Goal: Task Accomplishment & Management: Use online tool/utility

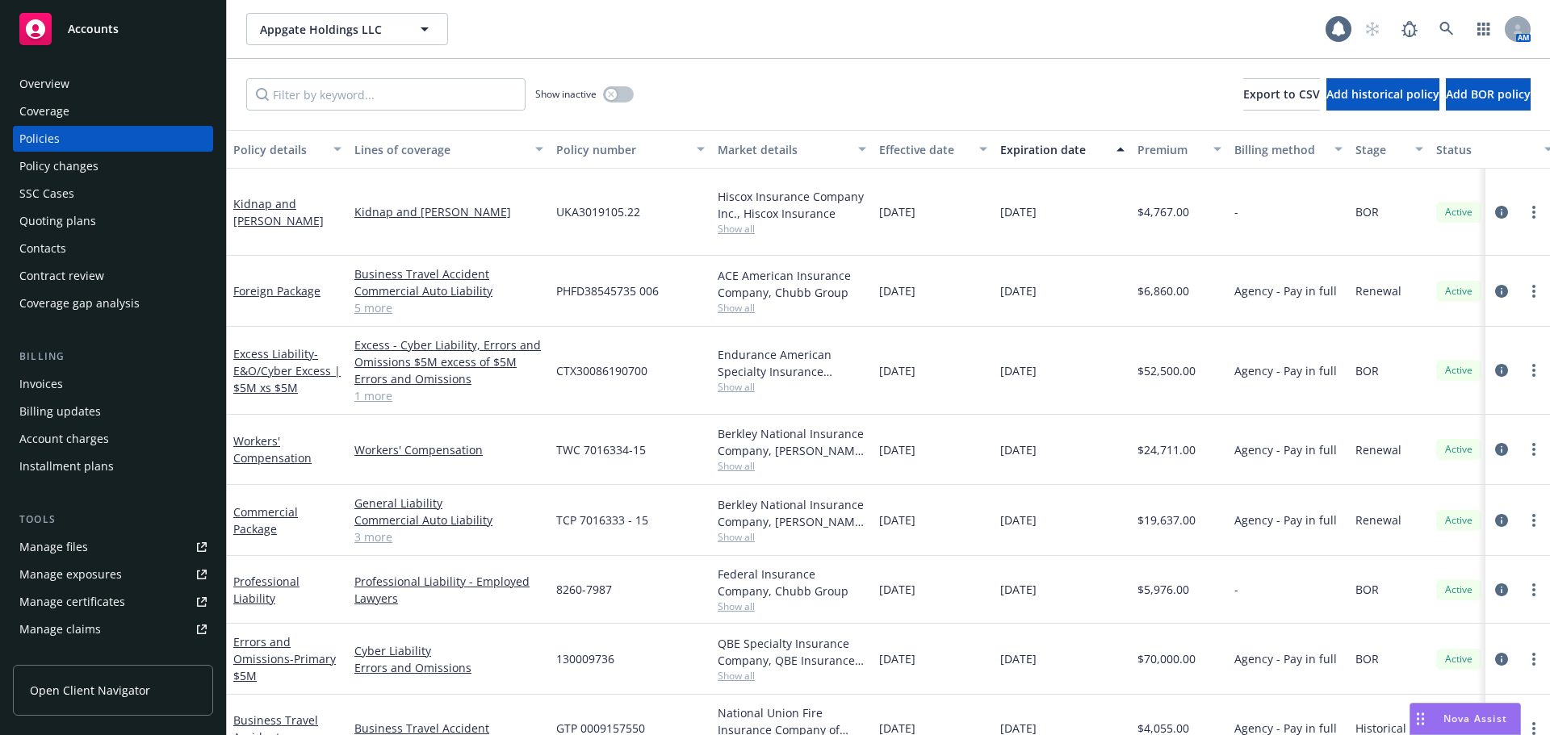
scroll to position [161, 0]
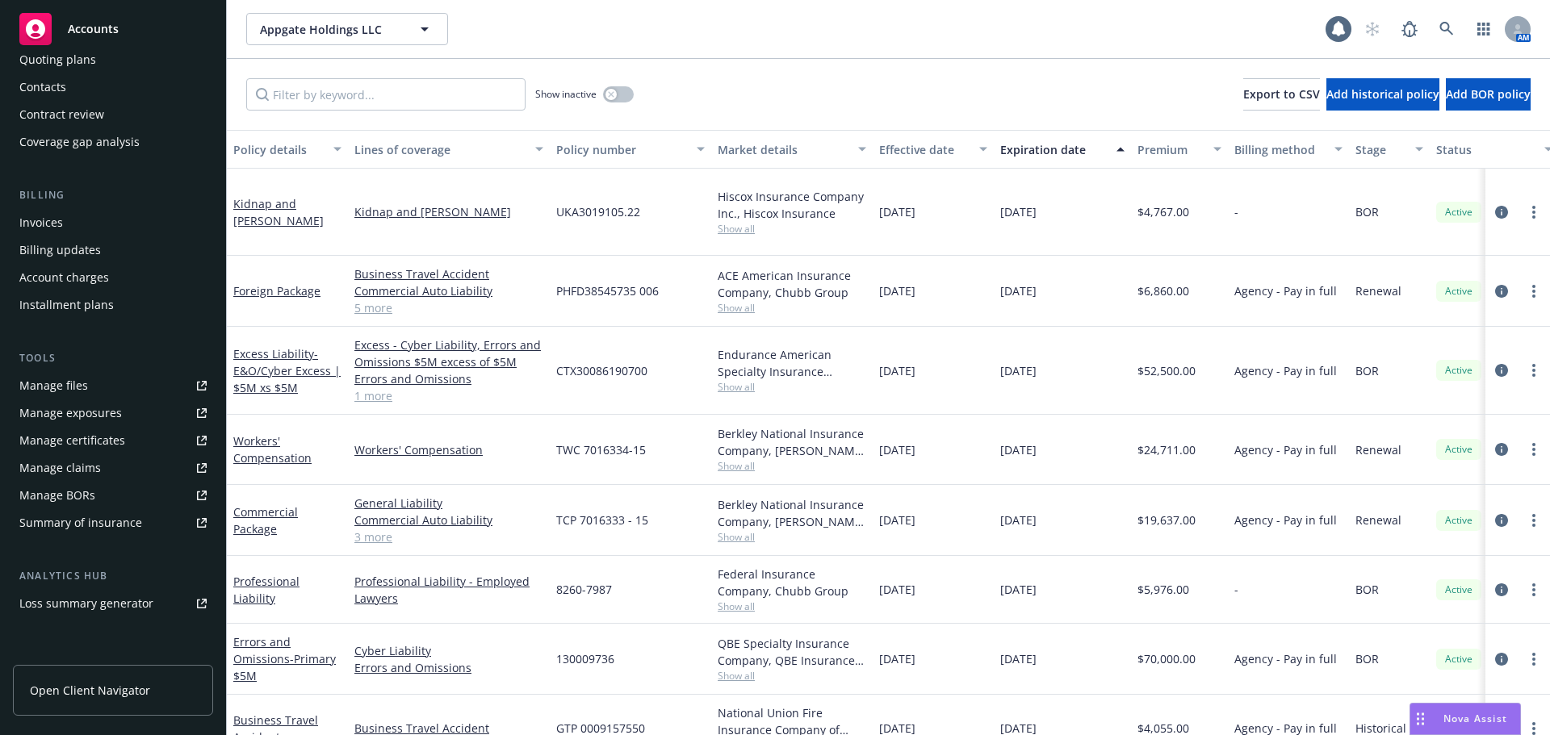
click at [155, 27] on div "Accounts" at bounding box center [112, 29] width 187 height 32
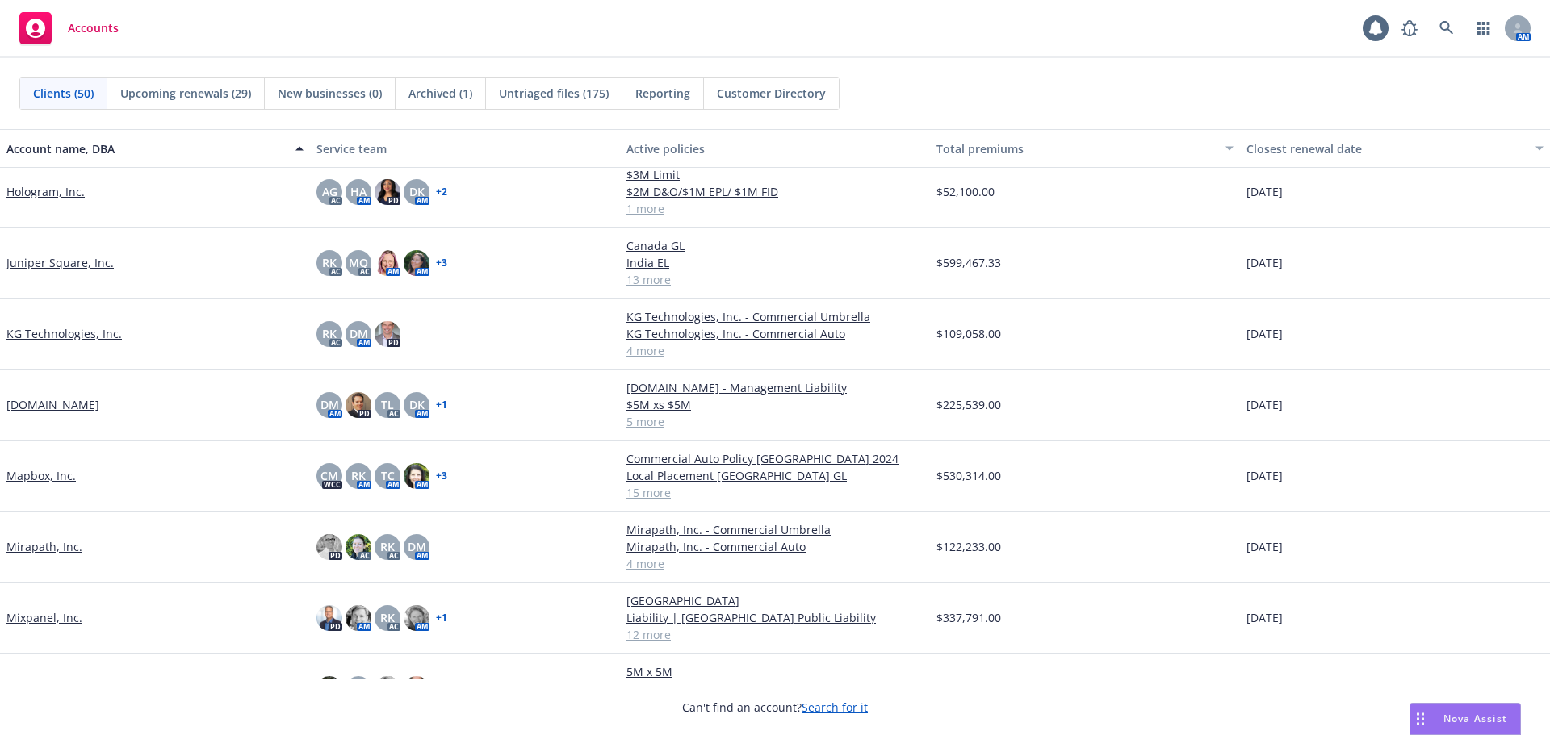
scroll to position [1292, 0]
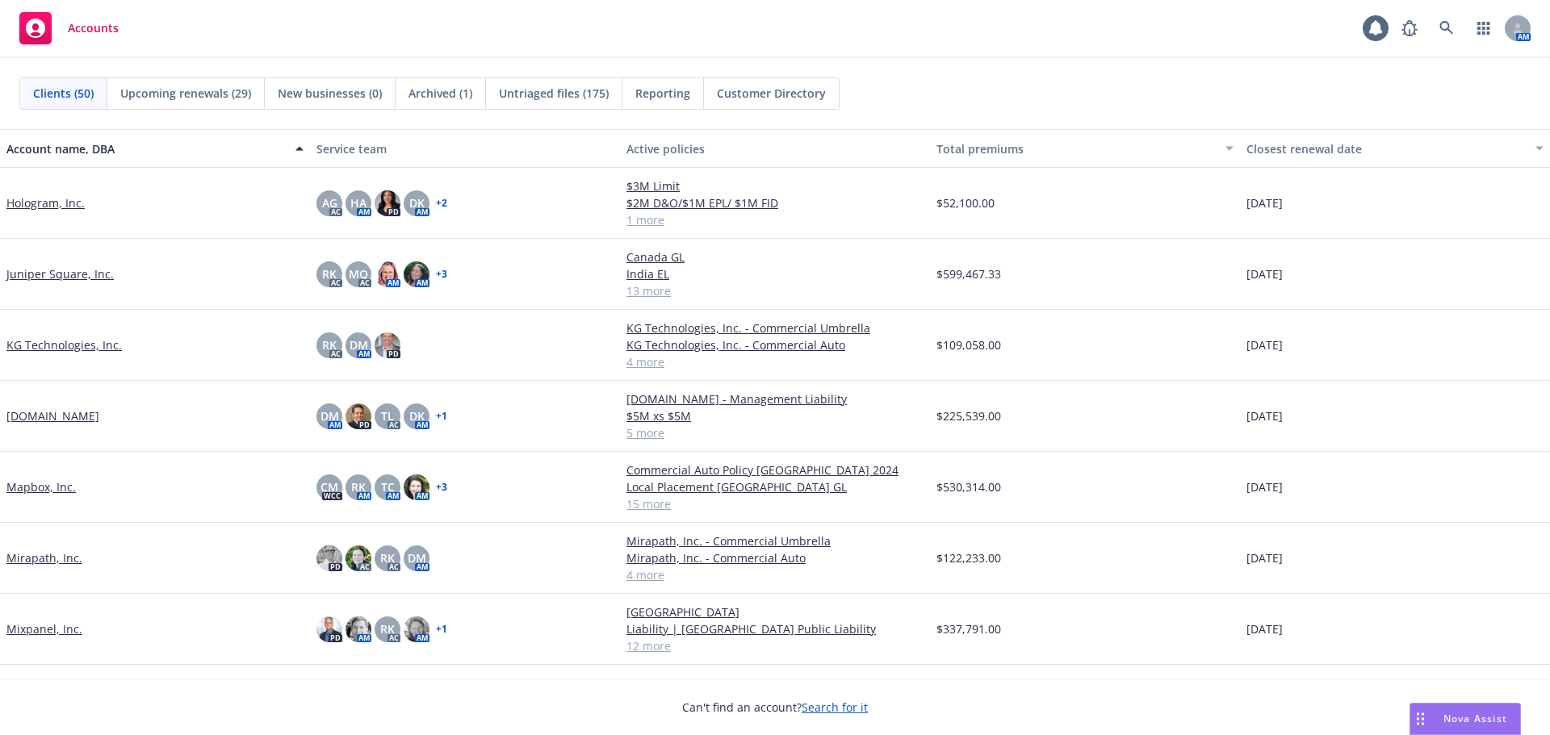
click at [85, 346] on link "KG Technologies, Inc." at bounding box center [63, 345] width 115 height 17
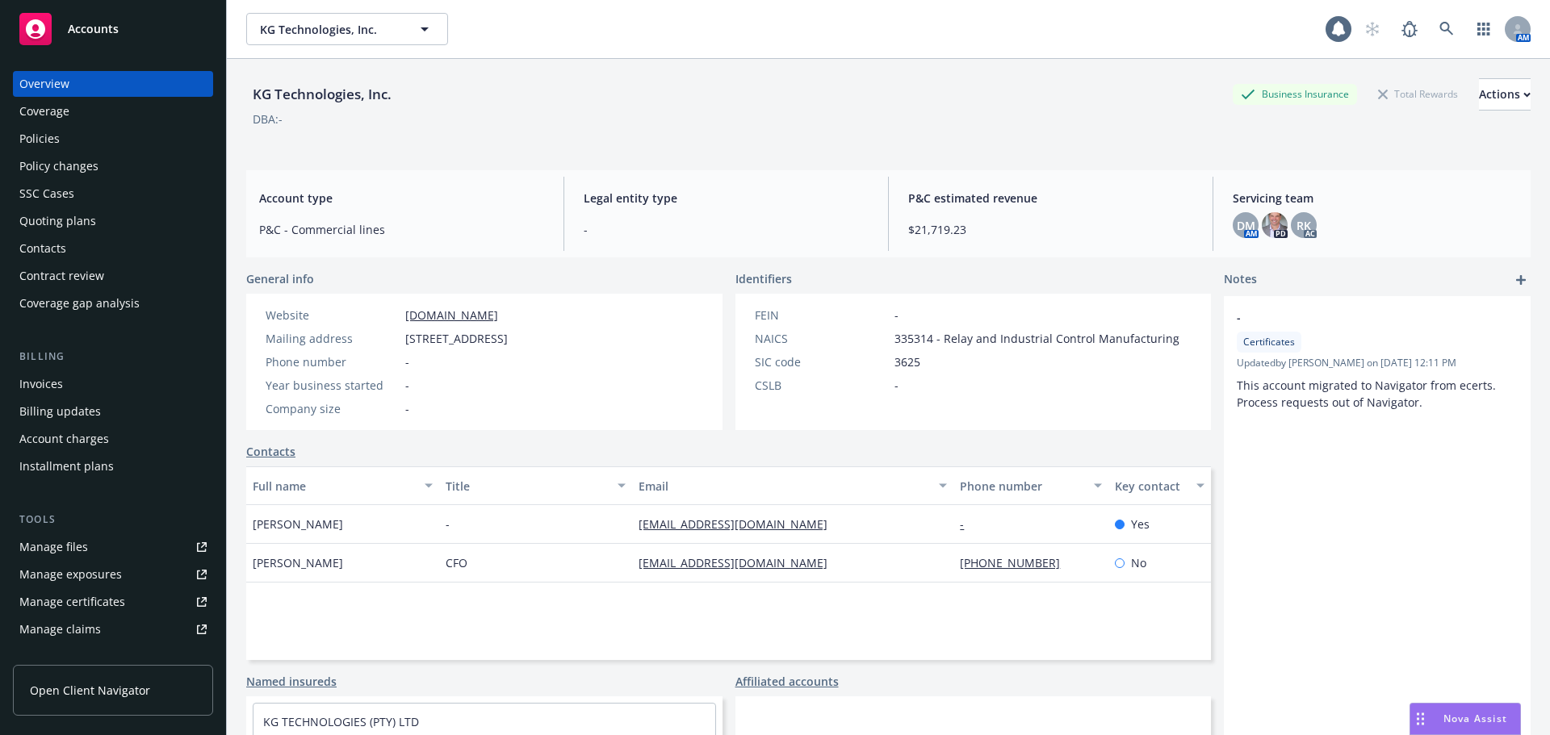
click at [100, 136] on div "Policies" at bounding box center [112, 139] width 187 height 26
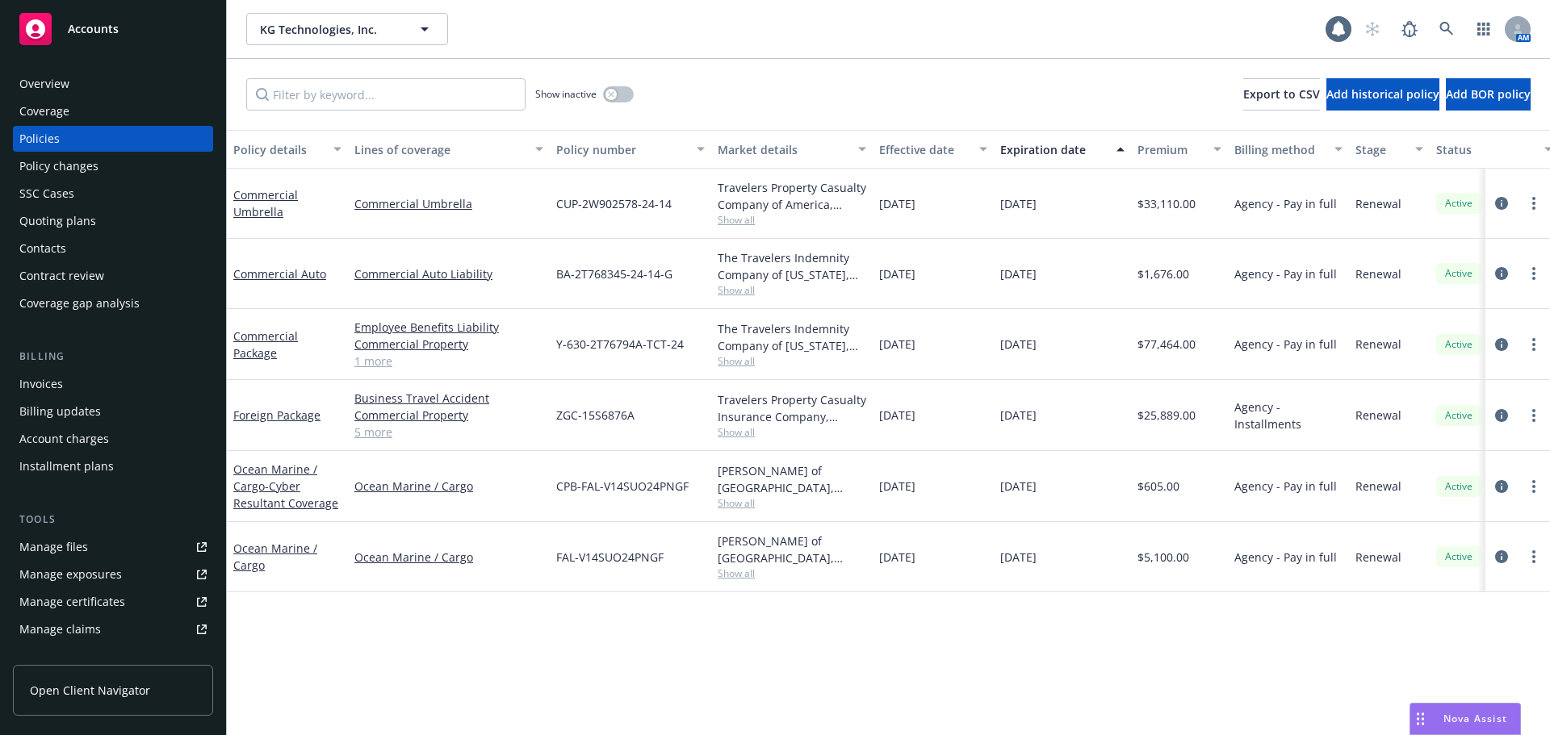
click at [131, 597] on link "Manage certificates" at bounding box center [113, 602] width 200 height 26
click at [264, 356] on link "Commercial Package" at bounding box center [265, 345] width 65 height 32
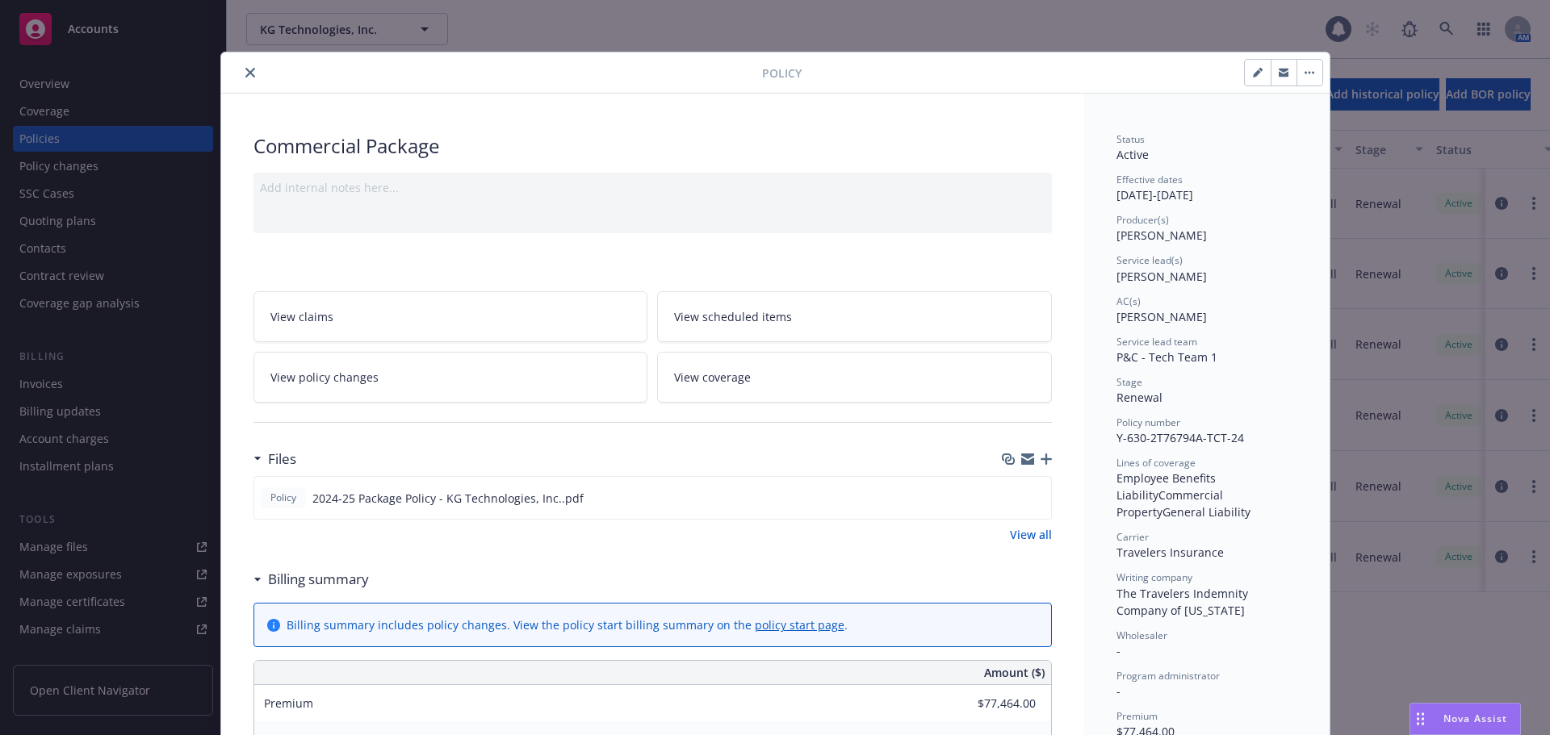
click at [241, 70] on button "close" at bounding box center [250, 72] width 19 height 19
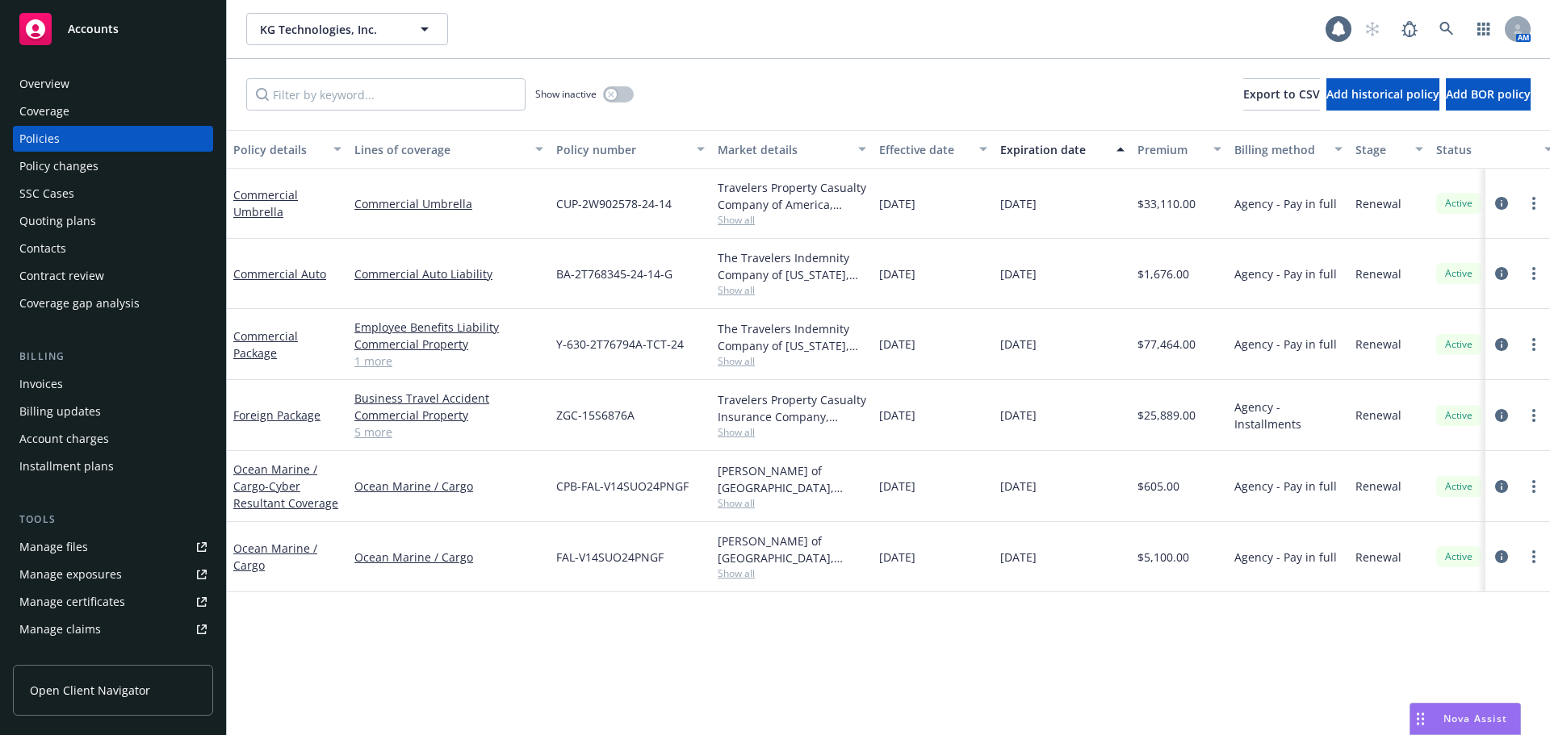
click at [97, 230] on div "Quoting plans" at bounding box center [112, 221] width 187 height 26
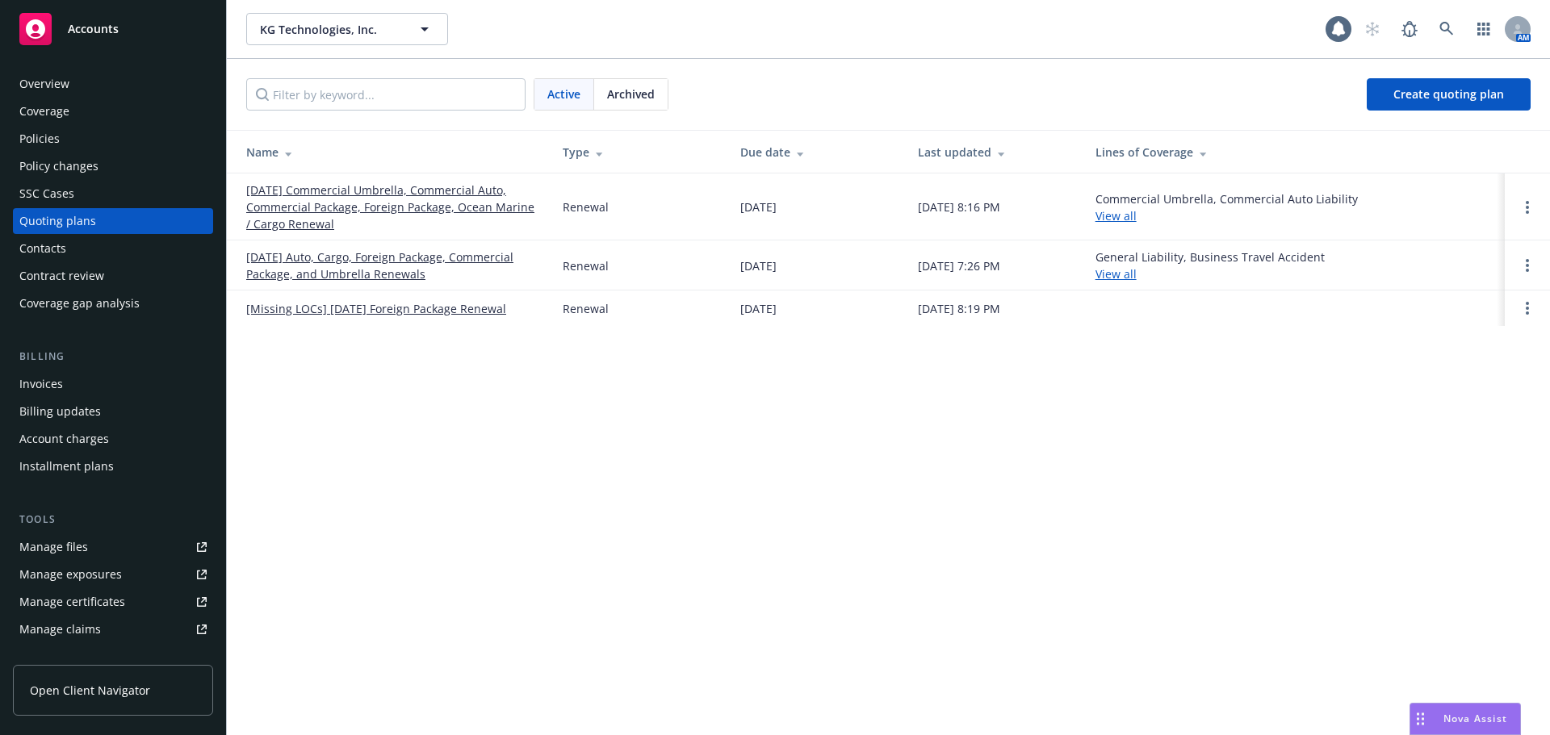
click at [295, 199] on link "[DATE] Commercial Umbrella, Commercial Auto, Commercial Package, Foreign Packag…" at bounding box center [391, 207] width 291 height 51
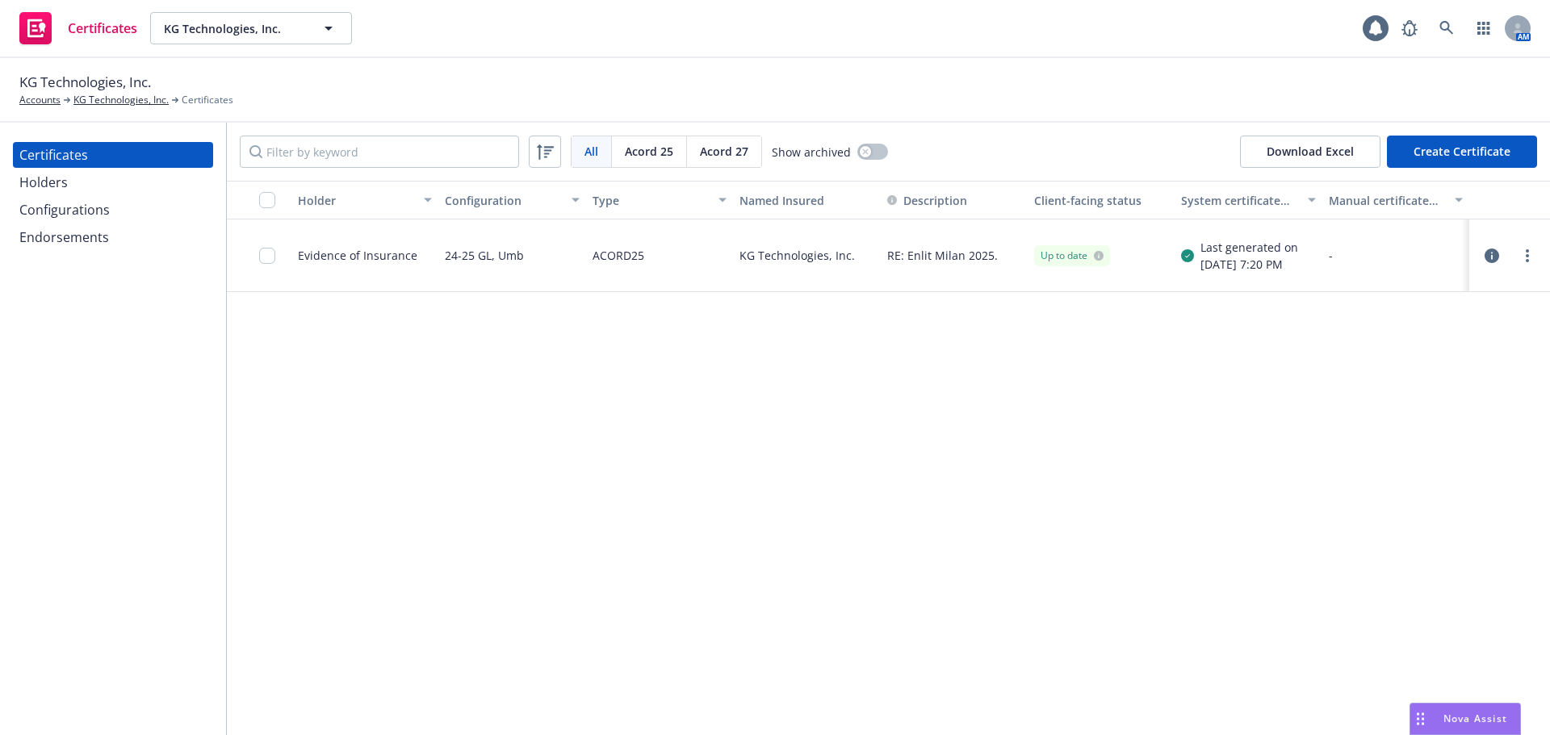
click at [114, 182] on div "Holders" at bounding box center [112, 183] width 187 height 26
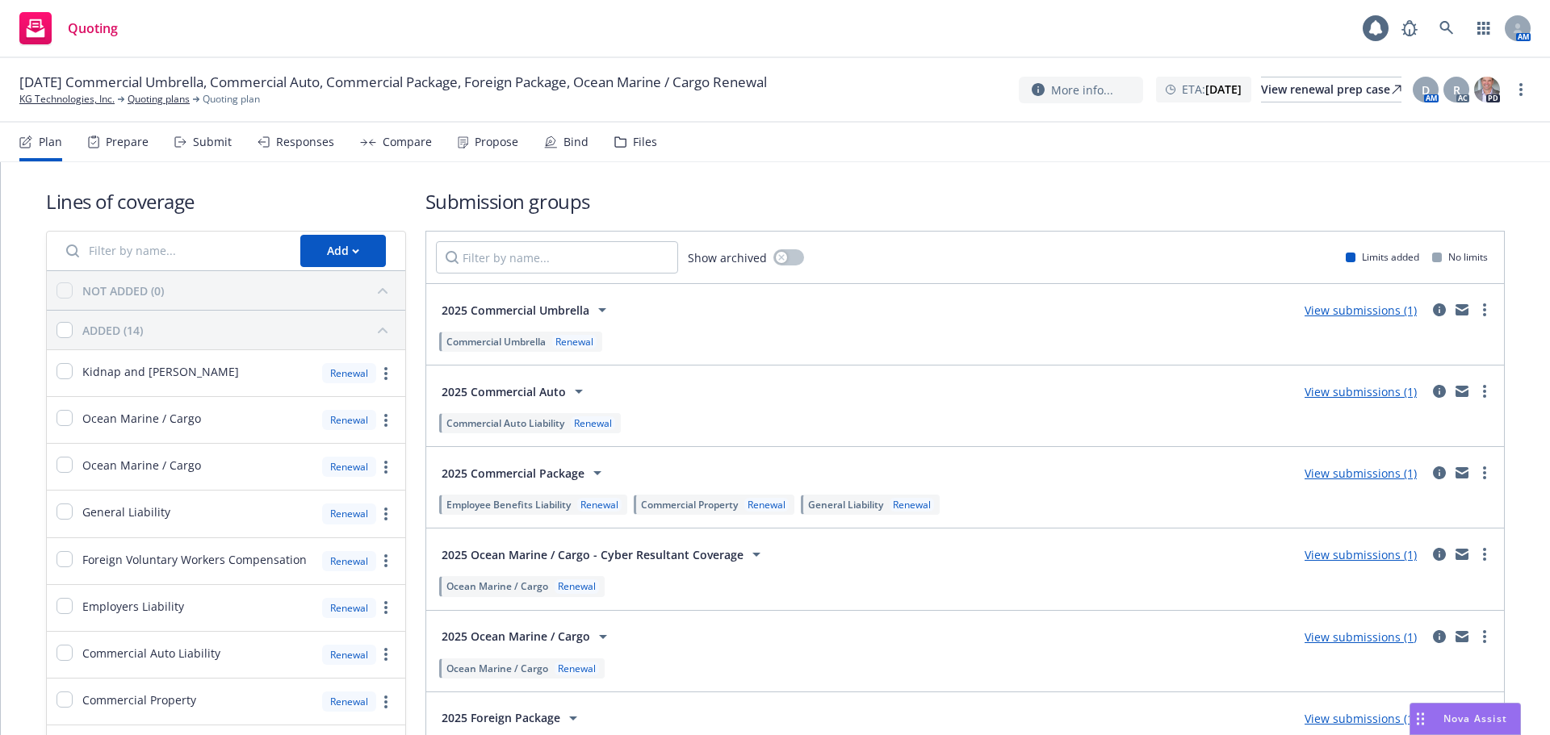
click at [195, 142] on div "Submit" at bounding box center [212, 142] width 39 height 13
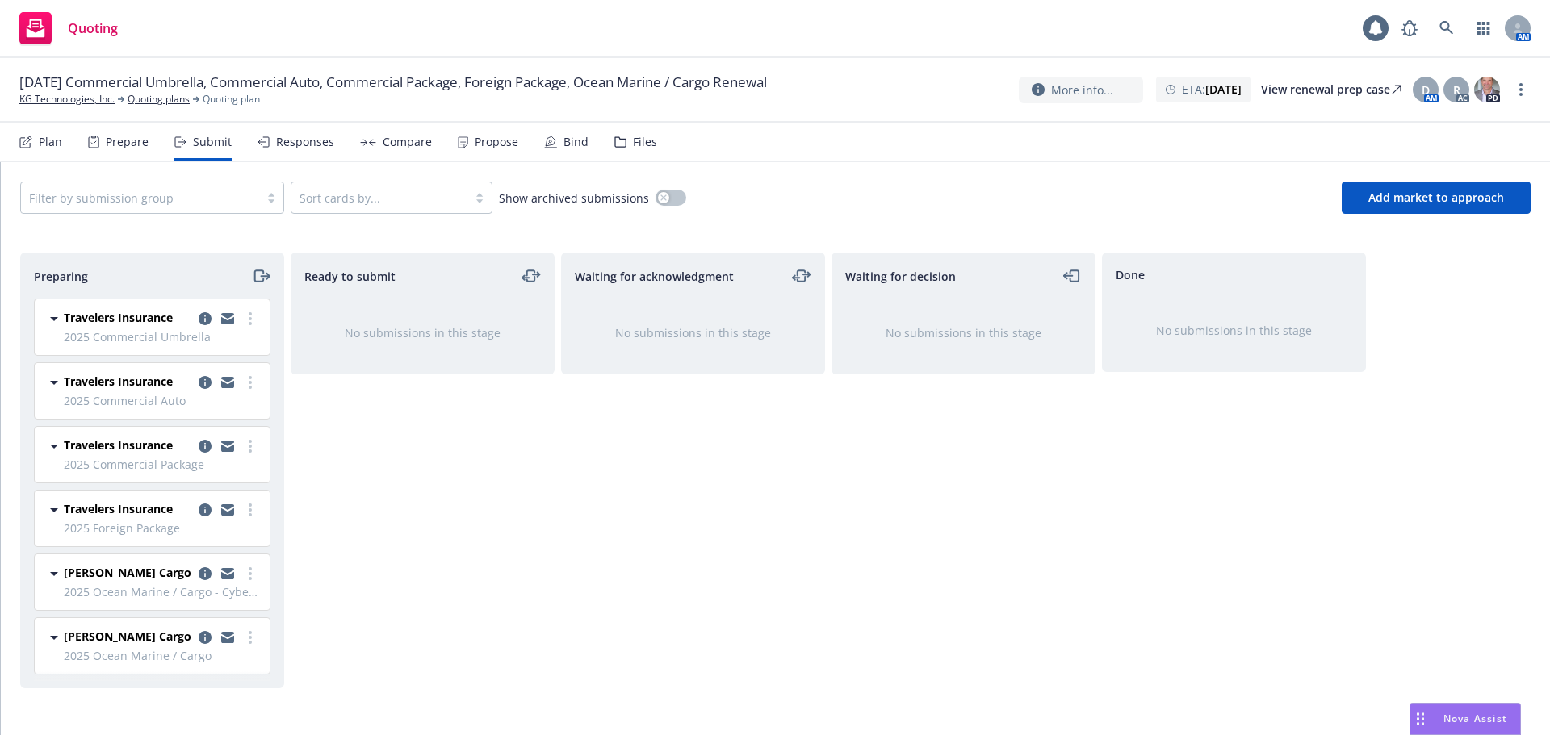
click at [136, 142] on div "Prepare" at bounding box center [127, 142] width 43 height 13
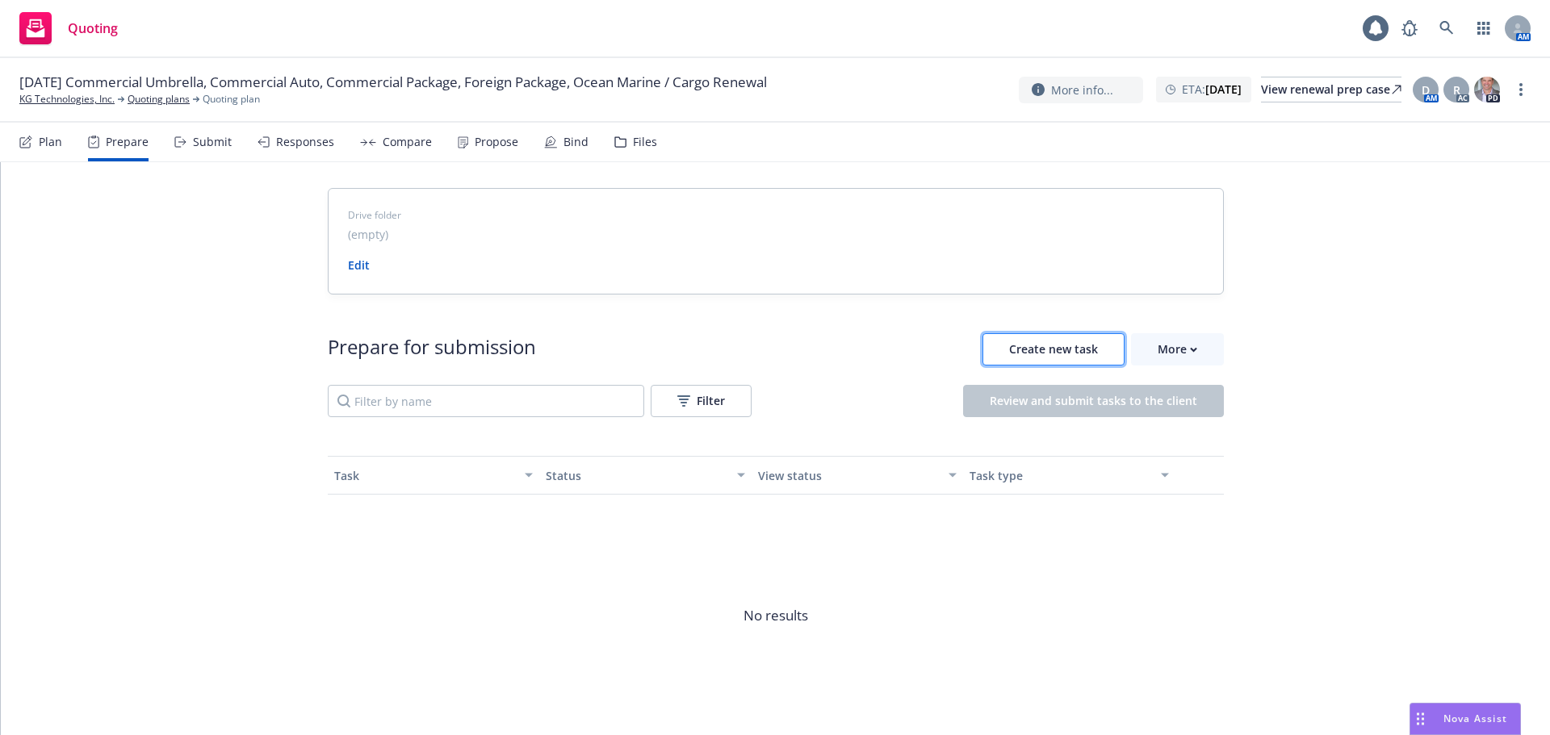
click at [1067, 354] on span "Create new task" at bounding box center [1053, 349] width 89 height 15
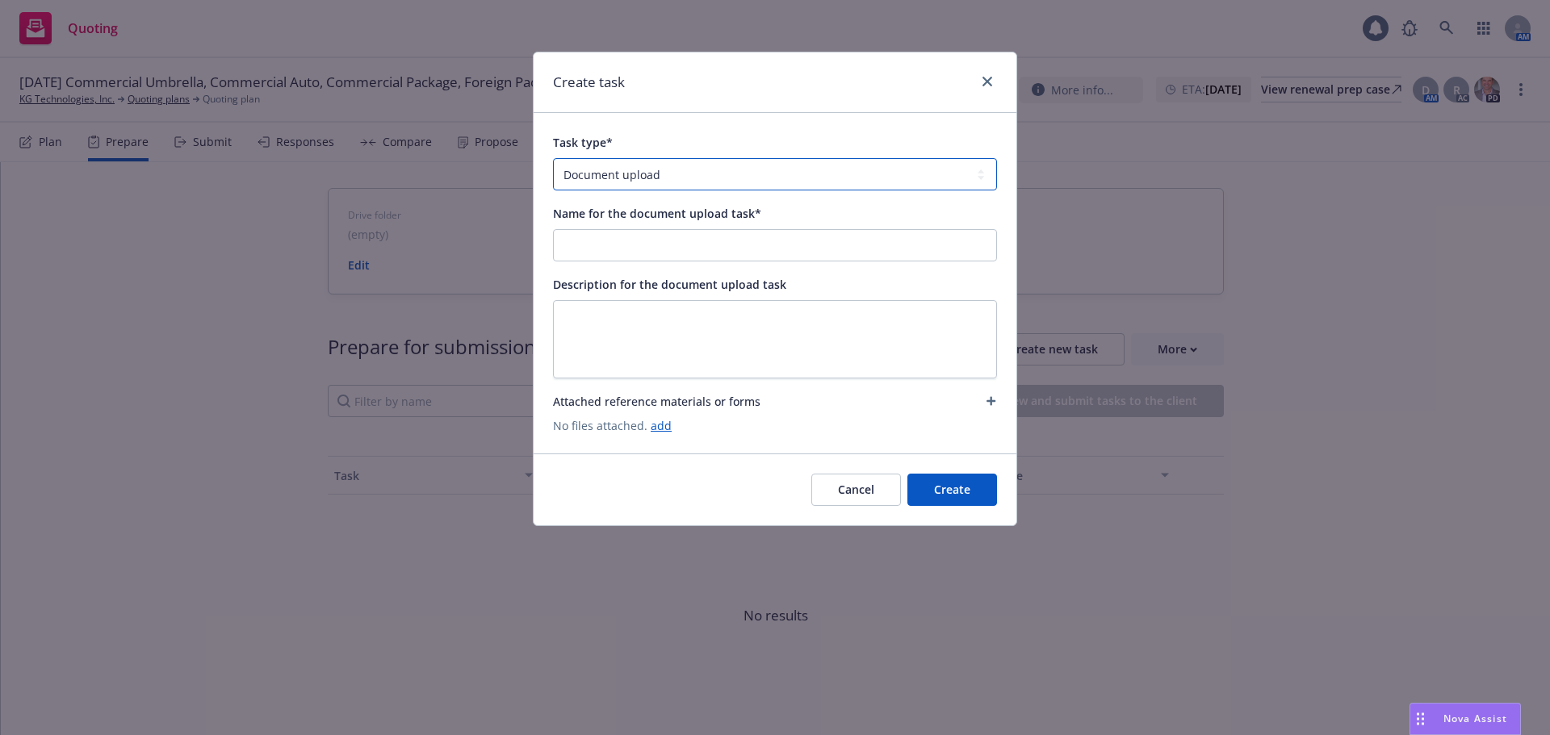
click at [648, 178] on select "Document upload Complete Workbook application Complete Indio application by link" at bounding box center [775, 174] width 444 height 32
select select "INDIO_SUBMISSION"
click at [553, 158] on select "Document upload Complete Workbook application Complete Indio application by link" at bounding box center [775, 174] width 444 height 32
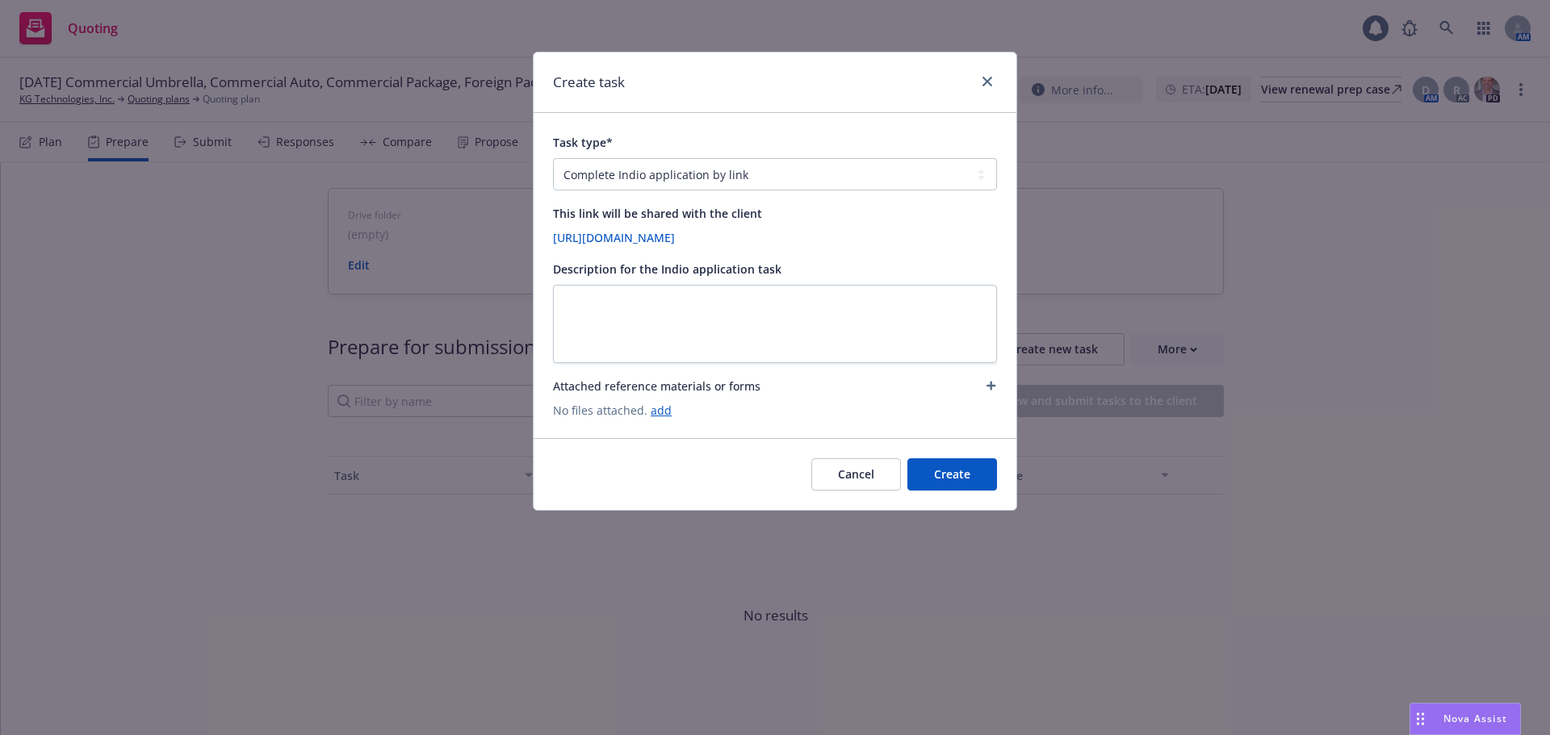
click at [947, 485] on button "Create" at bounding box center [952, 475] width 90 height 32
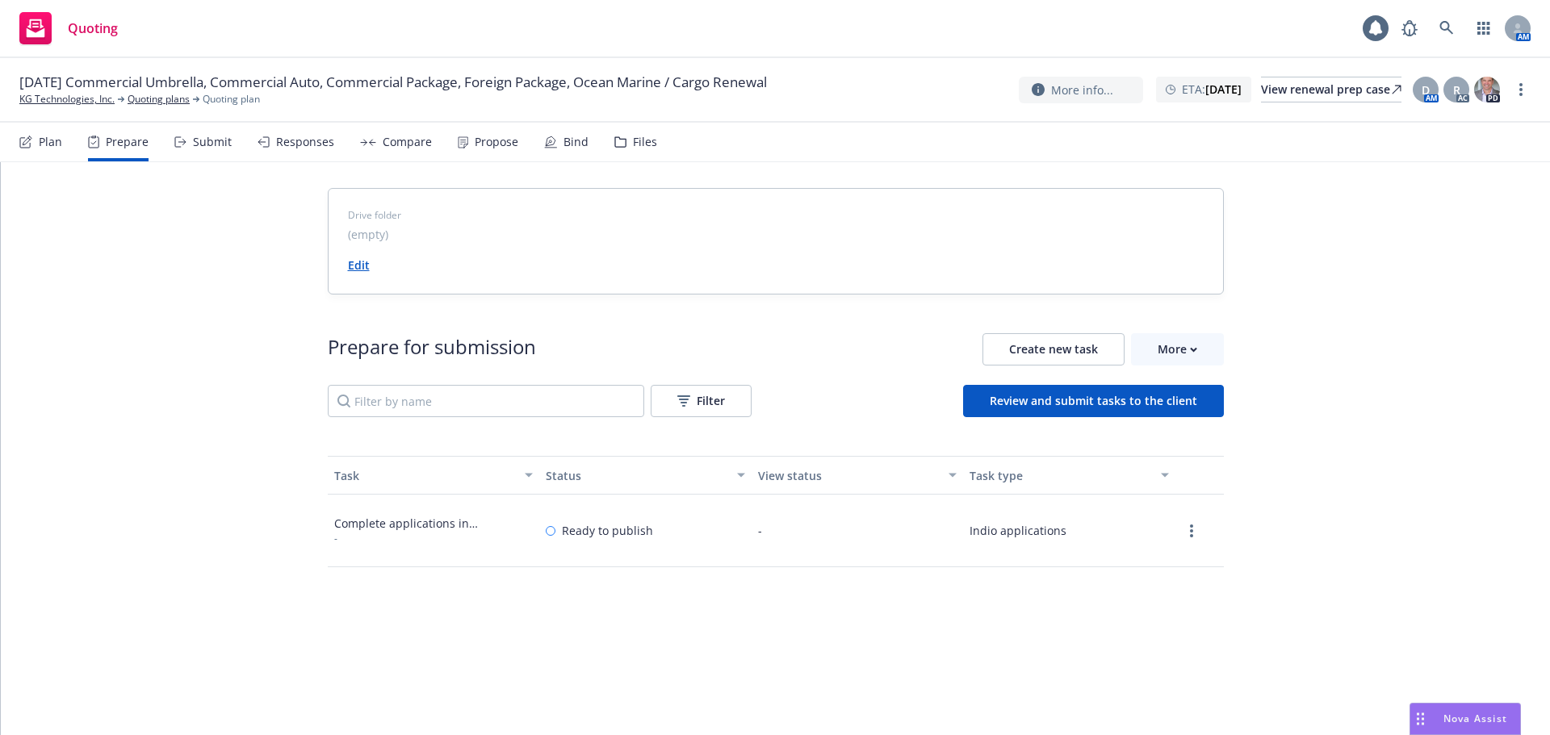
click at [350, 270] on link "Edit" at bounding box center [359, 265] width 22 height 15
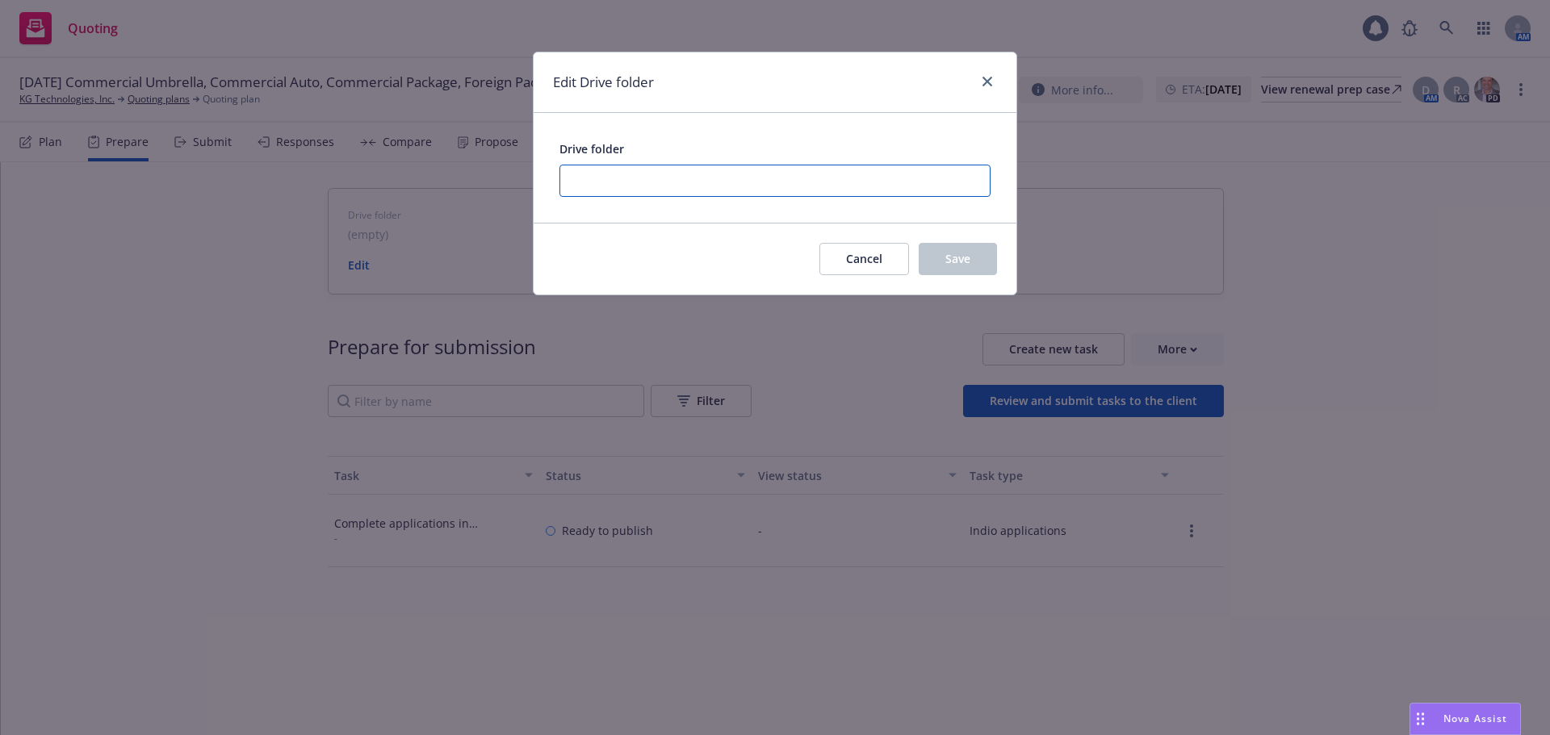
paste input "https://newfront.useindio.com/accounts/132304/submissions/2165583/data-collecti…"
type input "https://newfront.useindio.com/accounts/132304/submissions/2165583/data-collecti…"
click at [987, 266] on button "Save" at bounding box center [958, 259] width 78 height 32
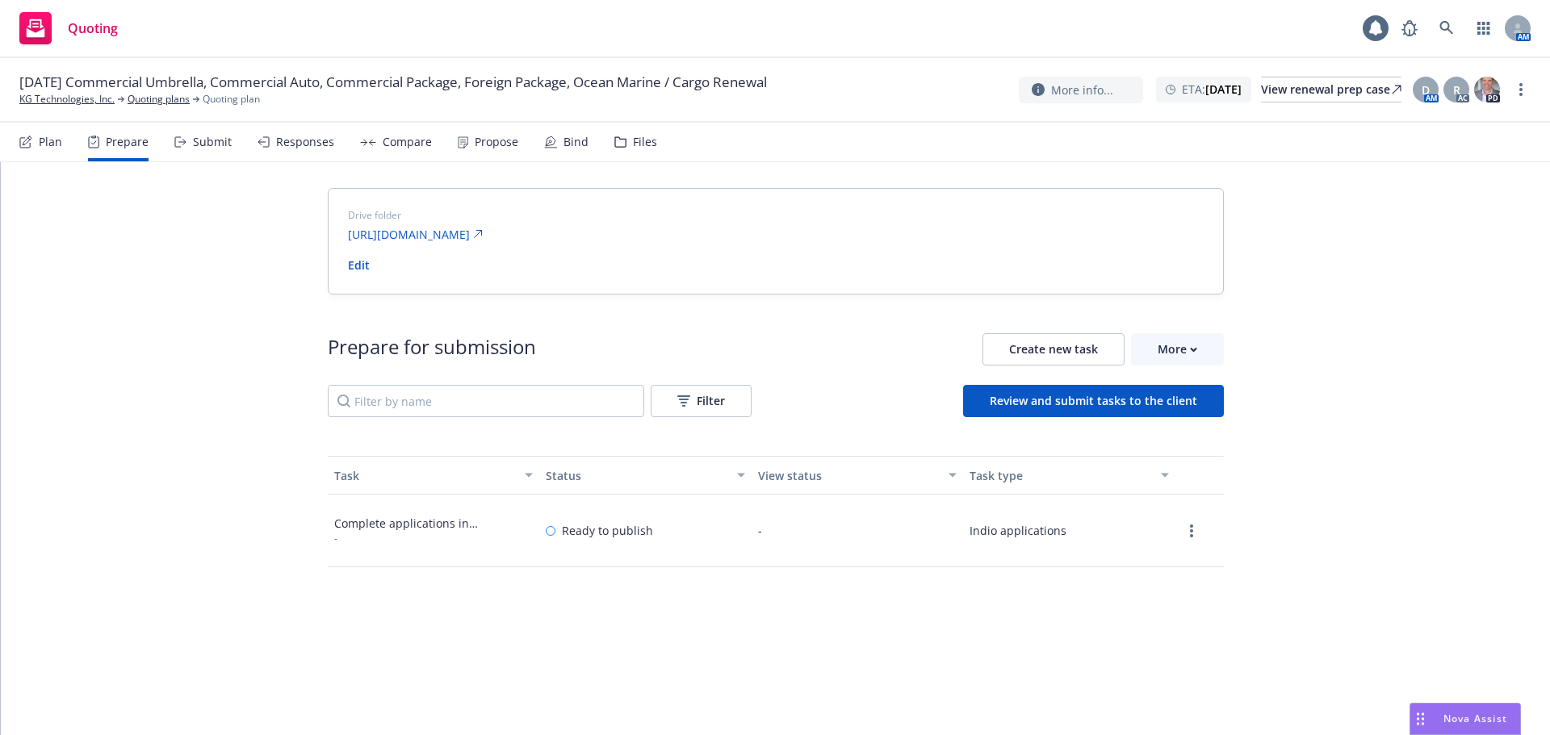
click at [181, 144] on icon at bounding box center [180, 141] width 12 height 11
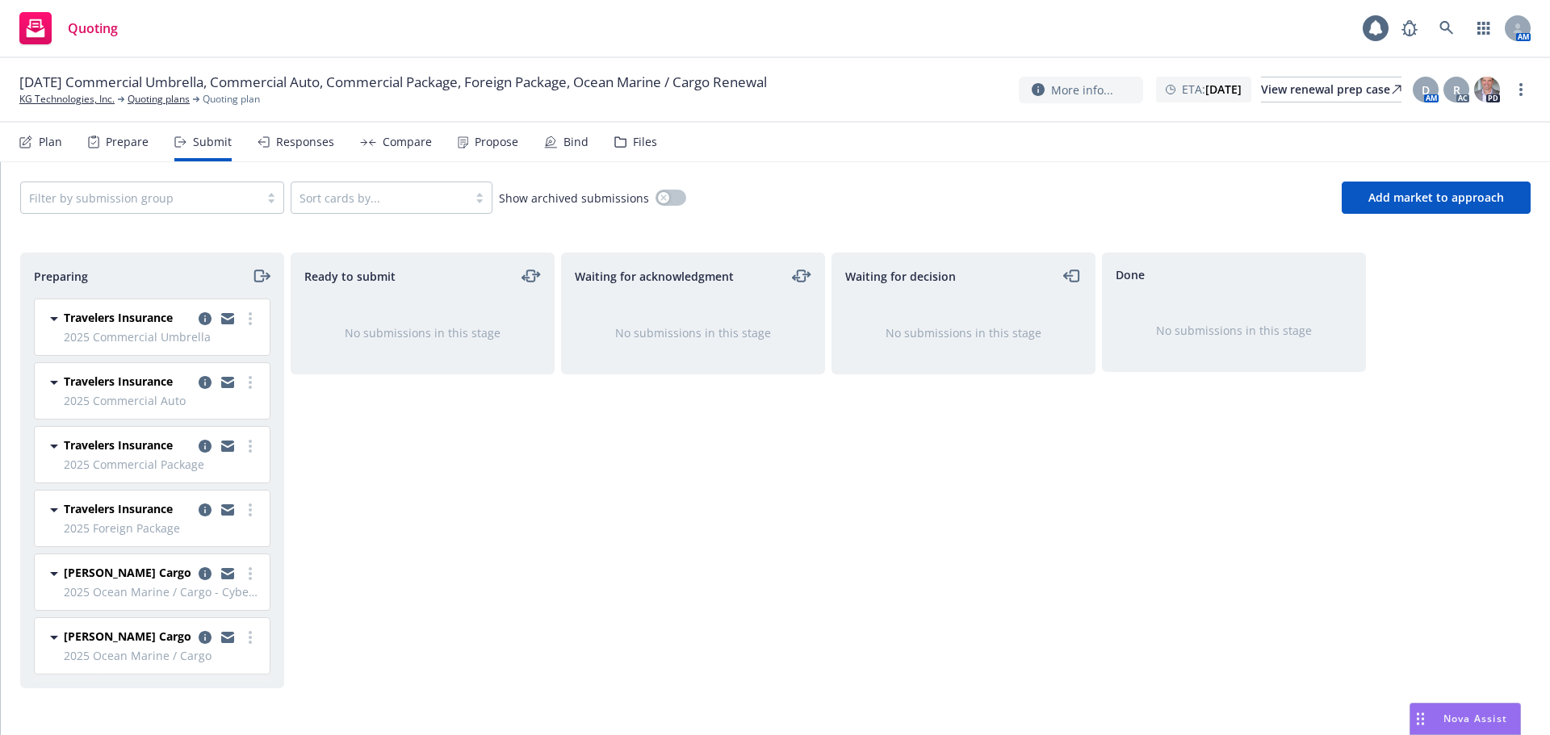
click at [132, 140] on div "Prepare" at bounding box center [127, 142] width 43 height 13
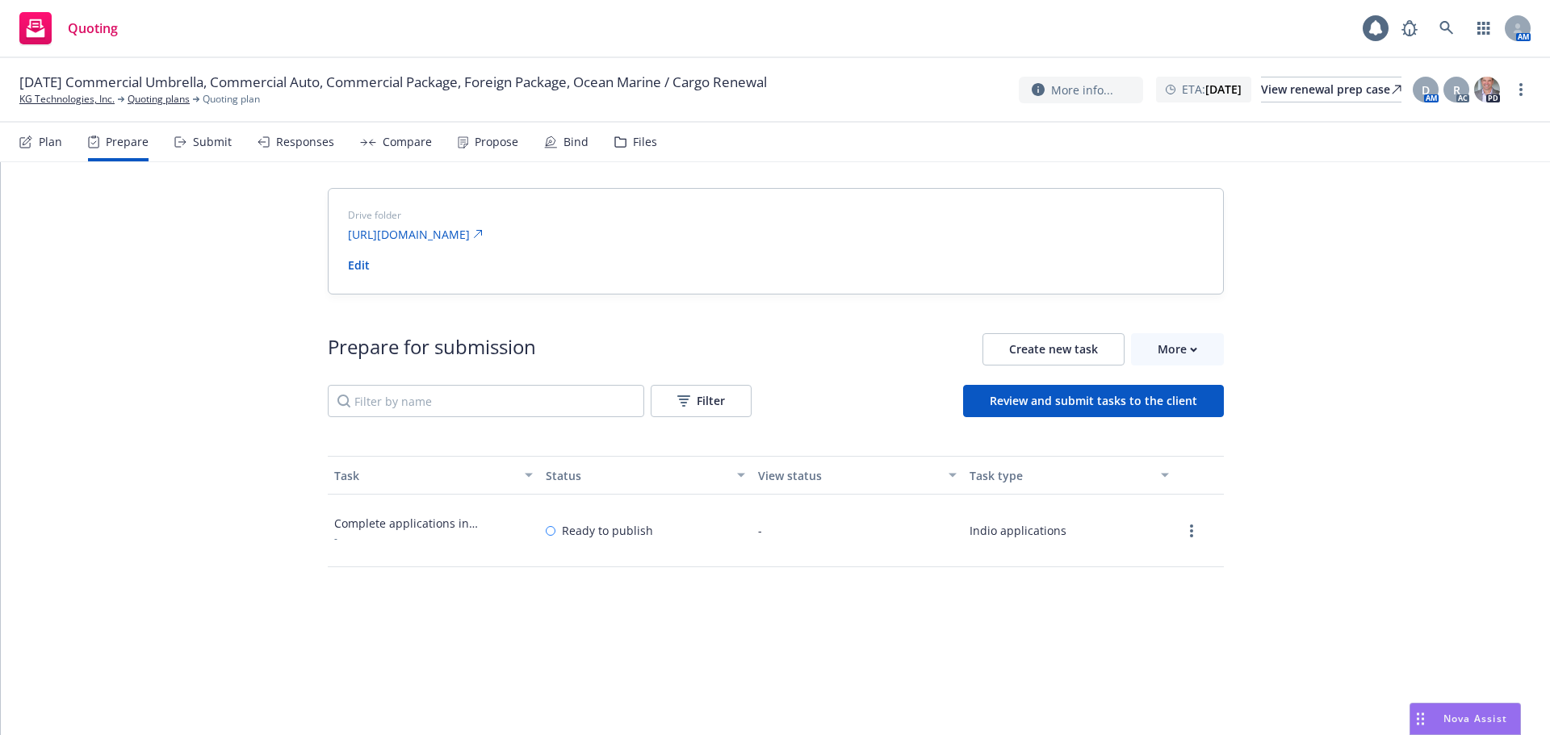
click at [206, 146] on div "Submit" at bounding box center [212, 142] width 39 height 13
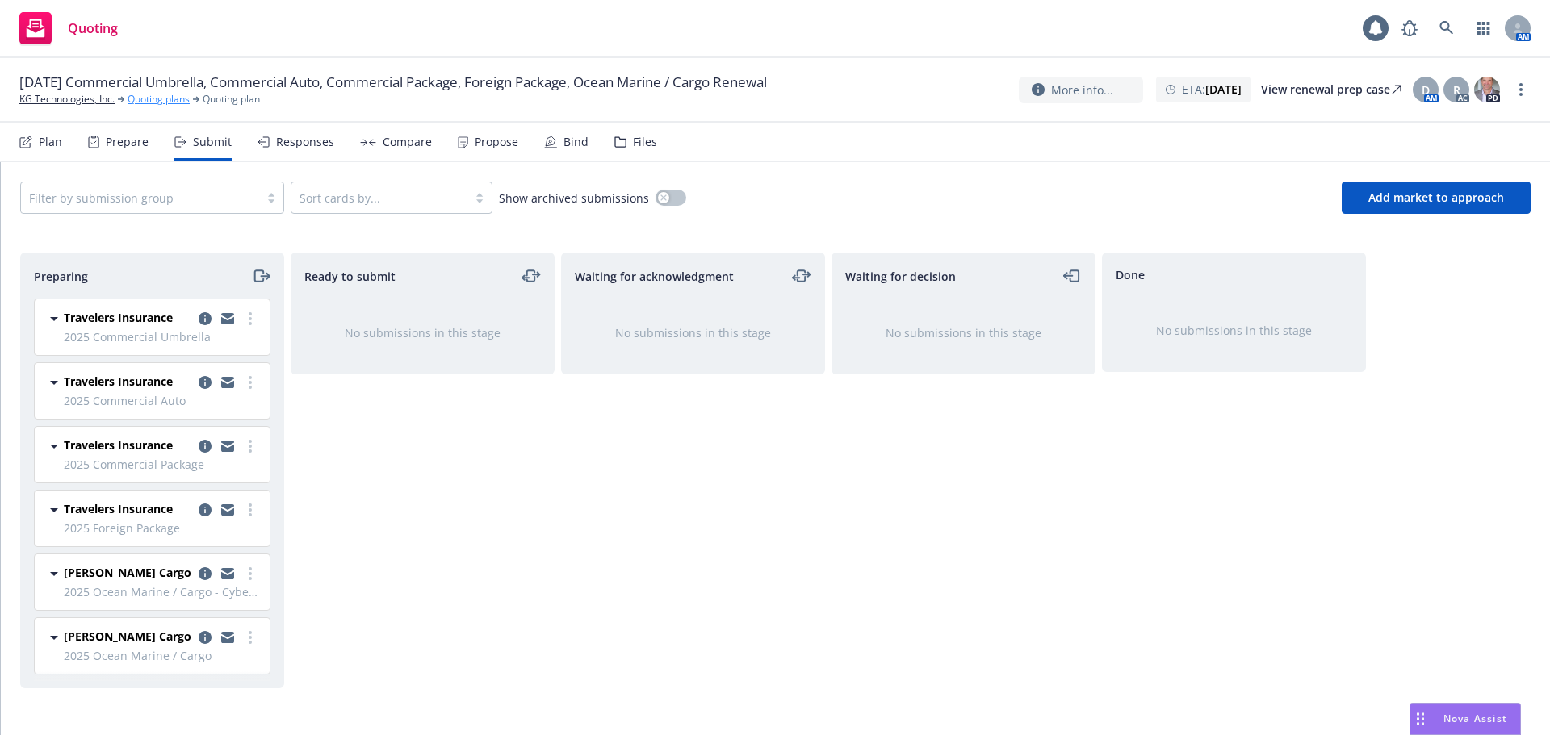
click at [166, 99] on link "Quoting plans" at bounding box center [159, 99] width 62 height 15
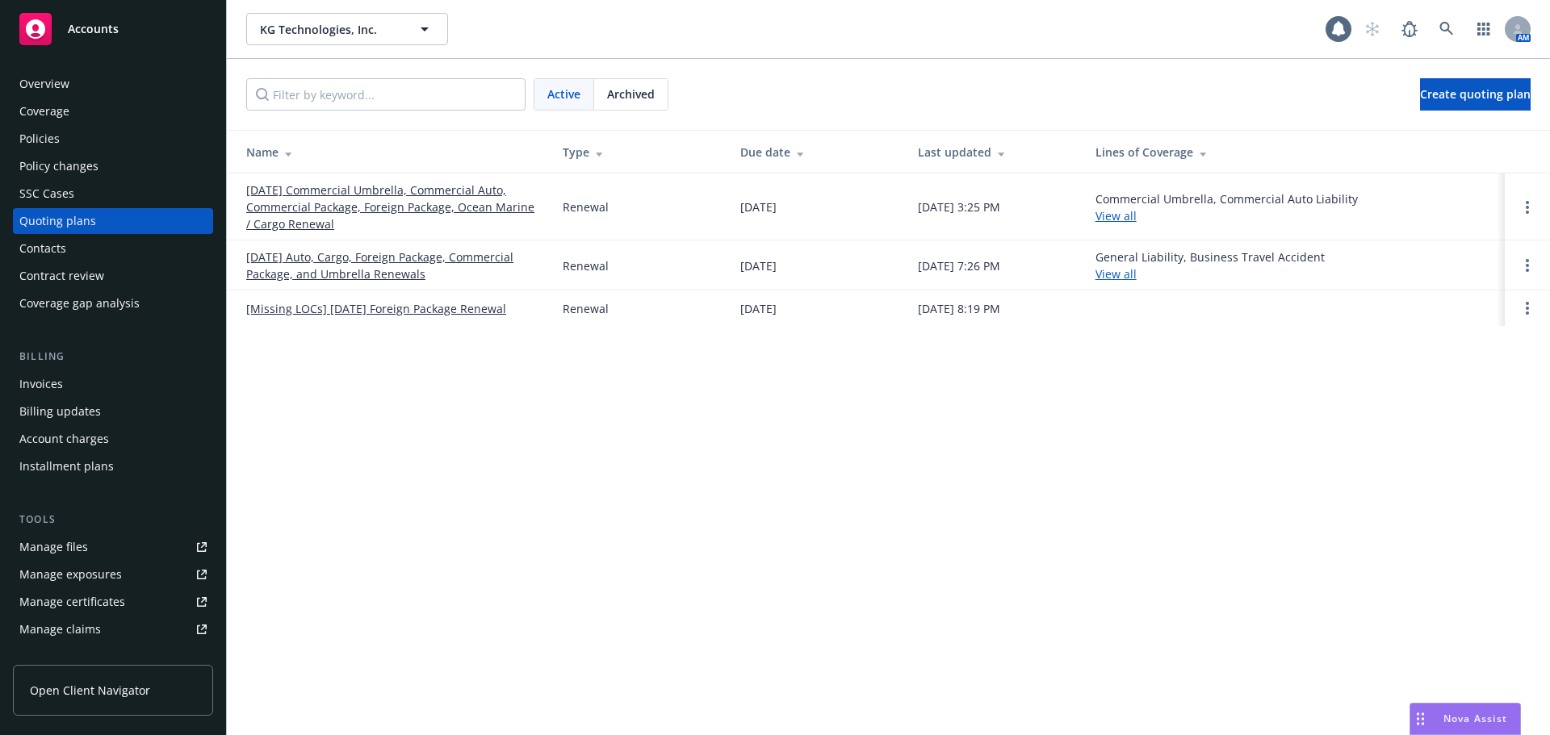
click at [322, 275] on link "[DATE] Auto, Cargo, Foreign Package, Commercial Package, and Umbrella Renewals" at bounding box center [391, 266] width 291 height 34
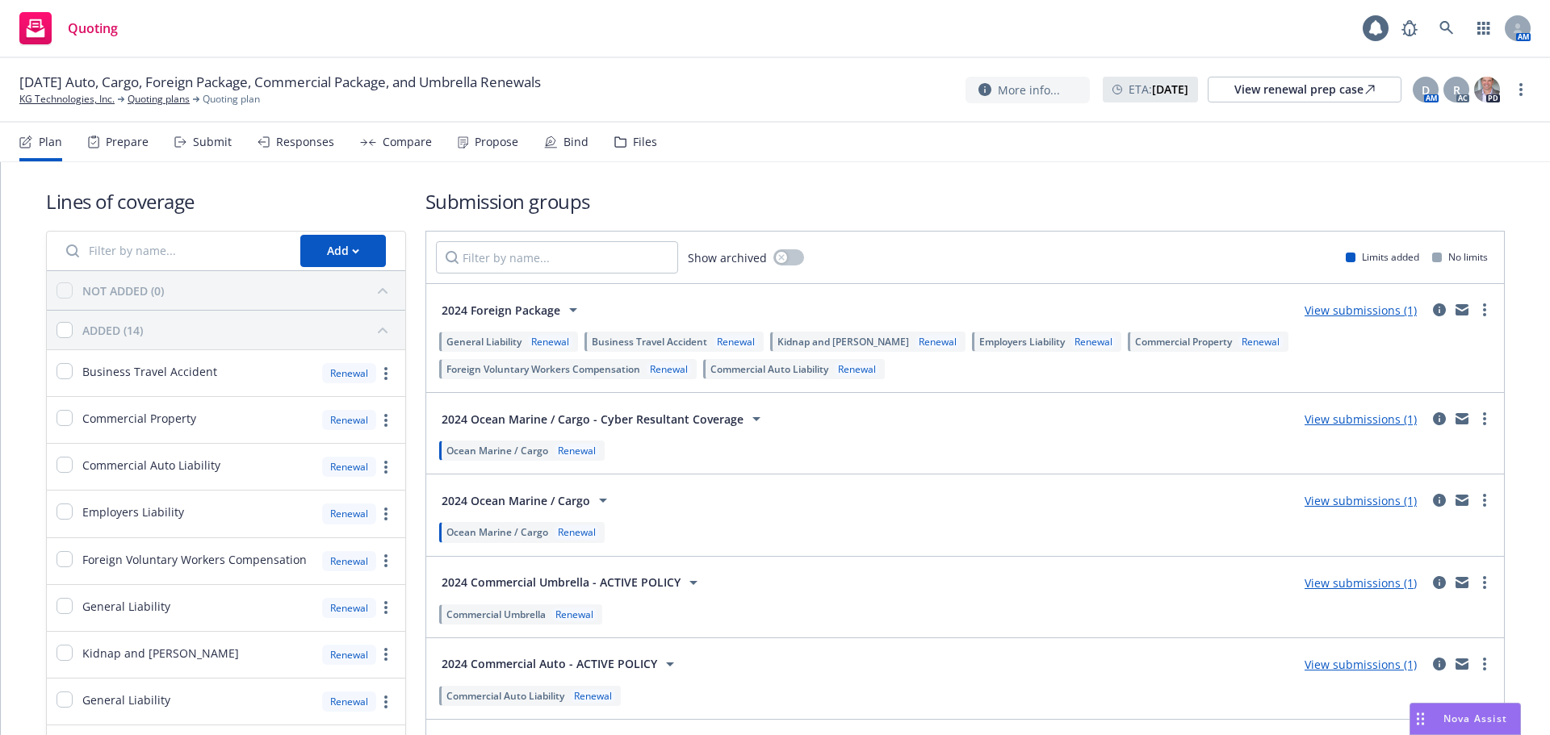
click at [195, 151] on div "Submit" at bounding box center [202, 142] width 57 height 39
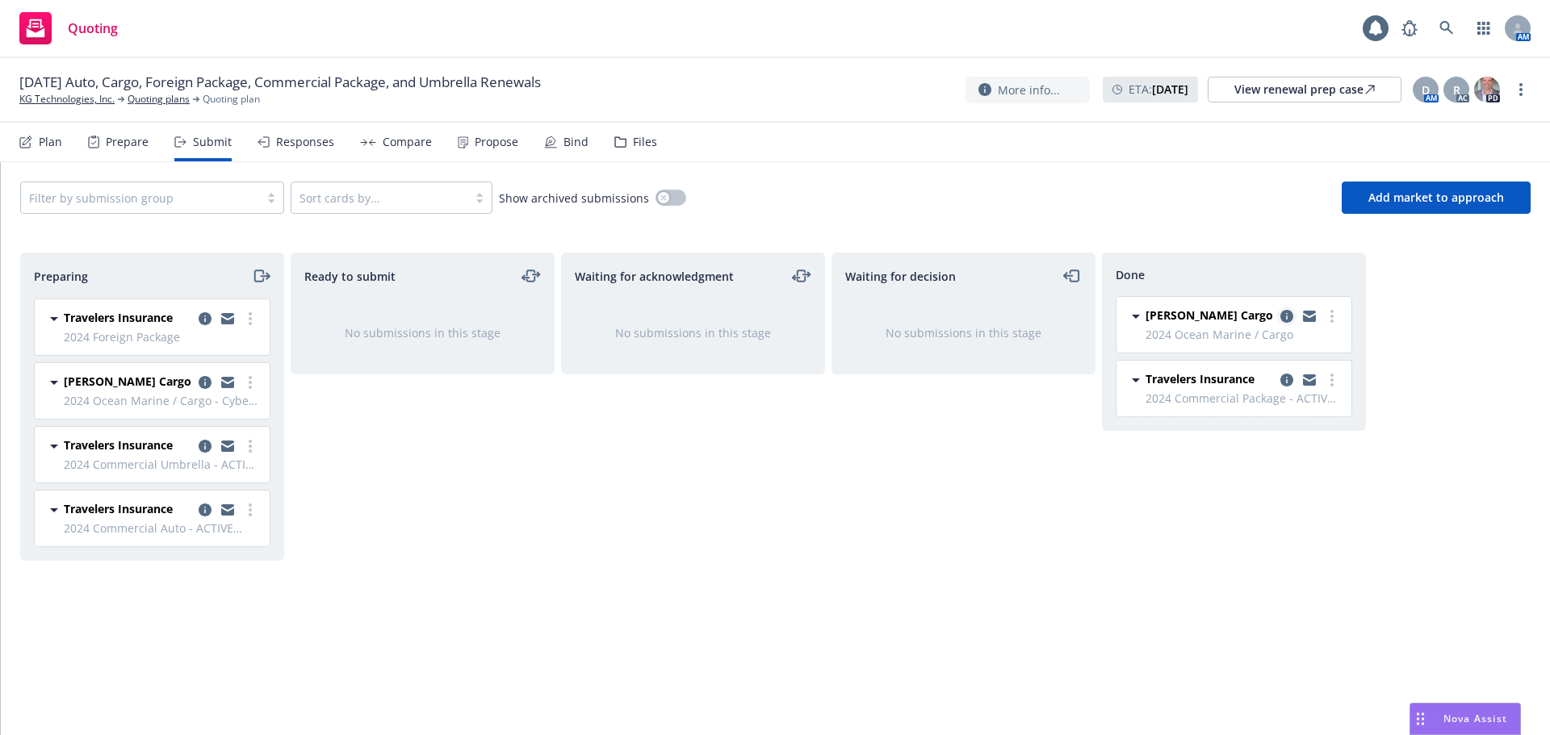
click at [1284, 312] on icon "copy logging email" at bounding box center [1286, 316] width 13 height 13
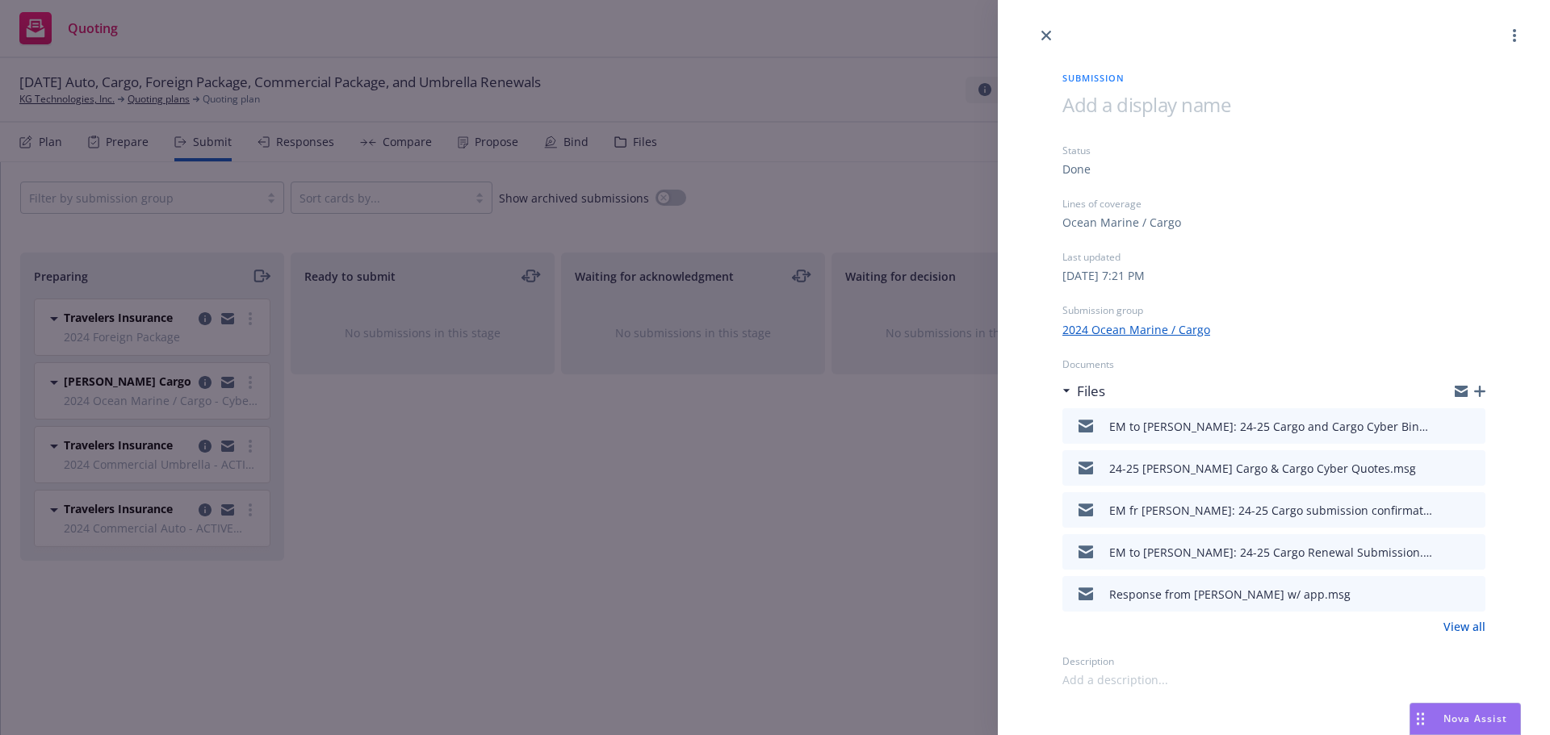
click at [1461, 623] on link "View all" at bounding box center [1465, 626] width 42 height 17
click at [1044, 31] on icon "close" at bounding box center [1046, 36] width 10 height 10
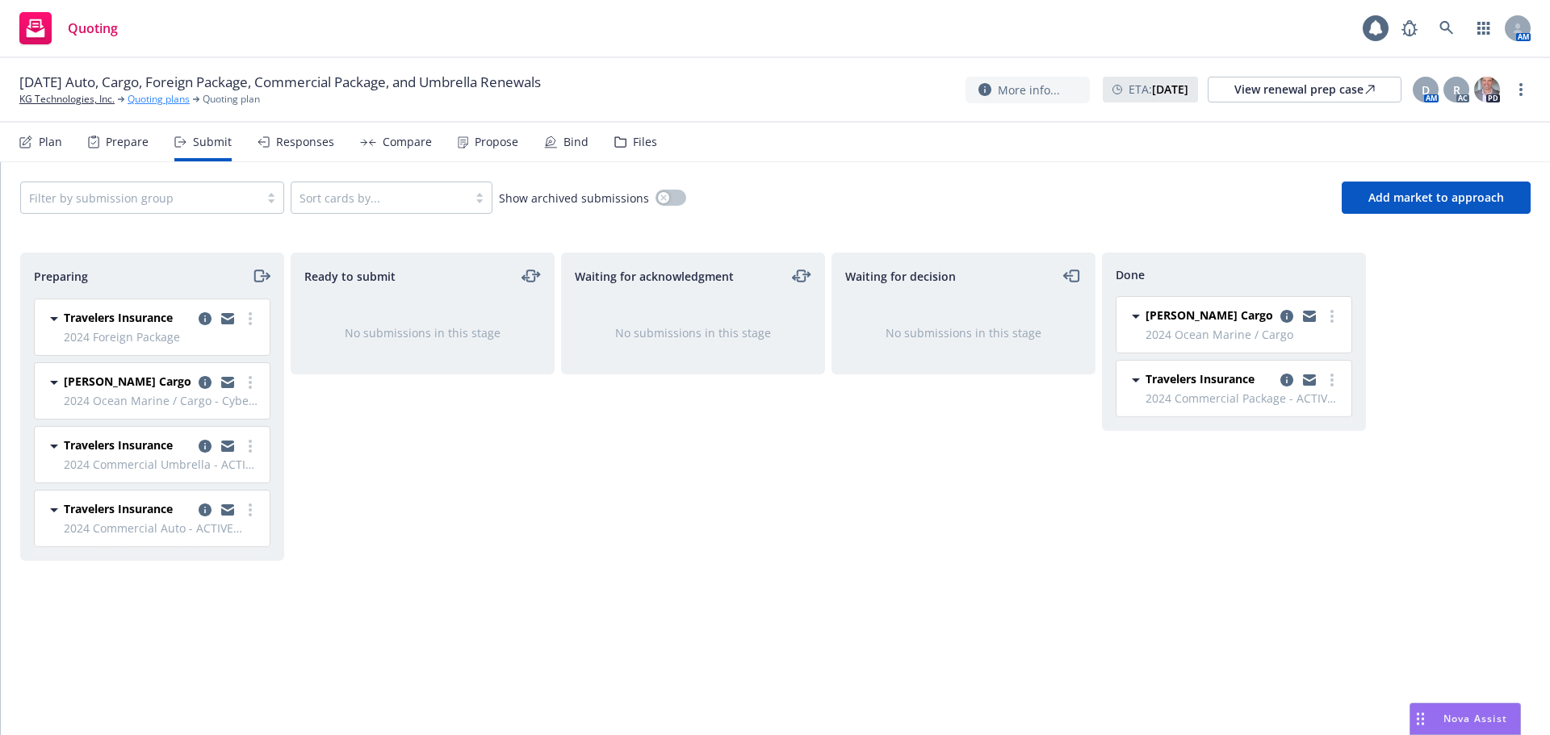
click at [145, 102] on link "Quoting plans" at bounding box center [159, 99] width 62 height 15
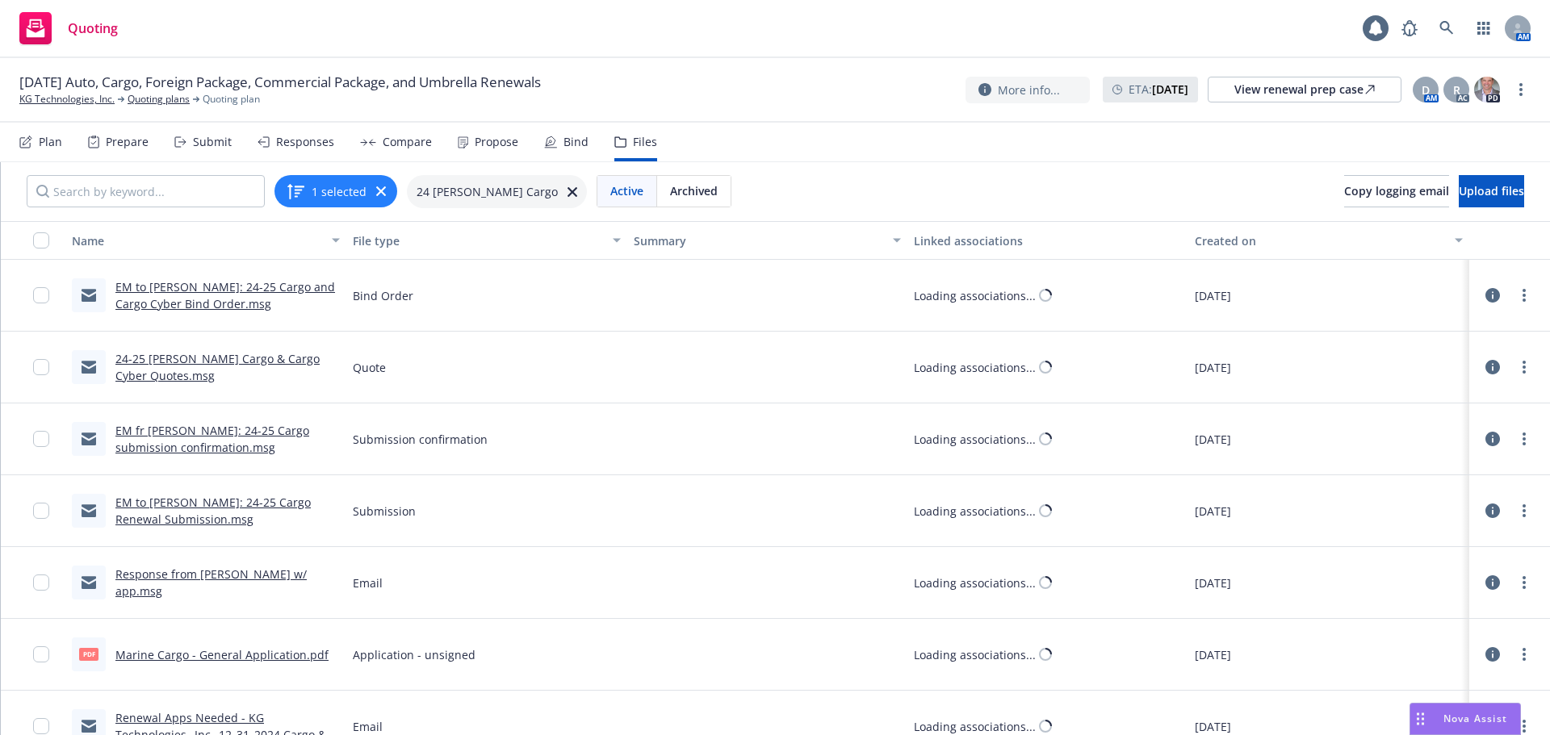
scroll to position [27, 0]
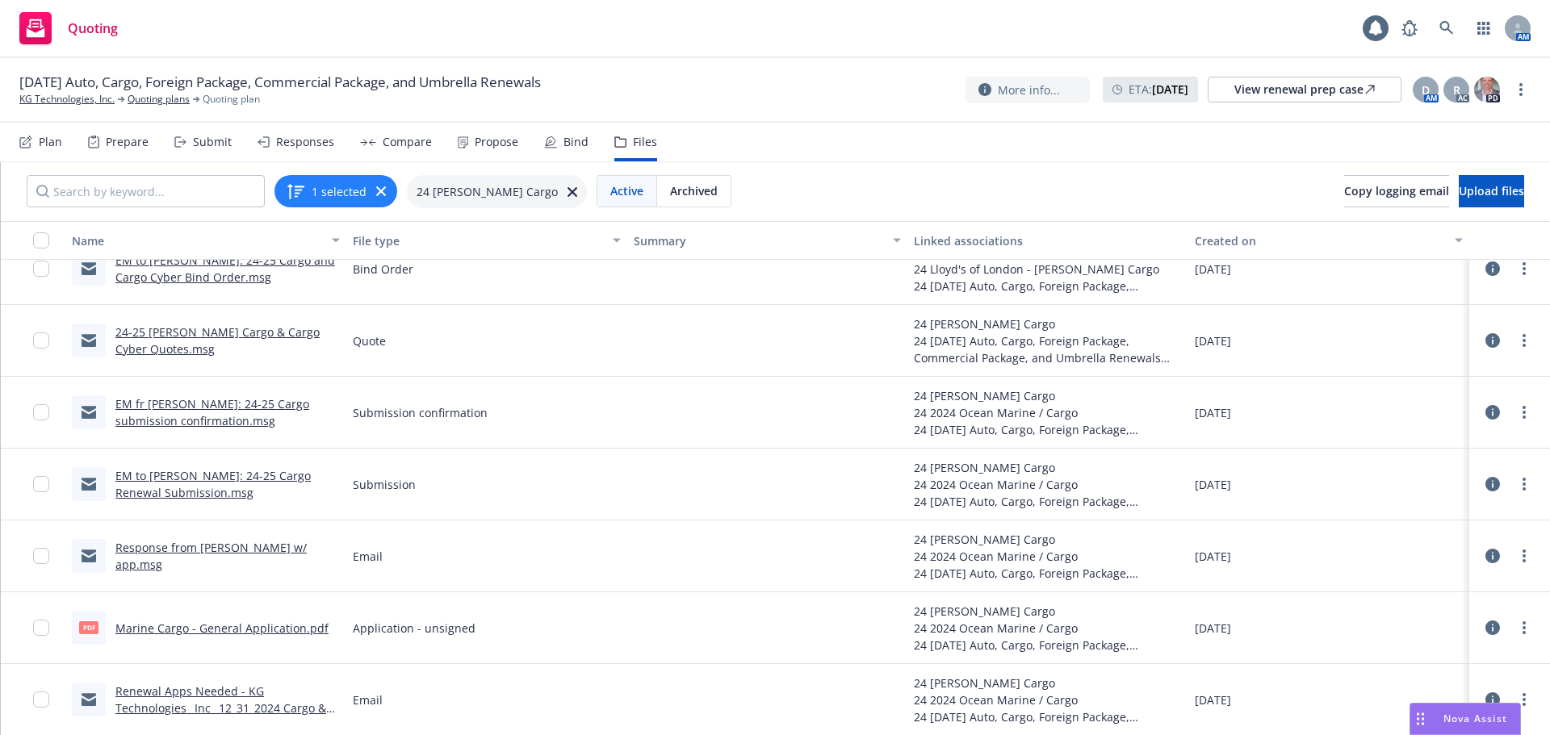
click at [247, 691] on link "Renewal Apps Needed - KG Technologies_ Inc_ 12_31_2024 Cargo & Cyber for Cargo …" at bounding box center [220, 708] width 211 height 49
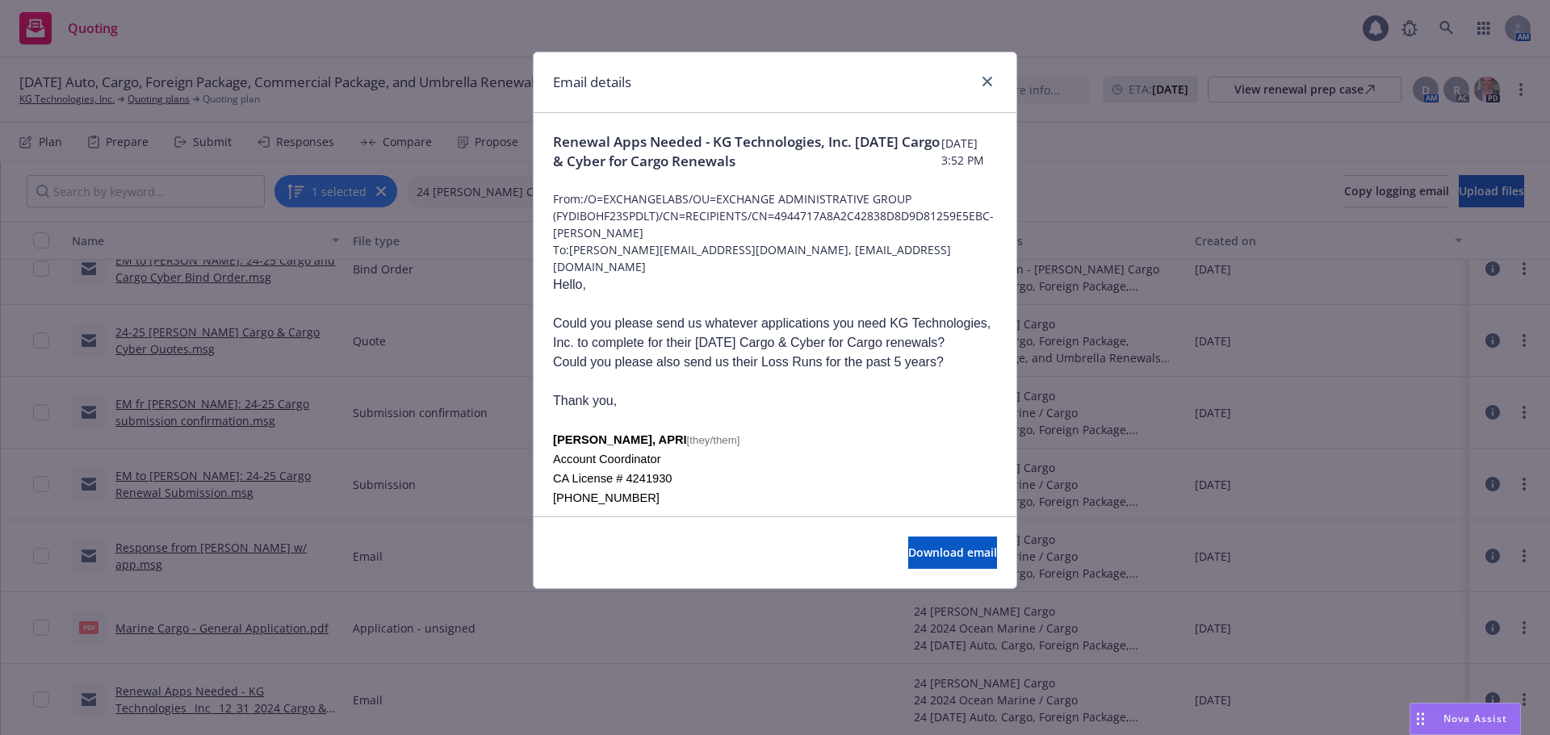
drag, startPoint x: 551, startPoint y: 143, endPoint x: 853, endPoint y: 167, distance: 302.9
click at [853, 167] on div "Renewal Apps Needed - KG Technologies, Inc. [DATE] Cargo & Cyber for Cargo Rene…" at bounding box center [775, 440] width 483 height 654
copy span "Renewal Apps Needed - KG Technologies, Inc. 12/31/2024 Cargo & Cyber for Cargo …"
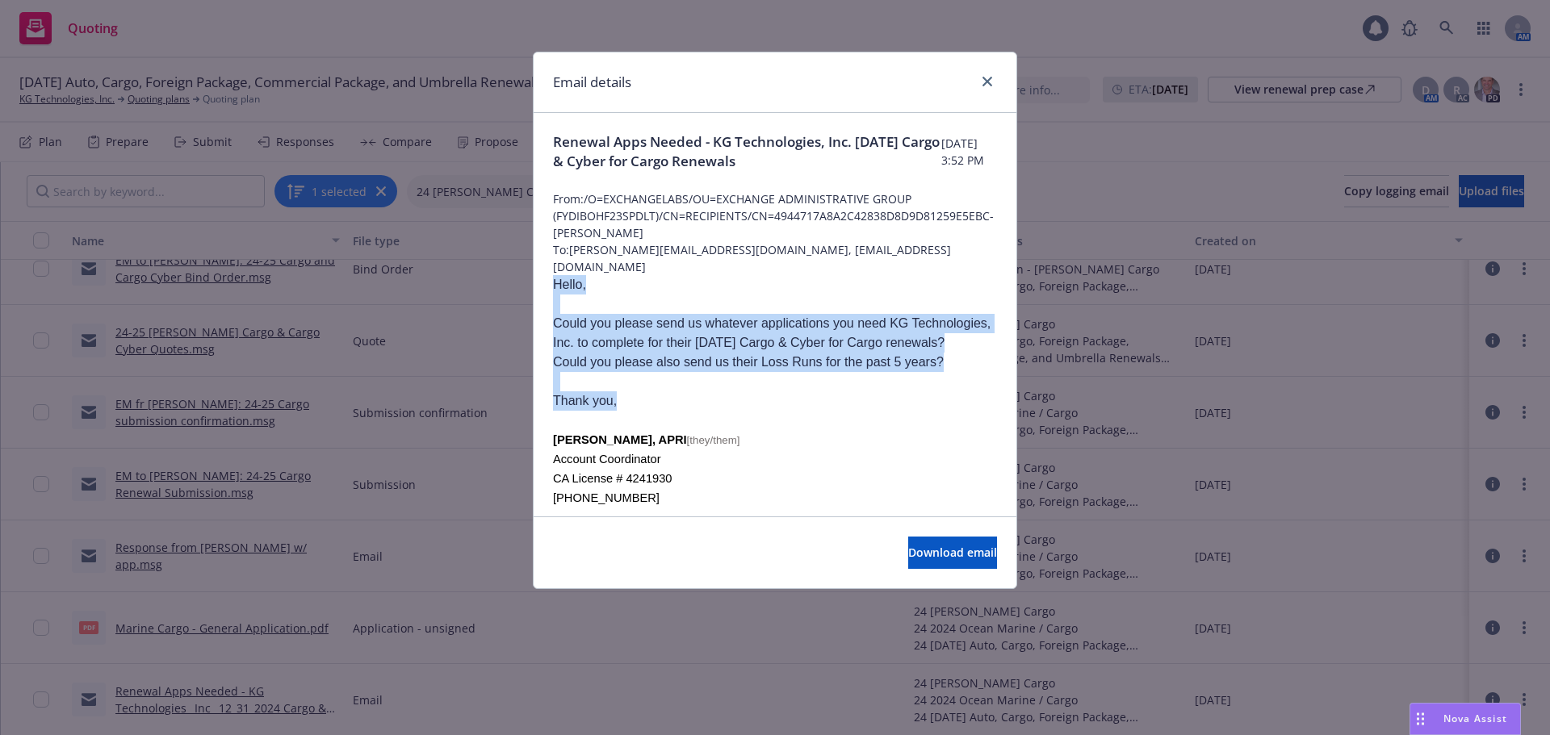
drag, startPoint x: 625, startPoint y: 402, endPoint x: 554, endPoint y: 264, distance: 155.3
click at [554, 275] on div "Hello, Could you please send us whatever applications you need KG Technologies,…" at bounding box center [775, 511] width 444 height 472
copy div "Hello, Could you please send us whatever applications you need KG Technologies,…"
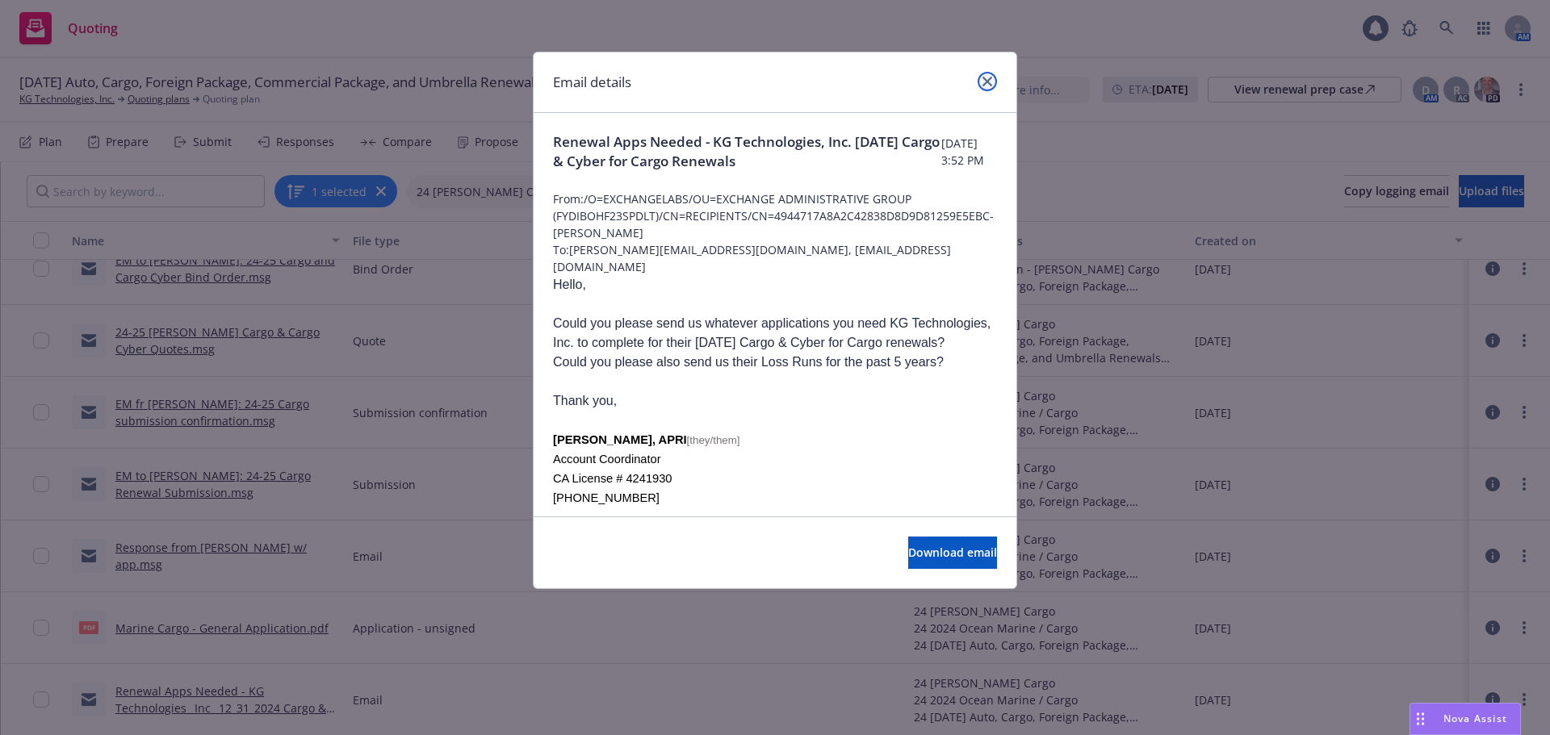
click at [987, 85] on icon "close" at bounding box center [988, 82] width 10 height 10
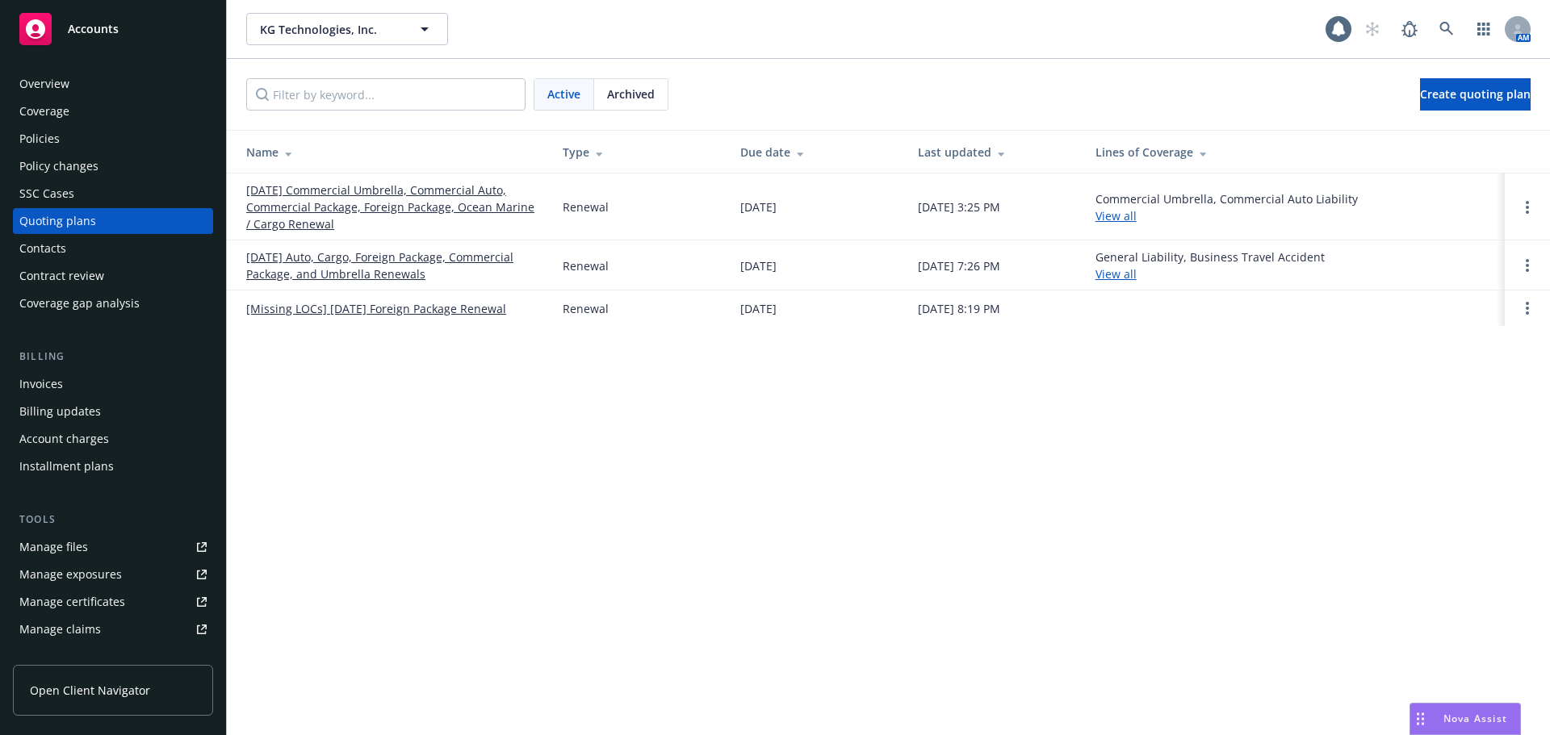
click at [355, 195] on link "[DATE] Commercial Umbrella, Commercial Auto, Commercial Package, Foreign Packag…" at bounding box center [391, 207] width 291 height 51
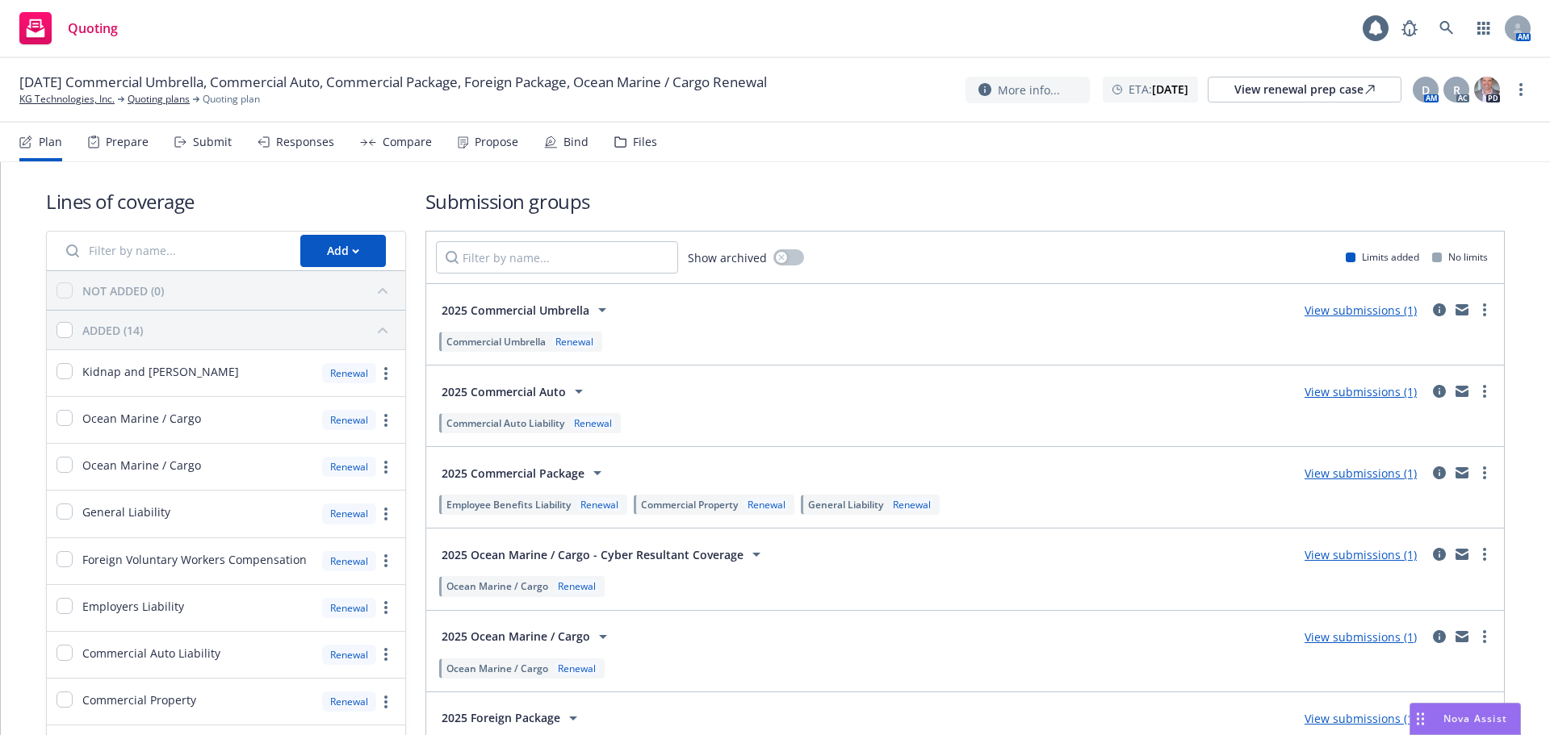
click at [176, 146] on icon at bounding box center [180, 141] width 12 height 11
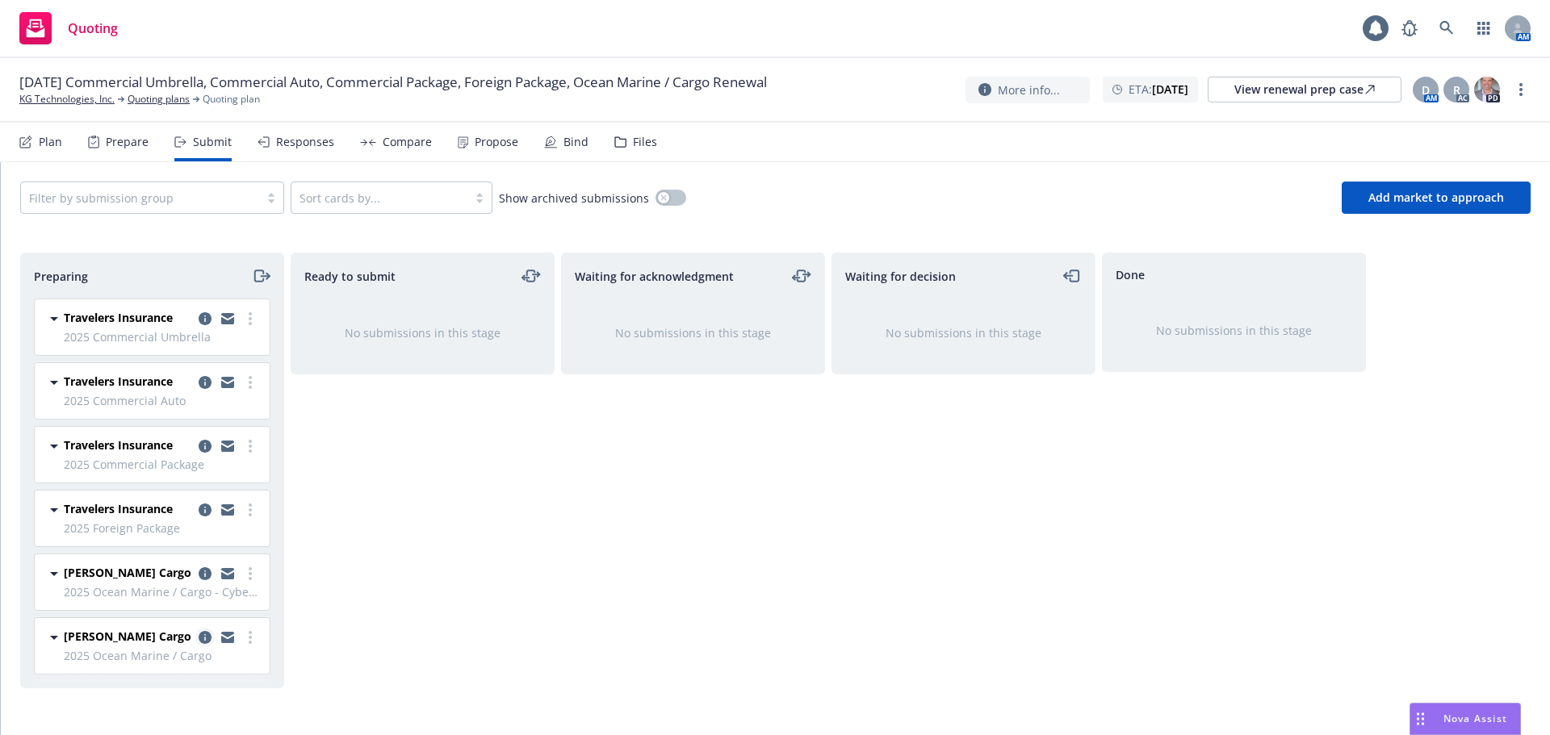
click at [204, 636] on icon "copy logging email" at bounding box center [205, 637] width 13 height 13
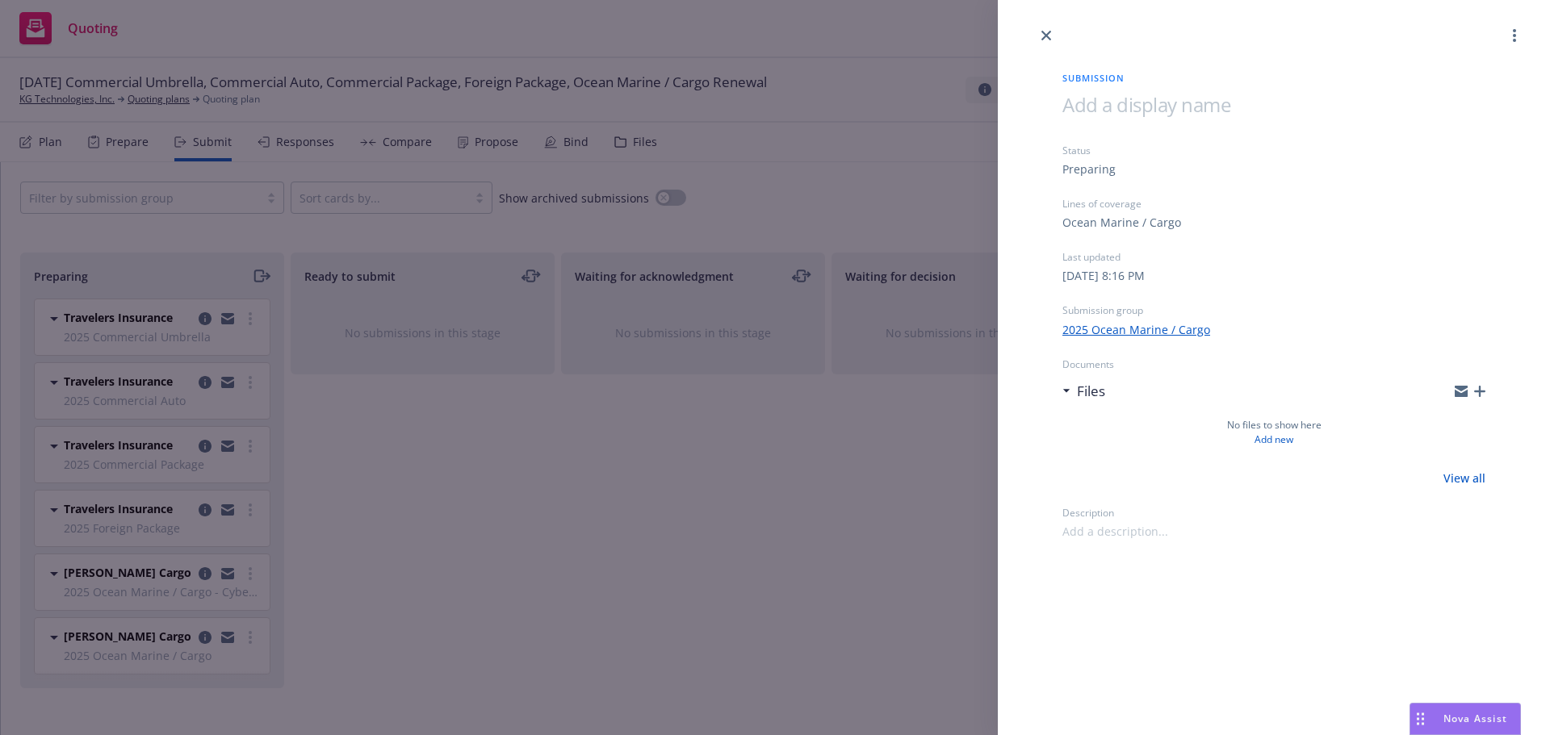
click at [1475, 395] on icon "button" at bounding box center [1479, 391] width 11 height 11
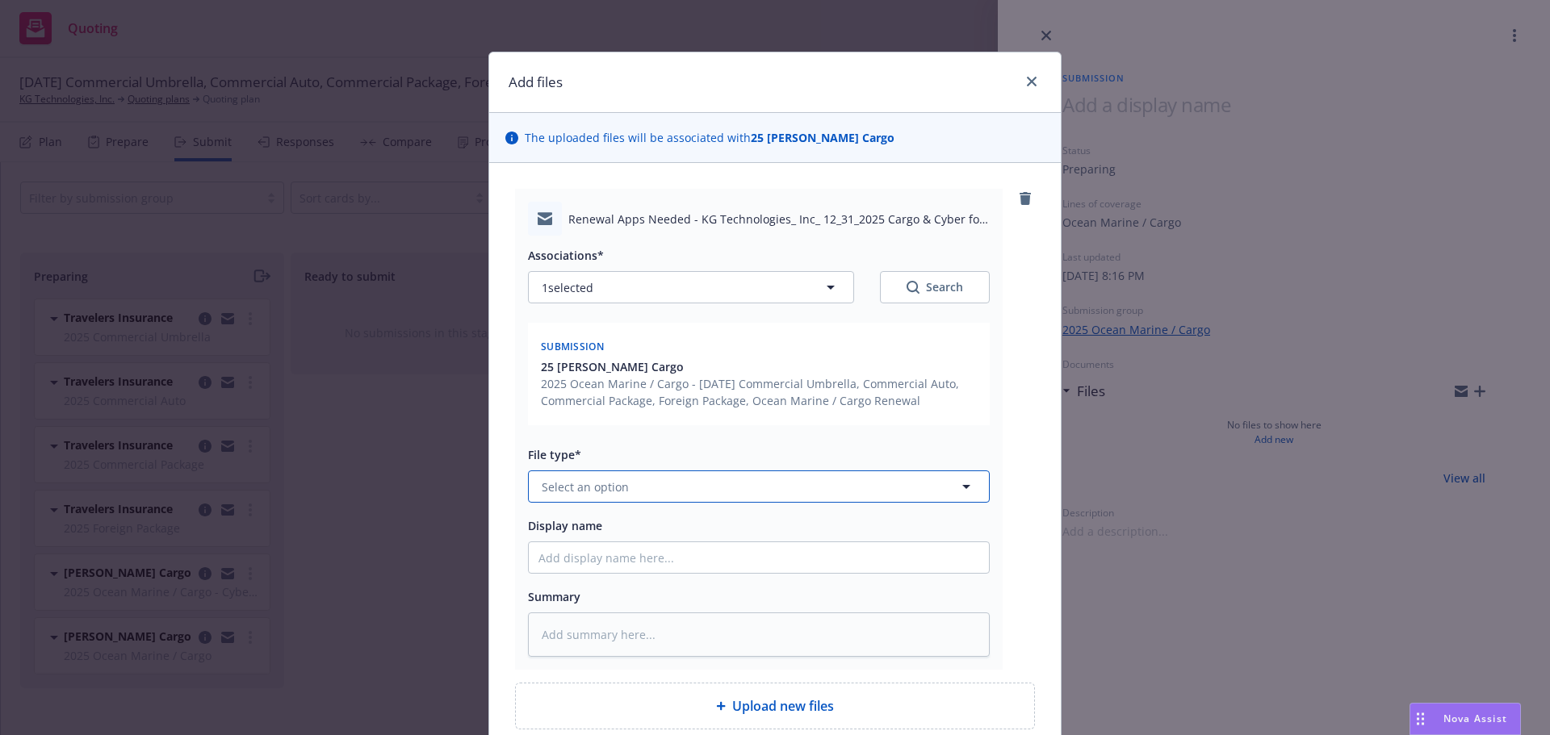
click at [568, 493] on span "Select an option" at bounding box center [585, 487] width 87 height 17
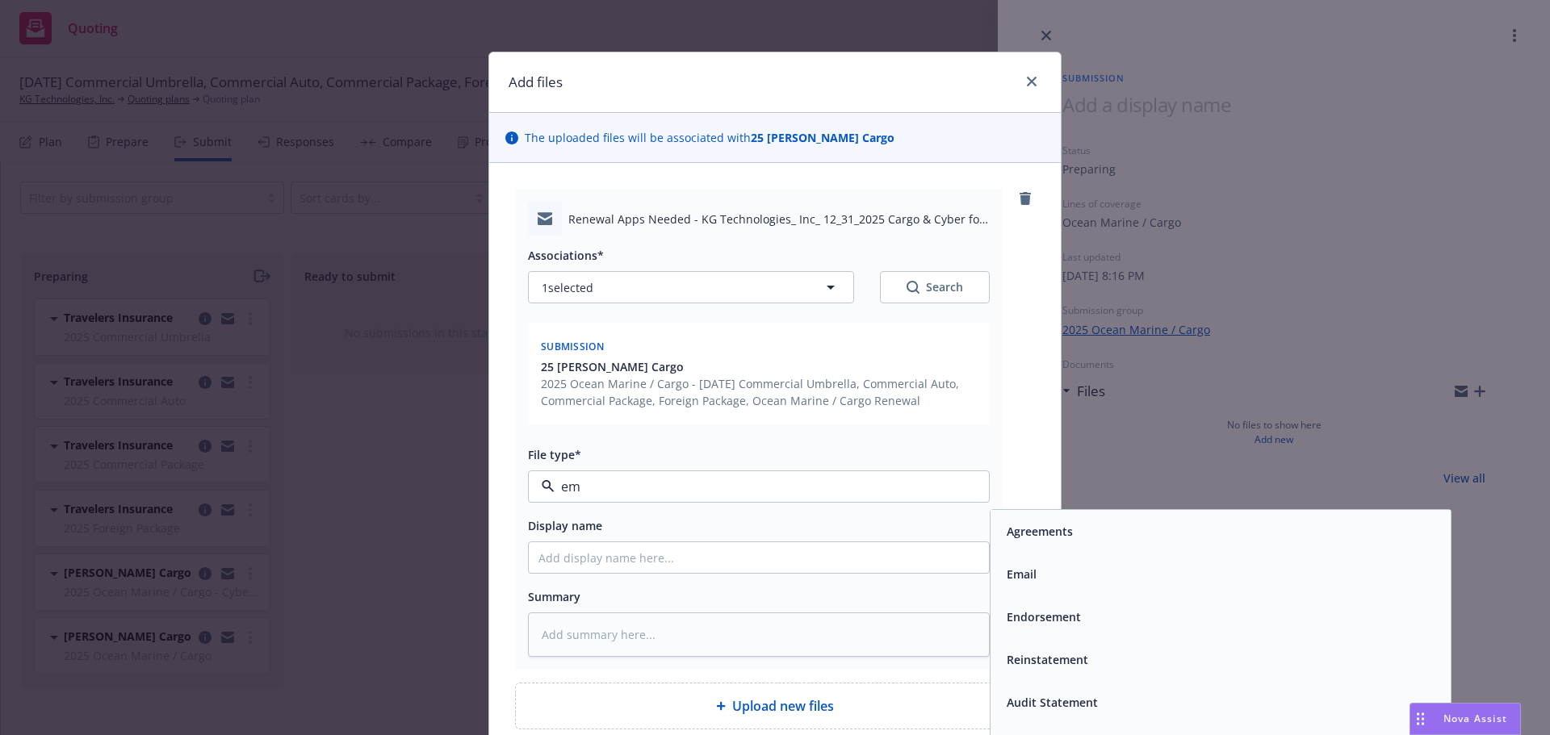
type input "ema"
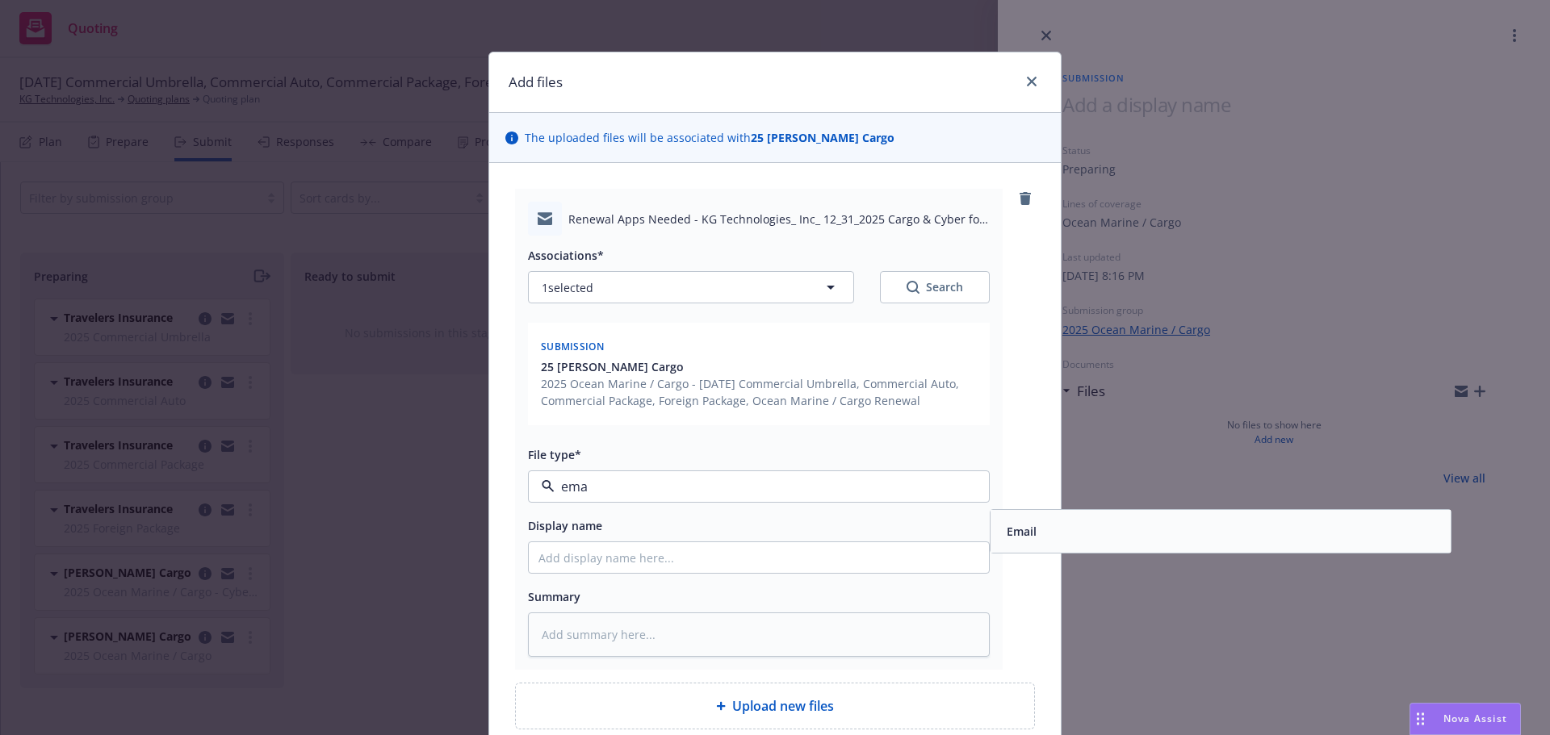
click at [1041, 529] on div "Email" at bounding box center [1220, 531] width 441 height 23
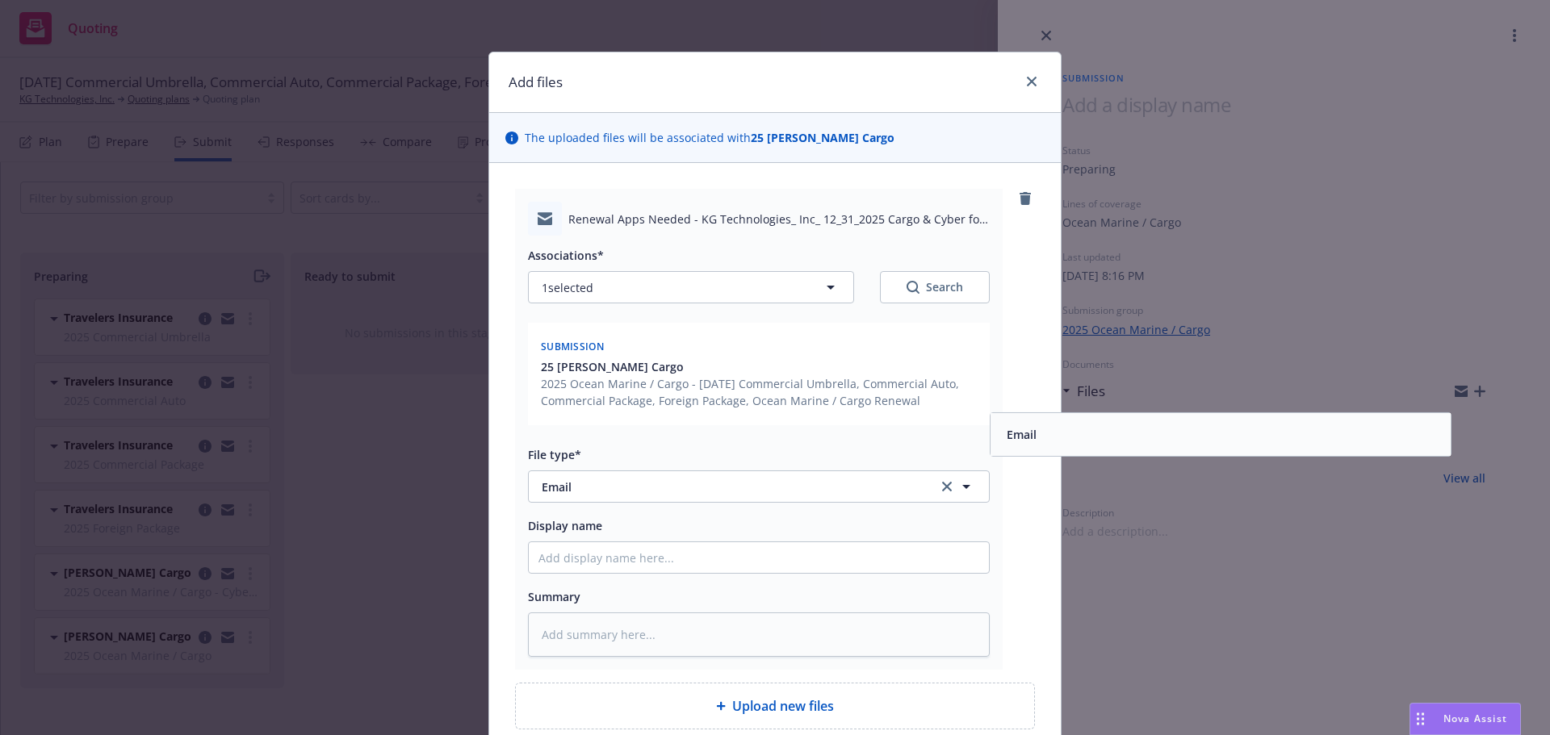
click at [1029, 555] on div "Renewal Apps Needed - KG Technologies_ Inc_ 12_31_2025 Cargo & Cyber for Cargo …" at bounding box center [775, 429] width 520 height 481
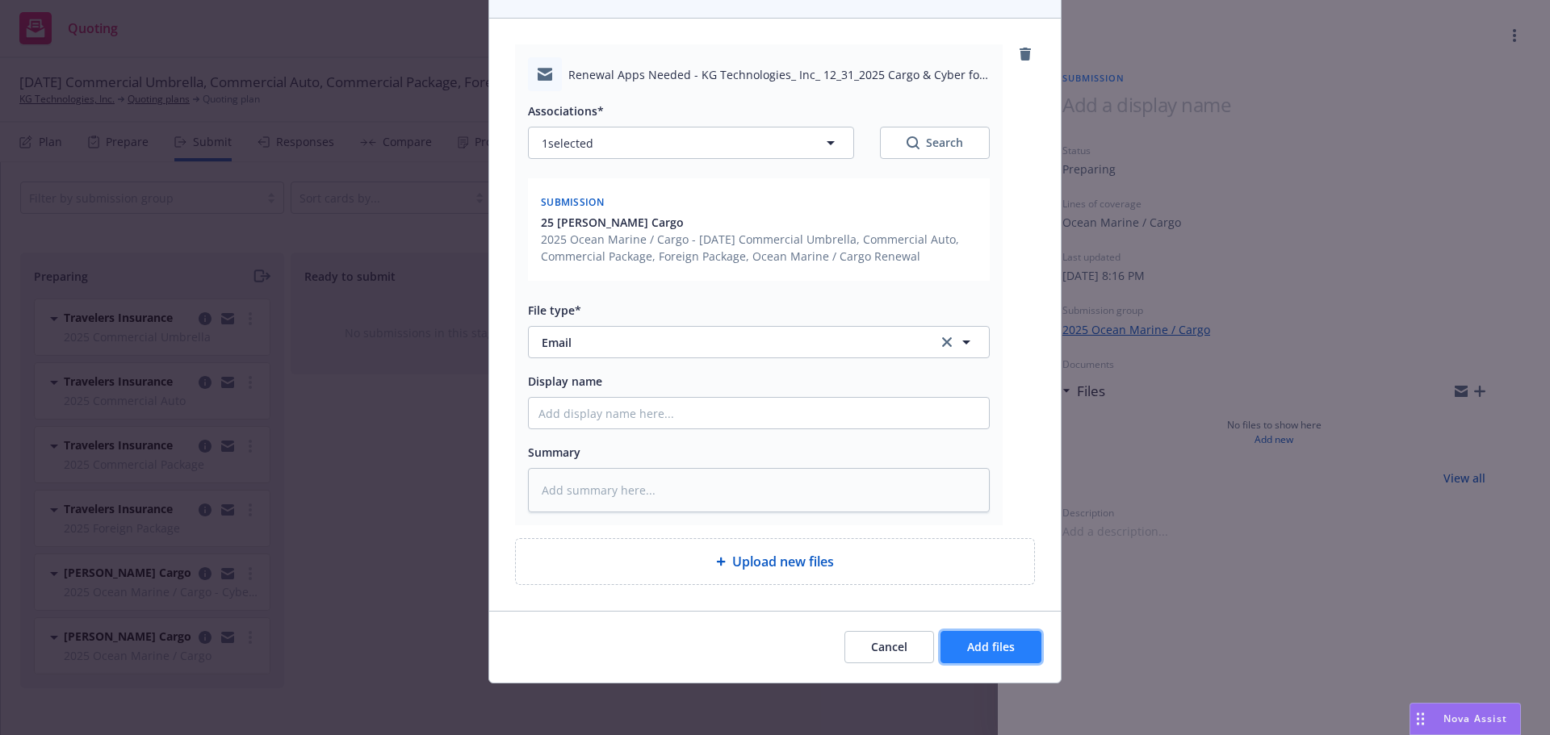
click at [993, 657] on button "Add files" at bounding box center [991, 647] width 101 height 32
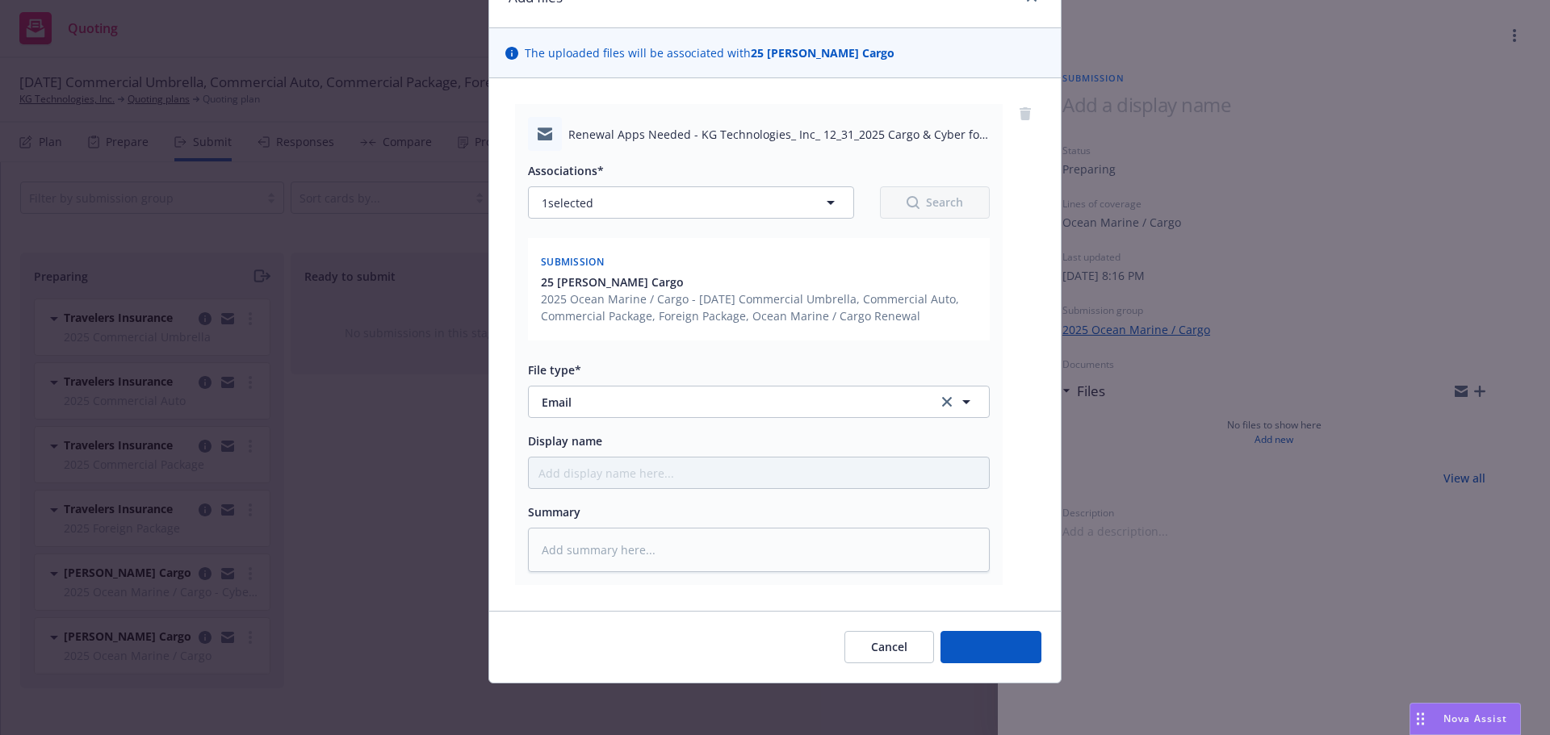
scroll to position [85, 0]
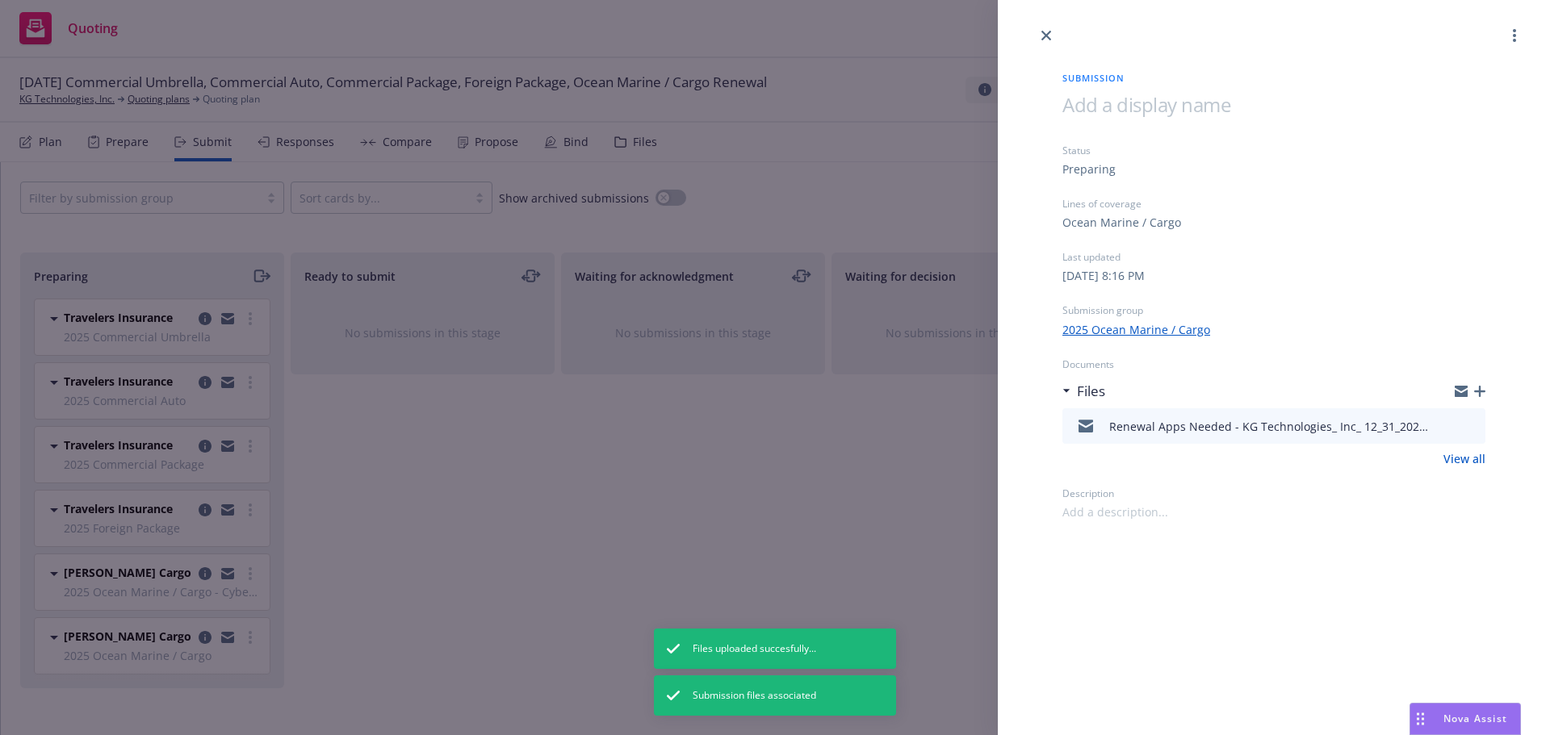
click at [516, 486] on div "Submission Status Preparing Lines of coverage Ocean Marine / Cargo Last updated…" at bounding box center [775, 367] width 1550 height 735
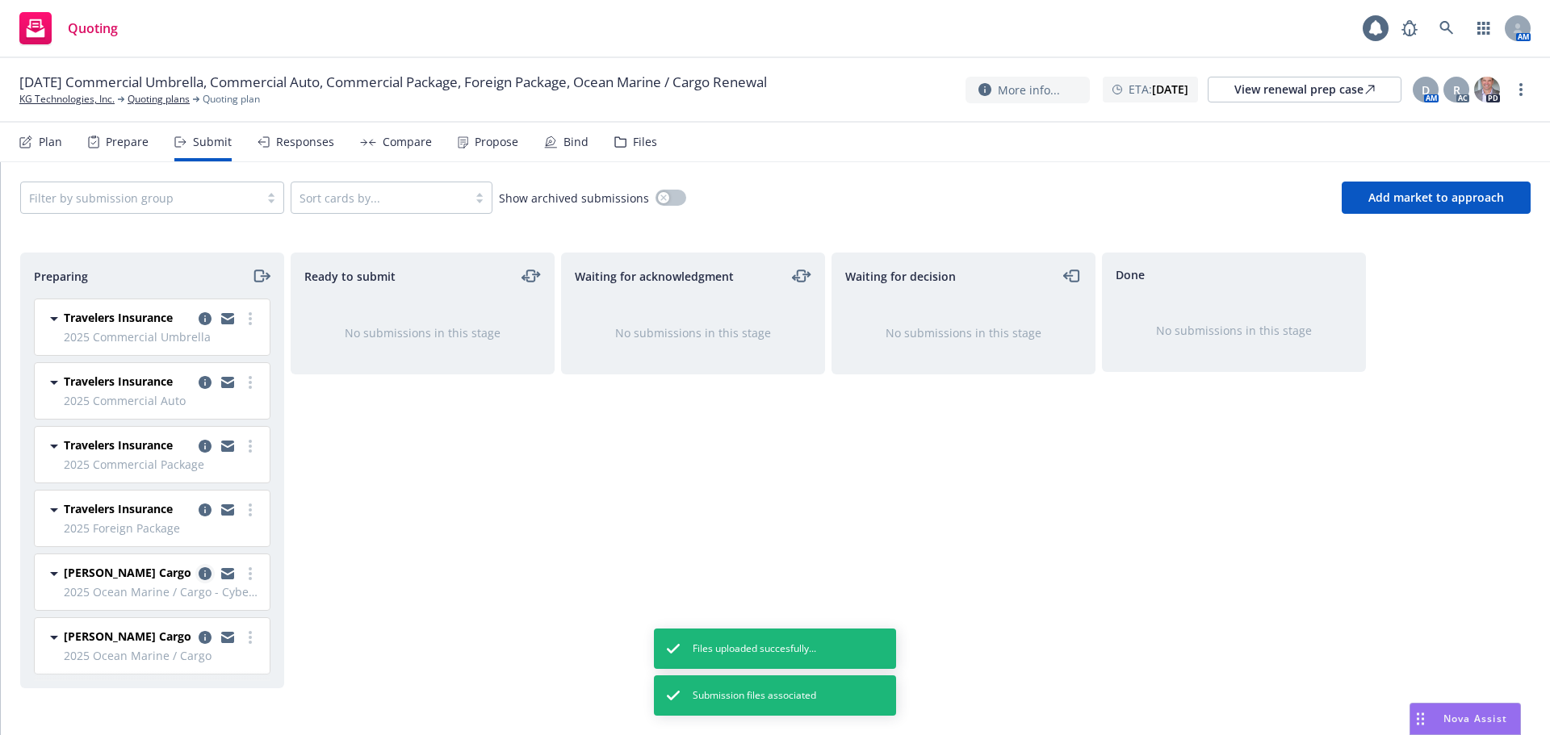
click at [203, 572] on icon "copy logging email" at bounding box center [205, 574] width 13 height 13
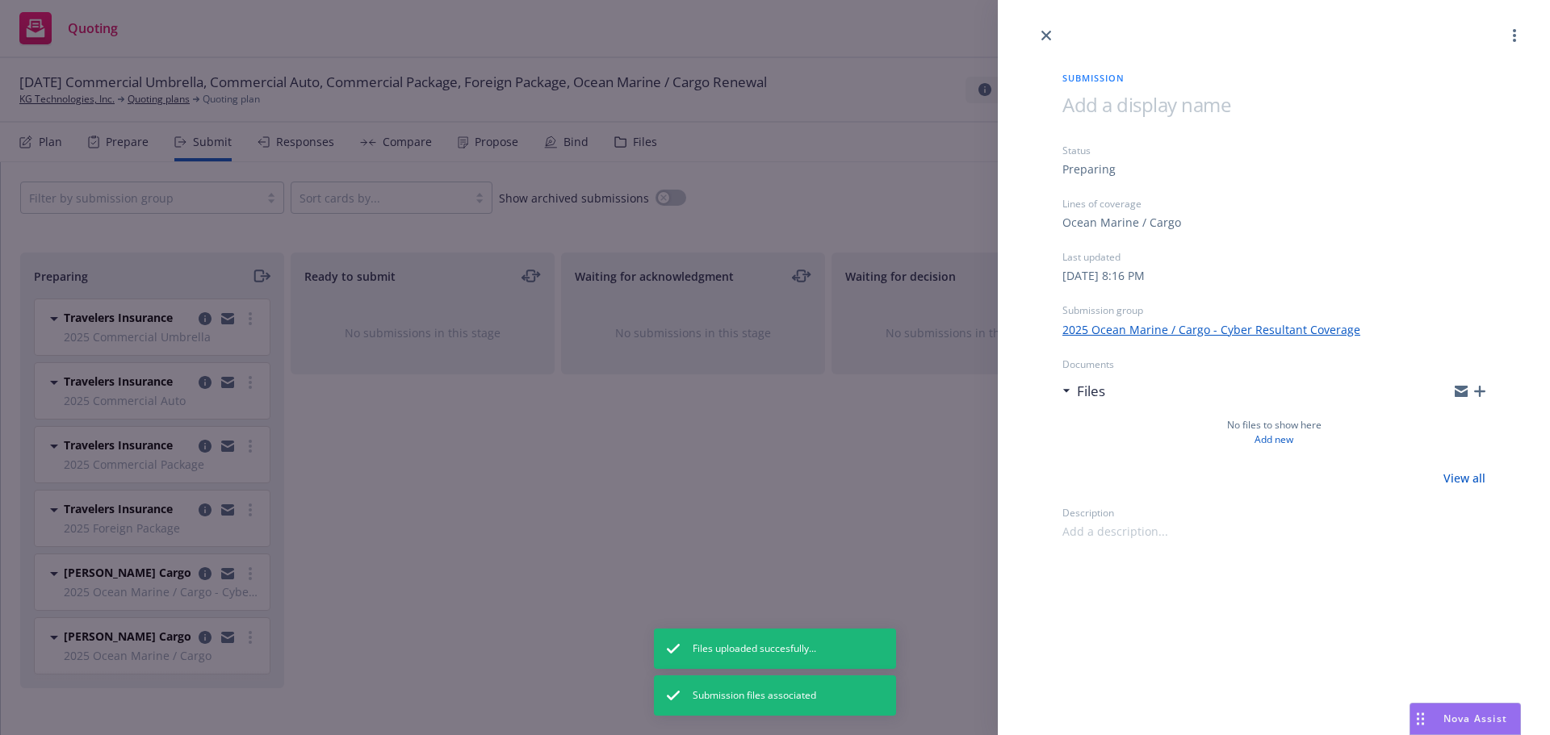
click at [1477, 396] on icon "button" at bounding box center [1479, 391] width 11 height 11
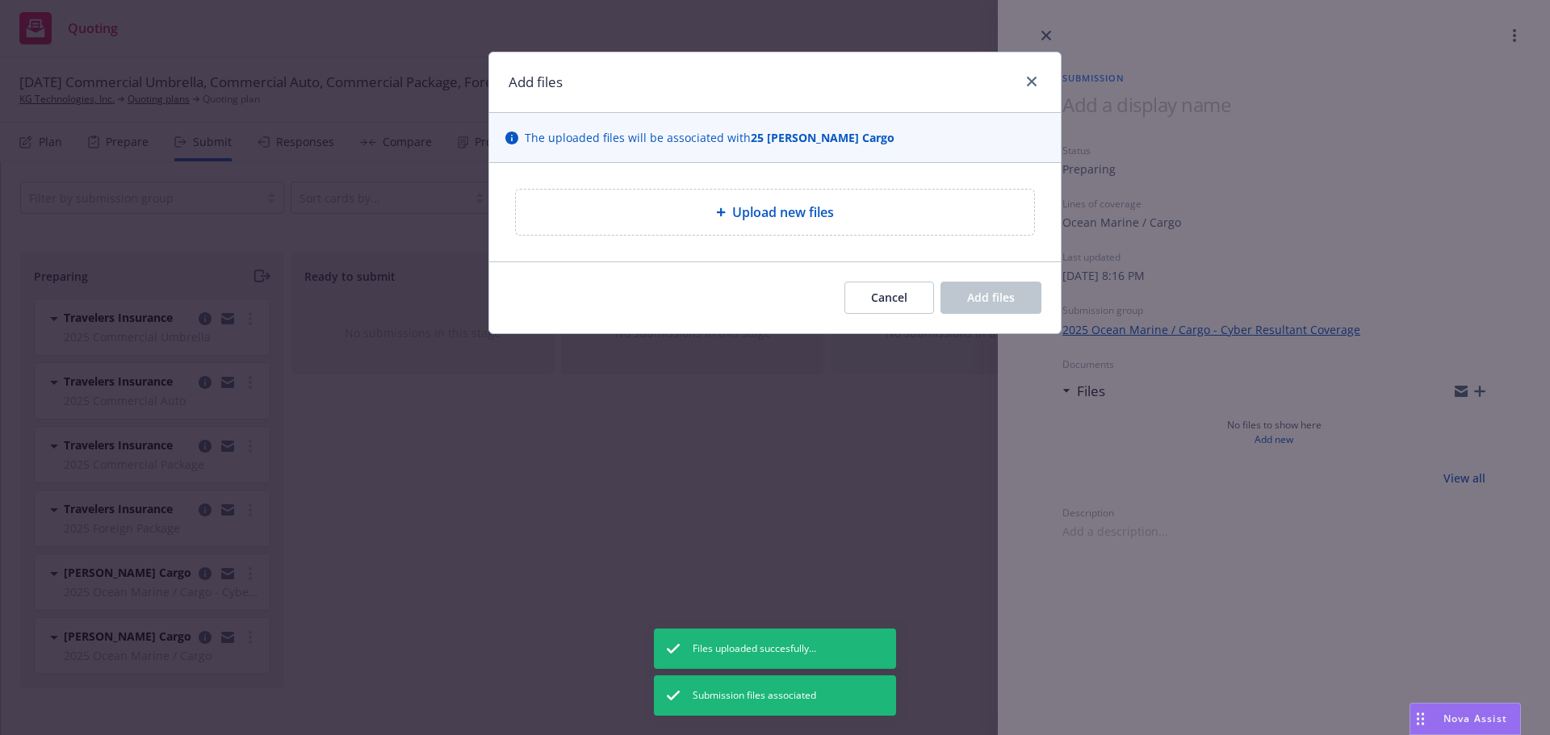
type textarea "x"
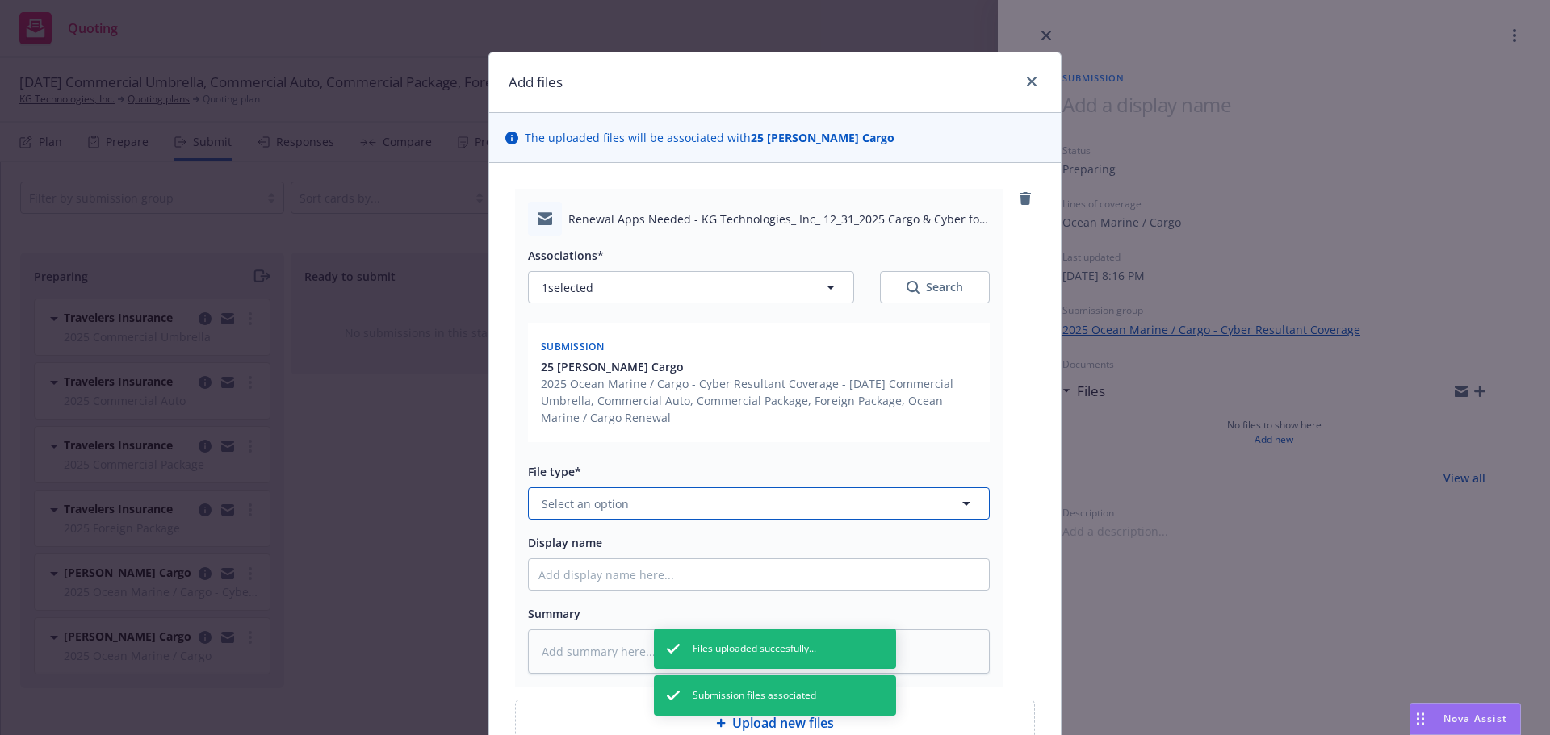
click at [661, 496] on button "Select an option" at bounding box center [759, 504] width 462 height 32
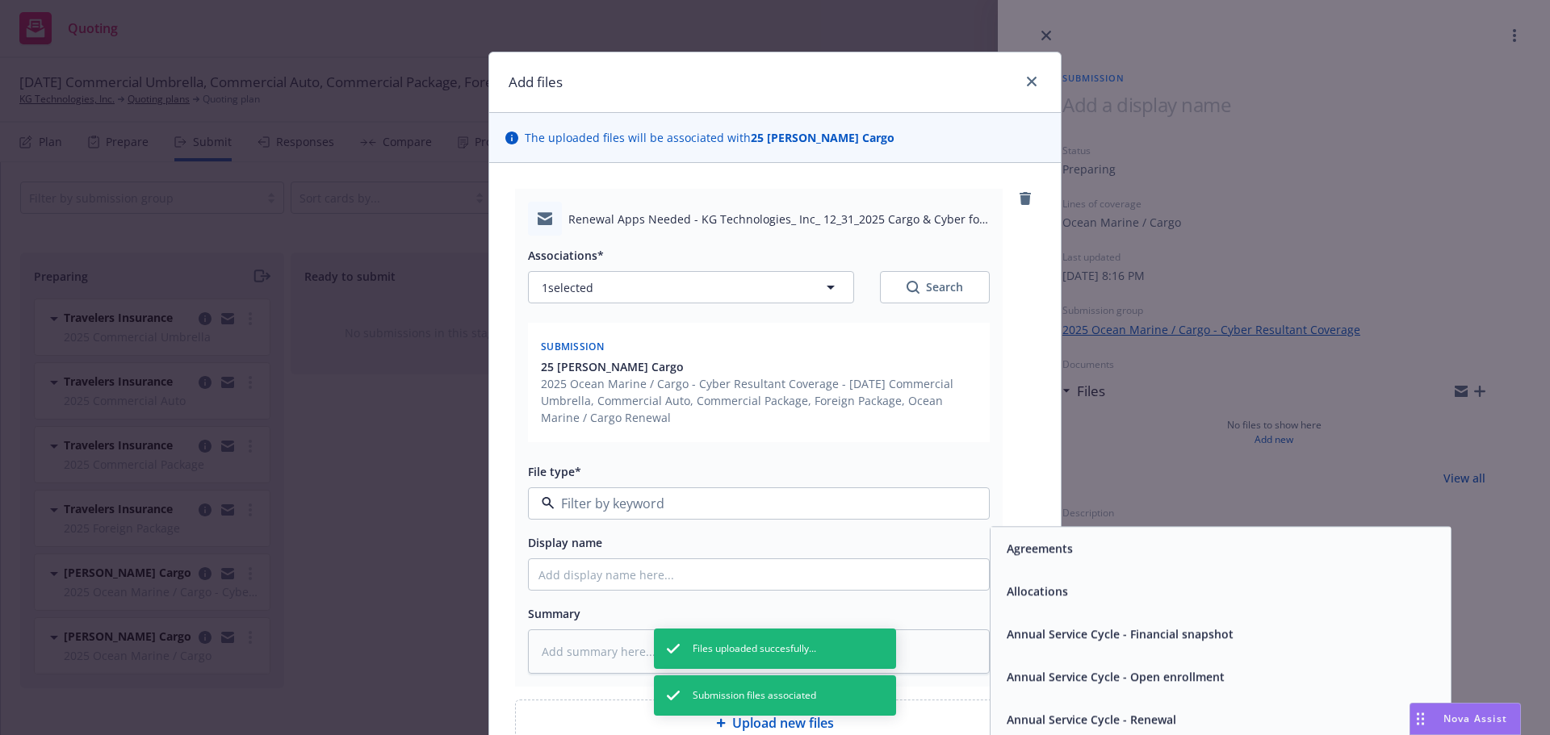
type input "e"
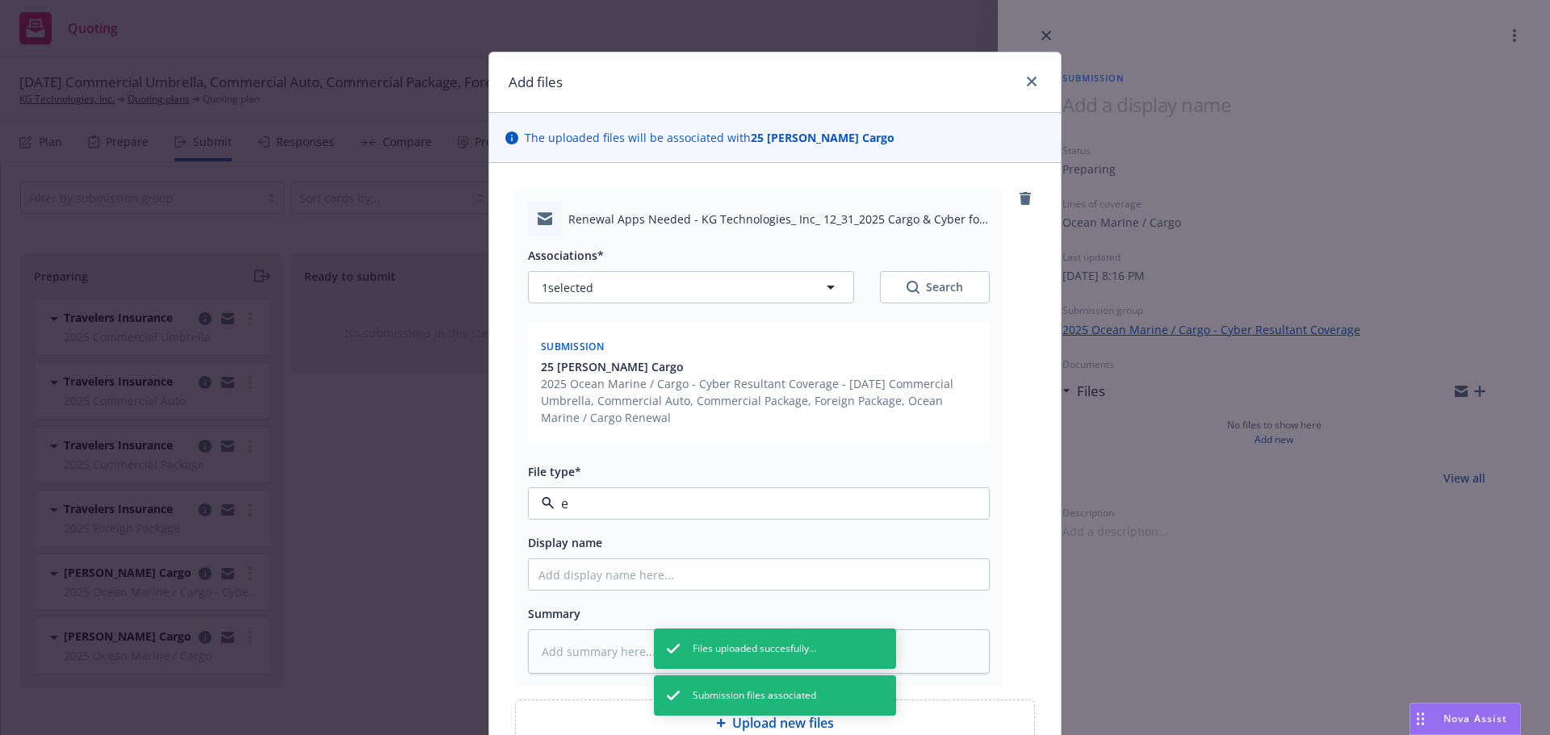
type textarea "x"
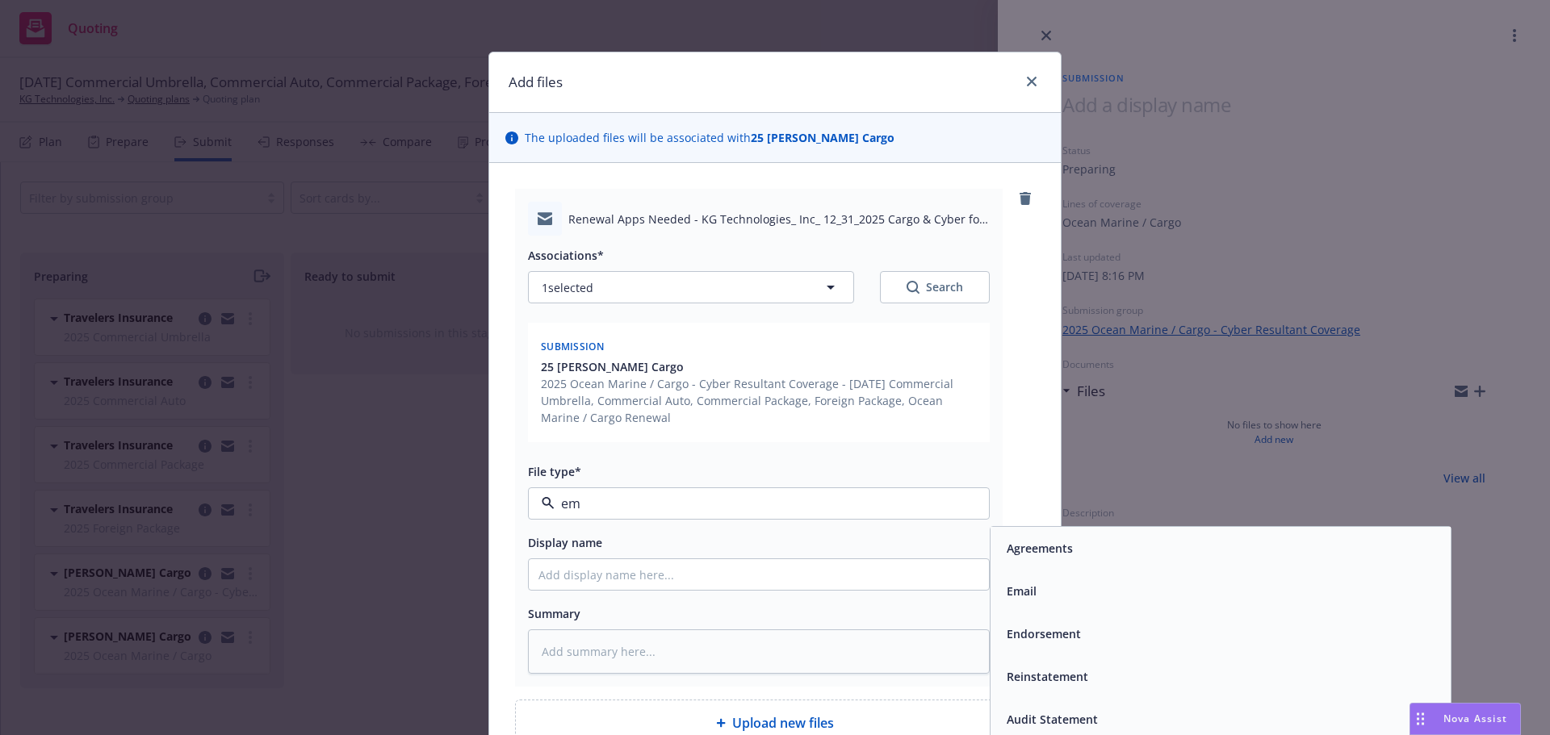
type input "ema"
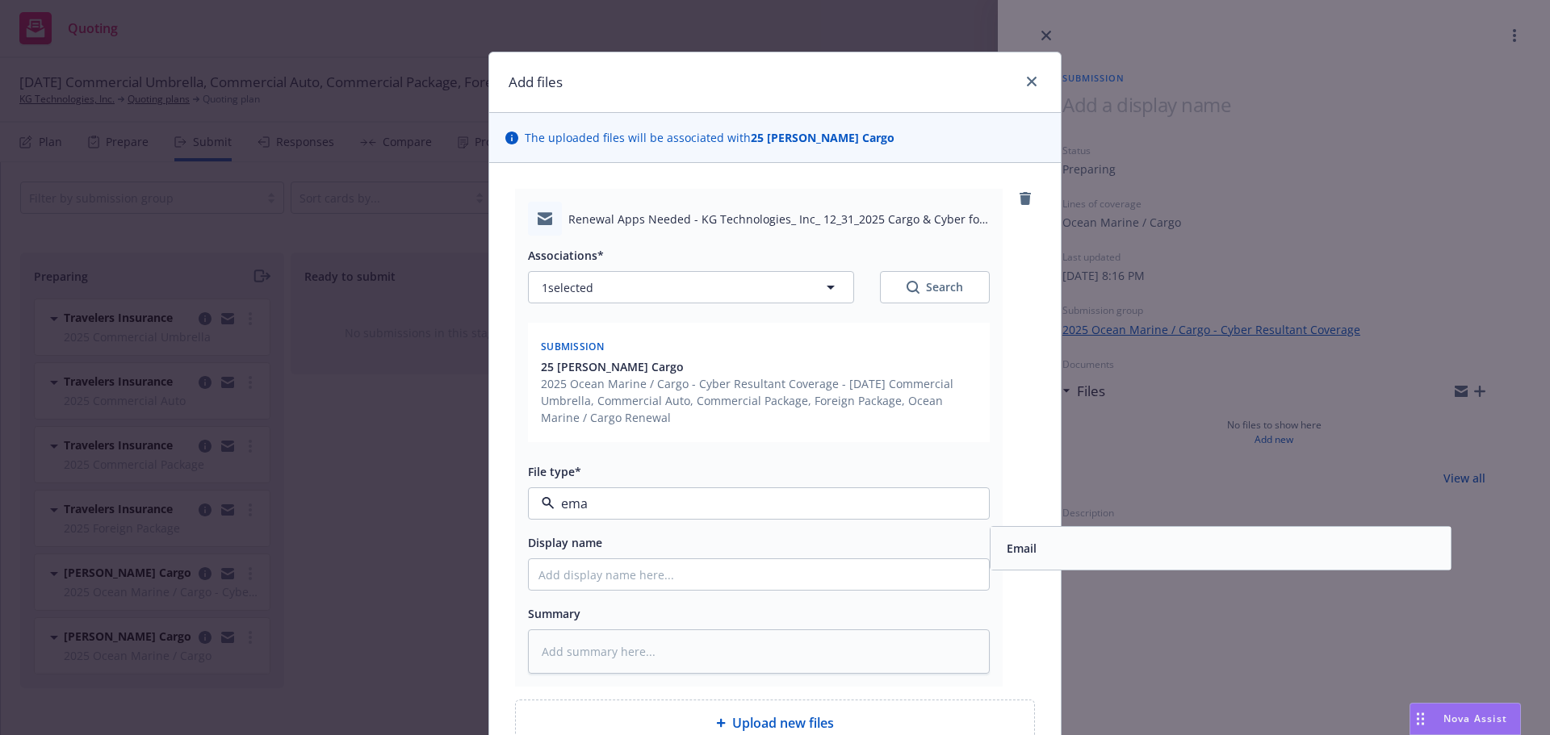
click at [1071, 543] on div "Email" at bounding box center [1220, 548] width 441 height 23
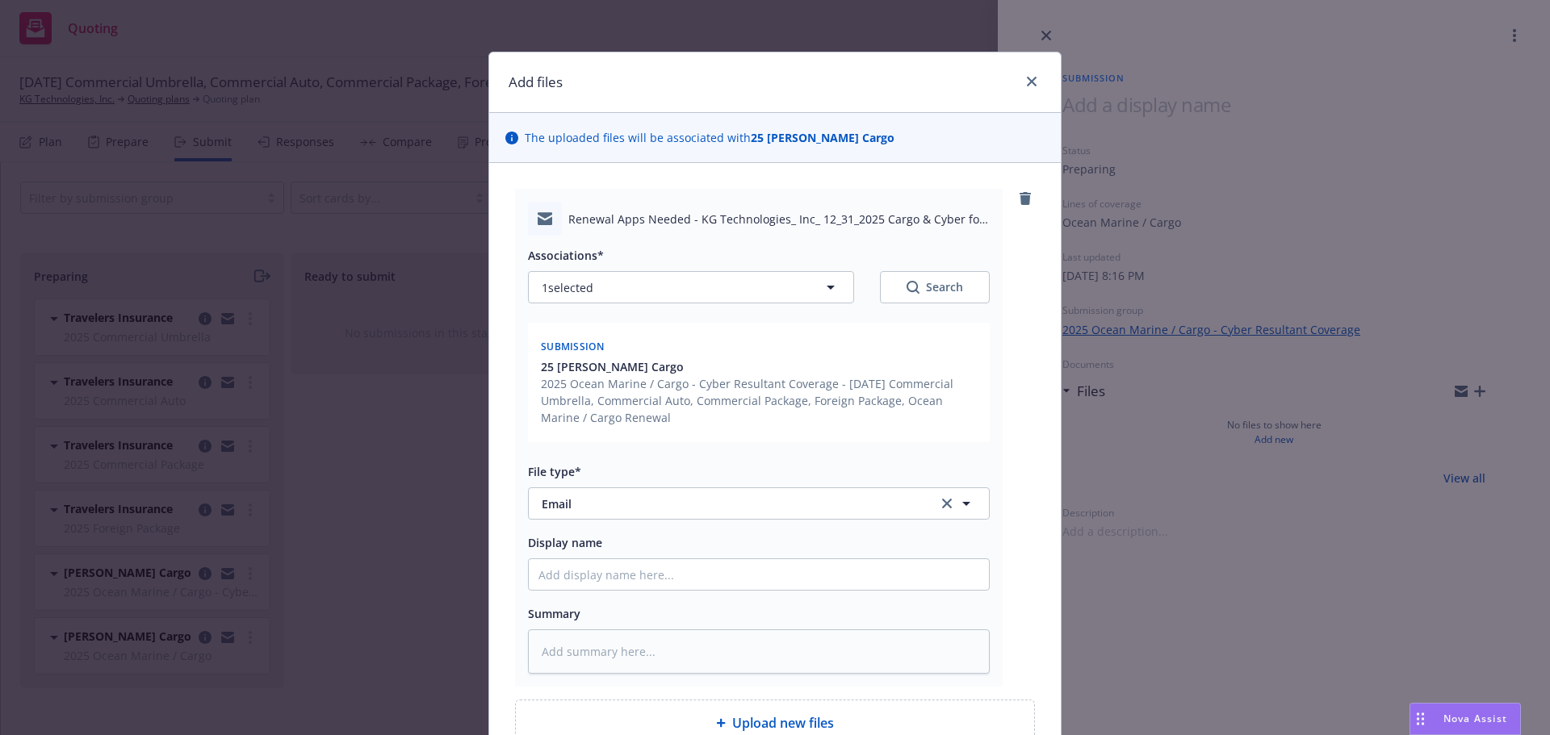
click at [1039, 564] on div "Renewal Apps Needed - KG Technologies_ Inc_ 12_31_2025 Cargo & Cyber for Cargo …" at bounding box center [775, 468] width 572 height 610
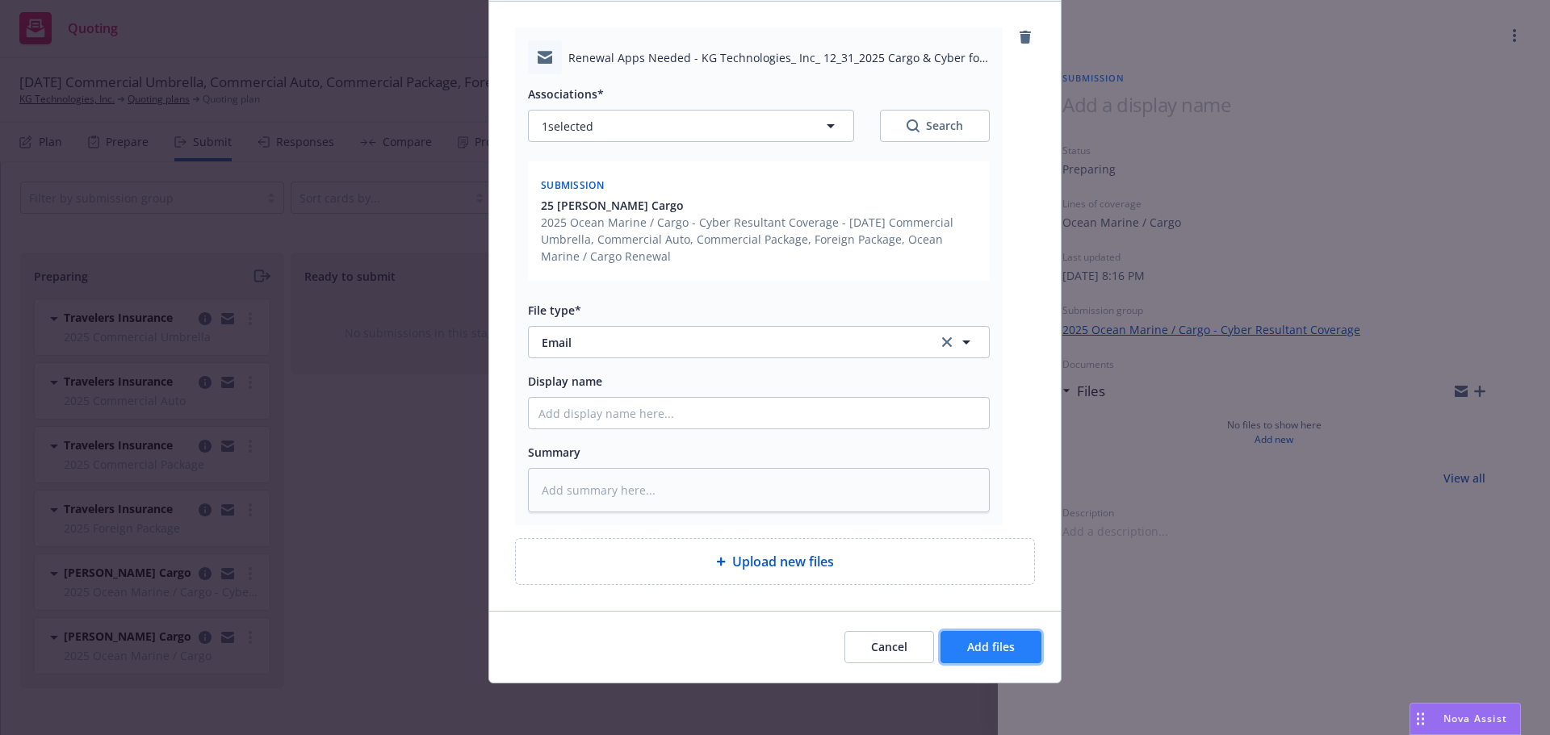
click at [981, 653] on span "Add files" at bounding box center [991, 646] width 48 height 15
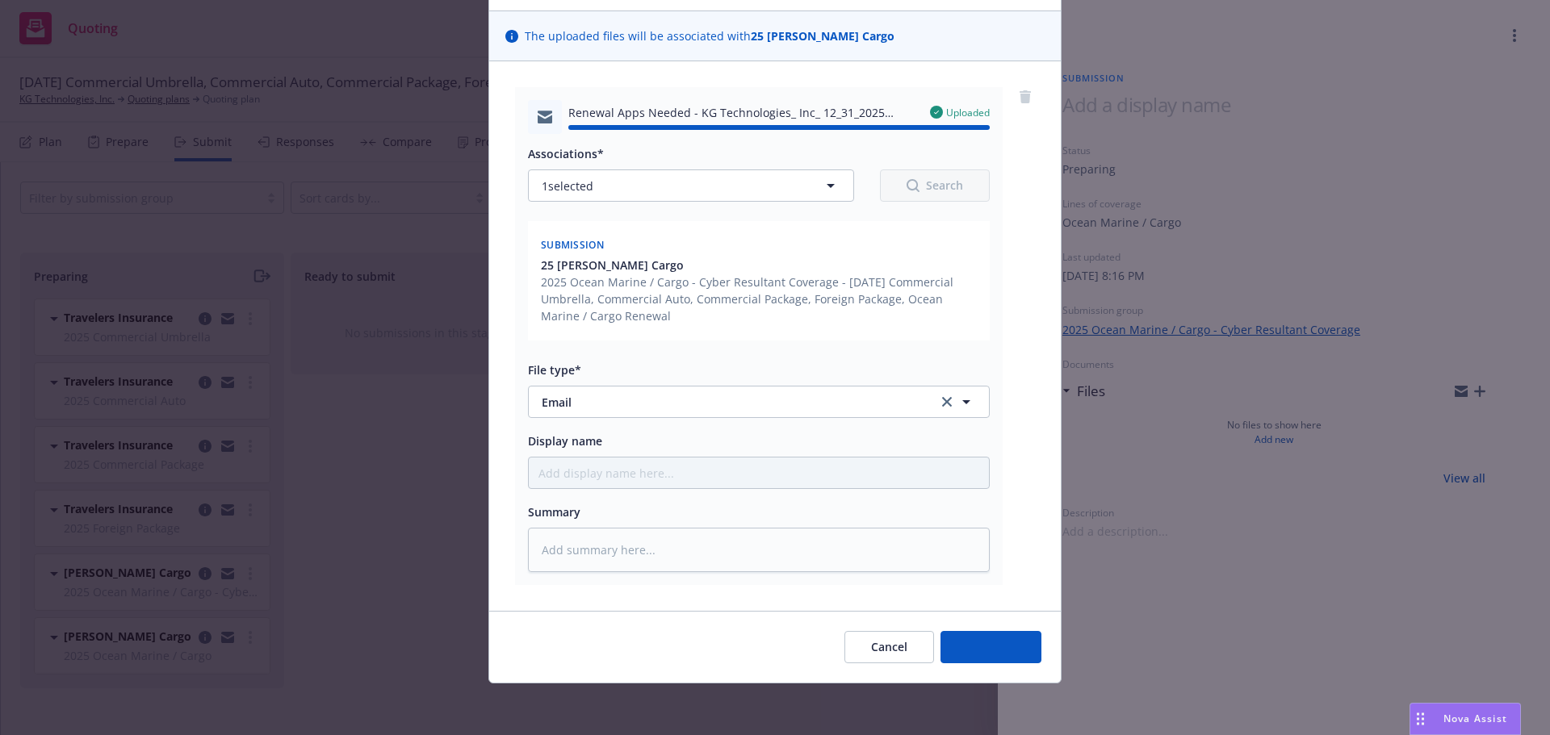
type textarea "x"
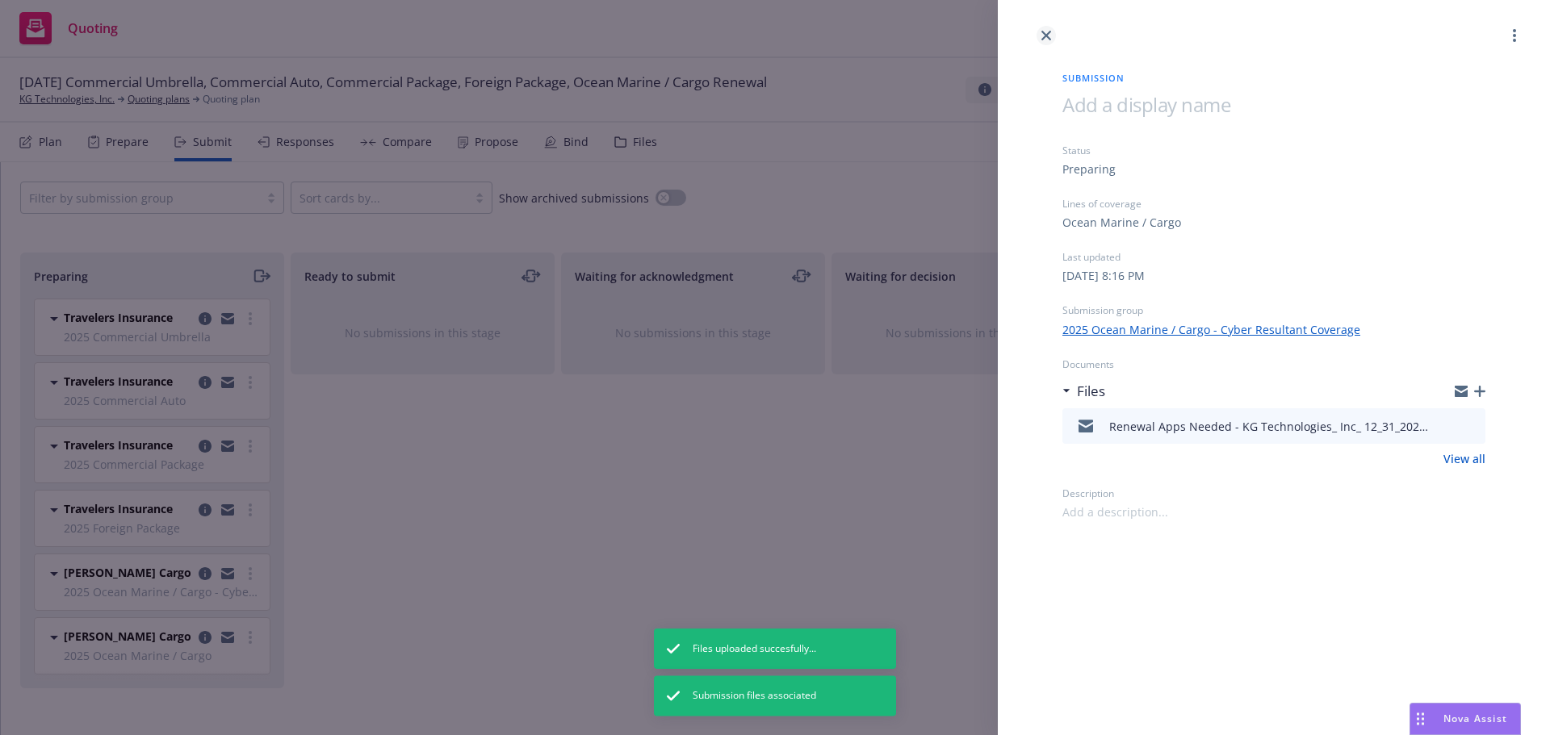
click at [1042, 36] on icon "close" at bounding box center [1046, 36] width 10 height 10
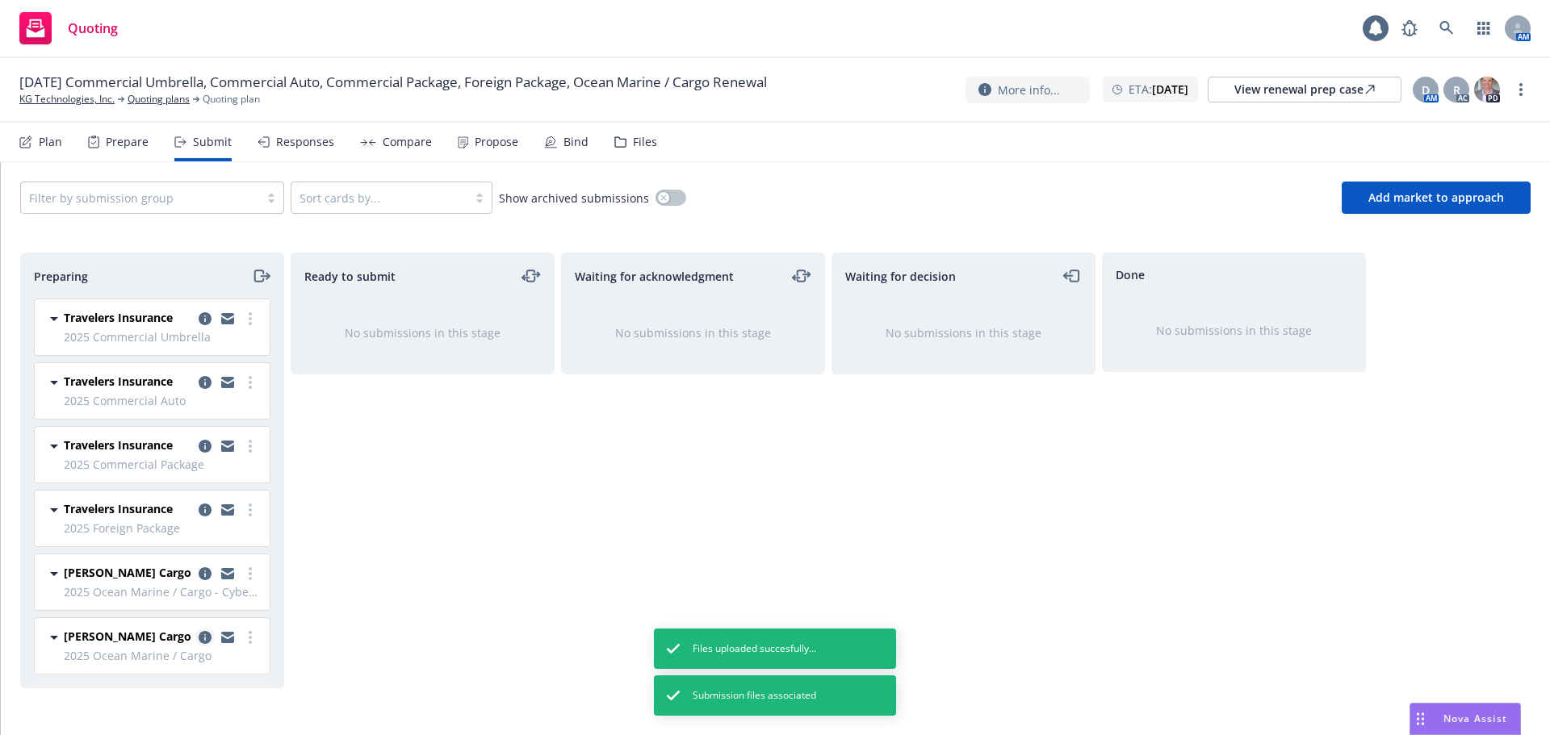
click at [203, 640] on icon "copy logging email" at bounding box center [205, 637] width 13 height 13
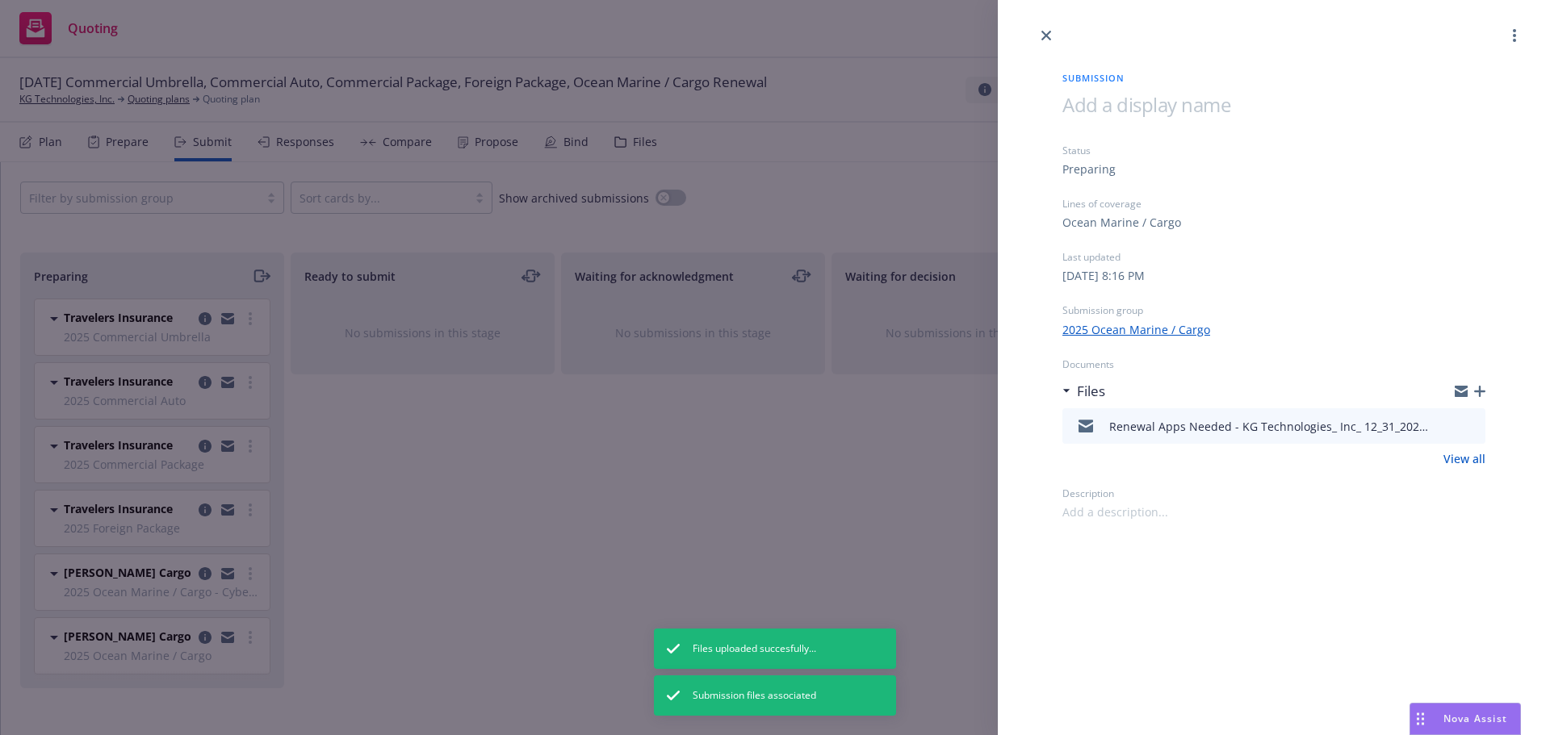
click at [459, 520] on div "Submission Status Preparing Lines of coverage Ocean Marine / Cargo Last updated…" at bounding box center [775, 367] width 1550 height 735
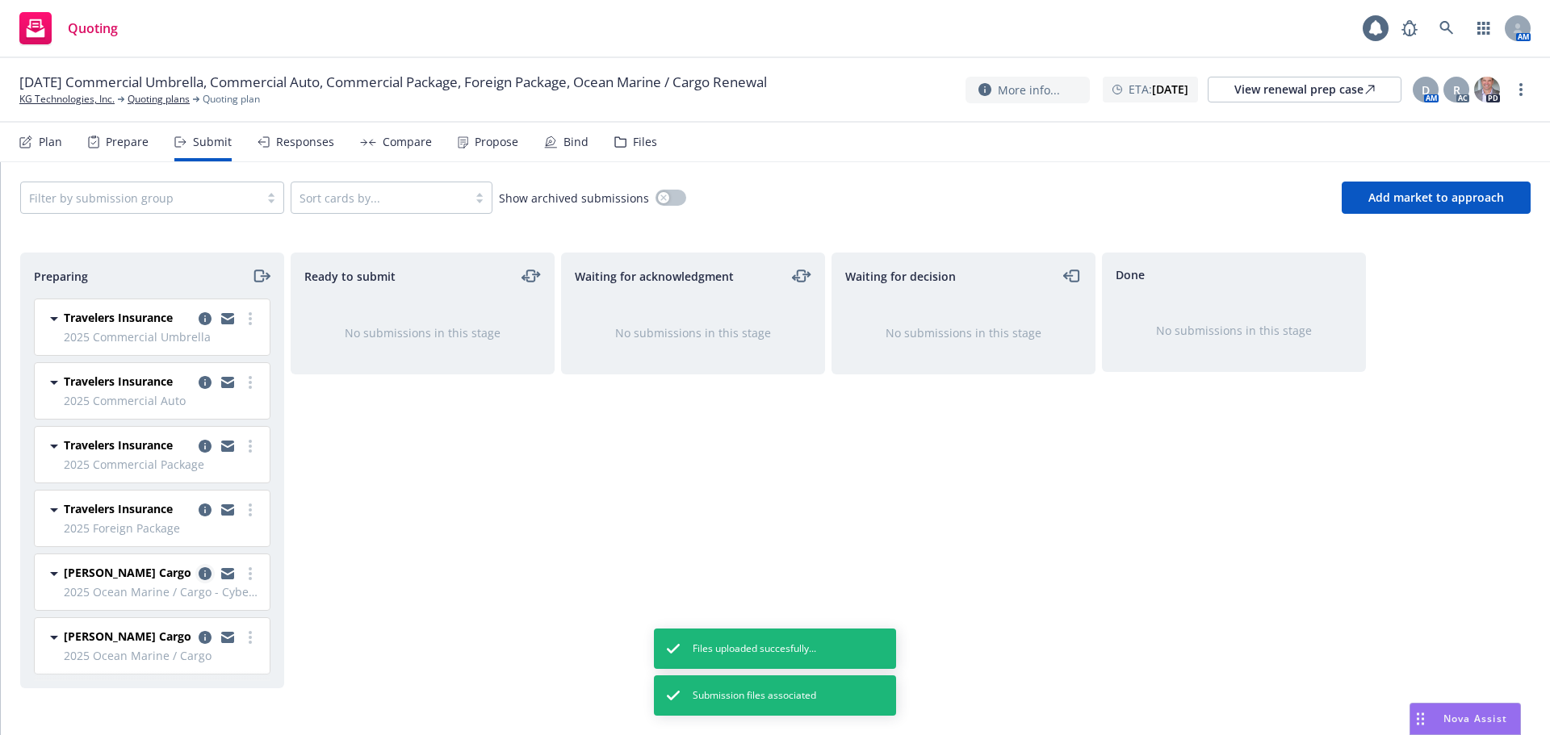
click at [207, 573] on icon "copy logging email" at bounding box center [205, 574] width 13 height 13
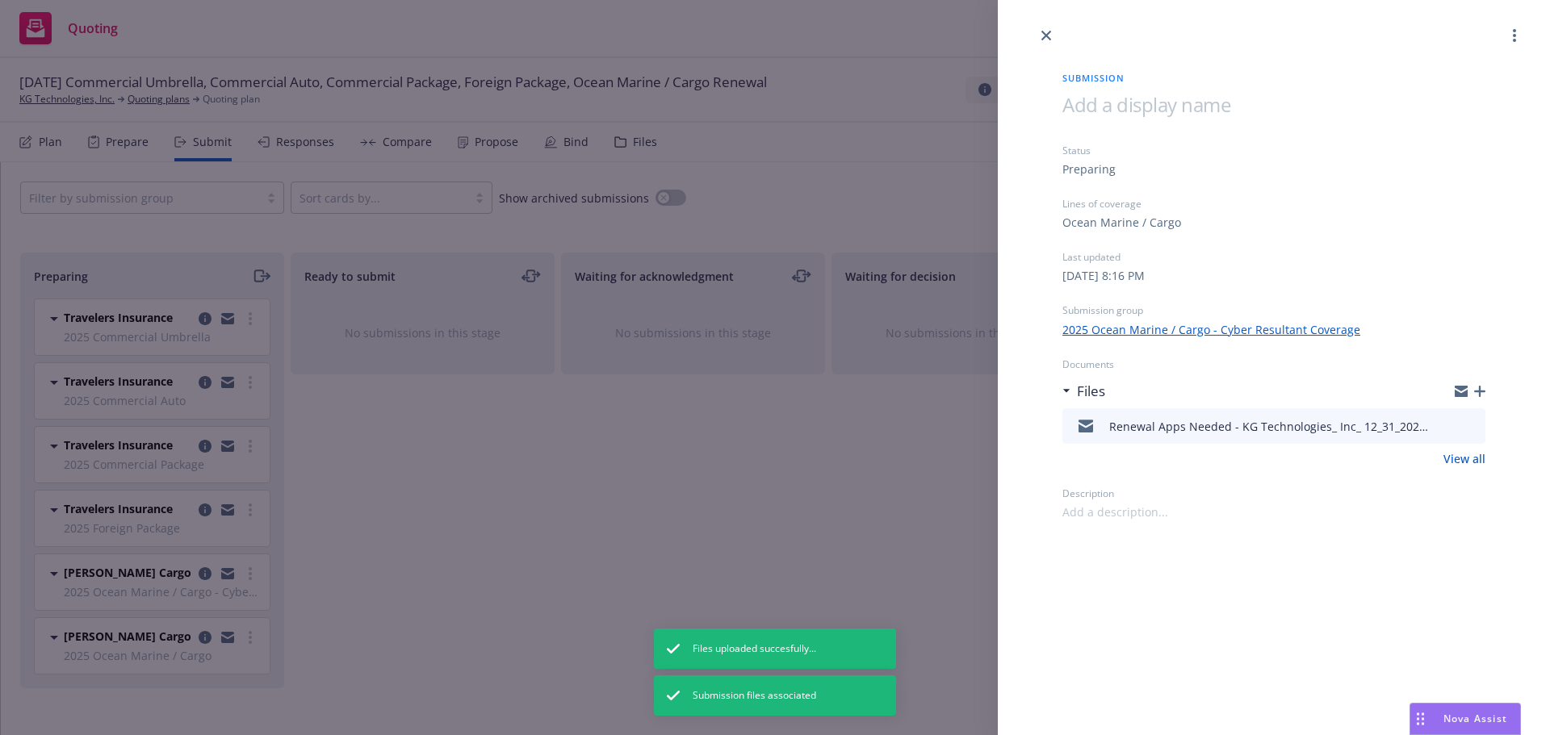
click at [486, 576] on div "Submission Status Preparing Lines of coverage Ocean Marine / Cargo Last updated…" at bounding box center [775, 367] width 1550 height 735
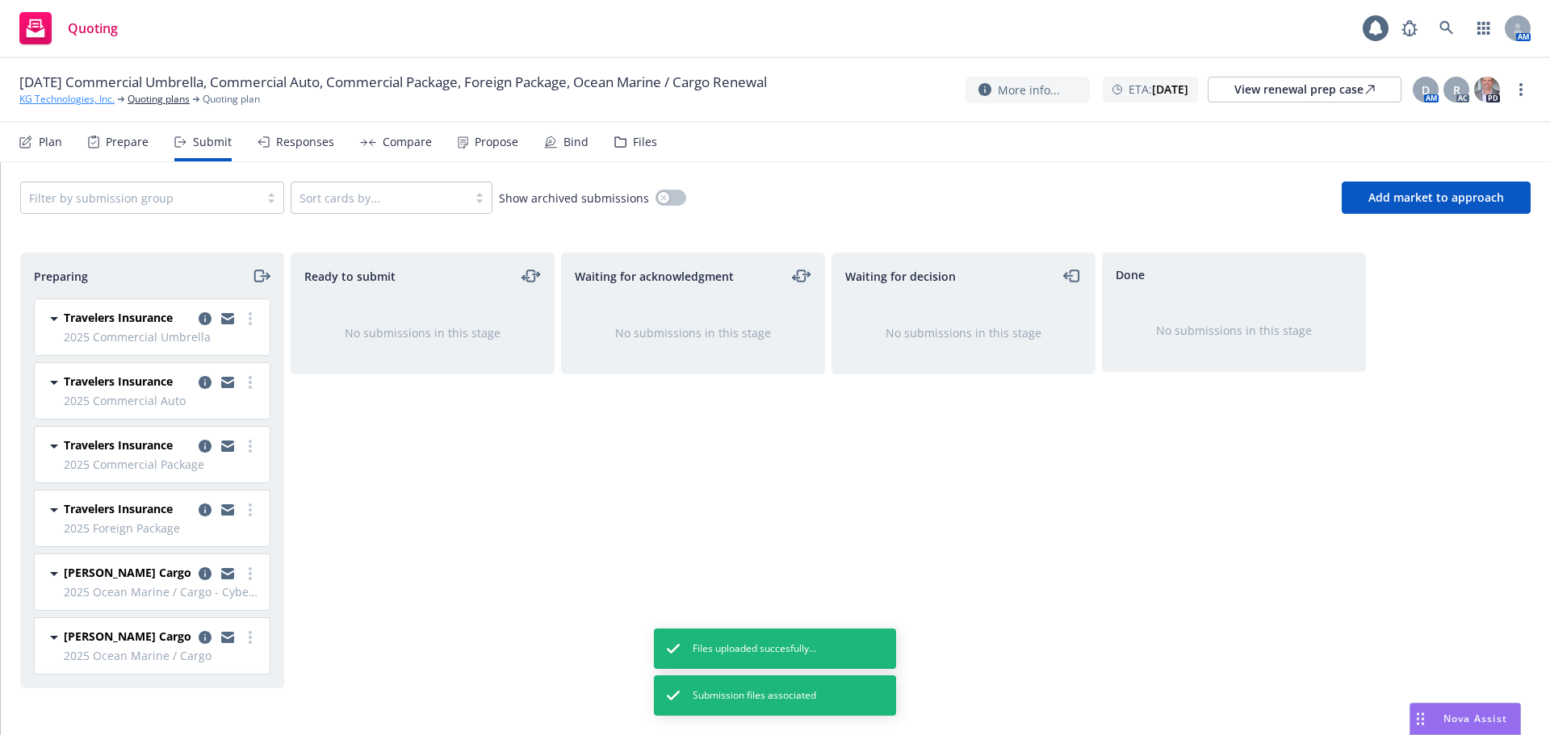
click at [51, 106] on link "KG Technologies, Inc." at bounding box center [66, 99] width 95 height 15
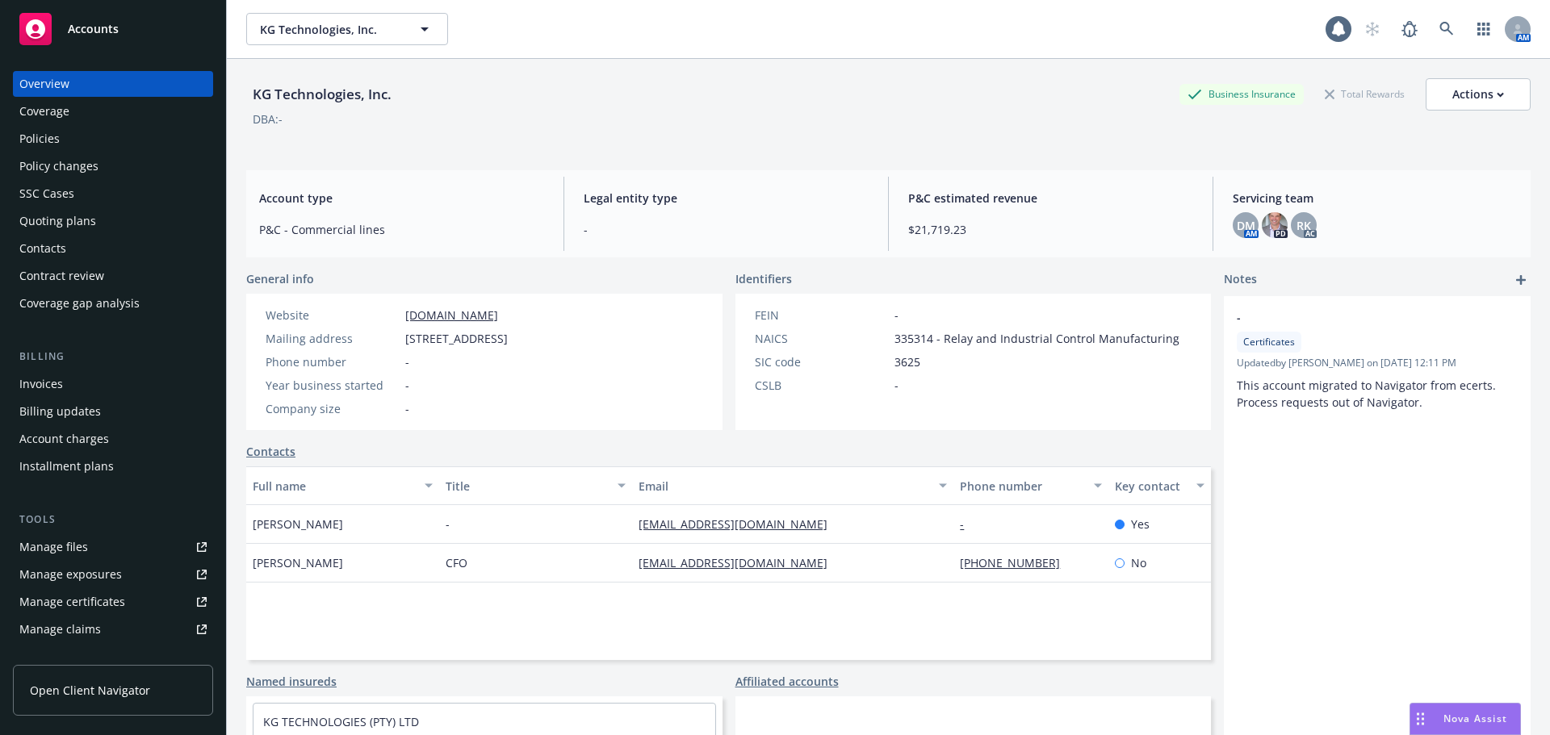
click at [112, 29] on span "Accounts" at bounding box center [93, 29] width 51 height 13
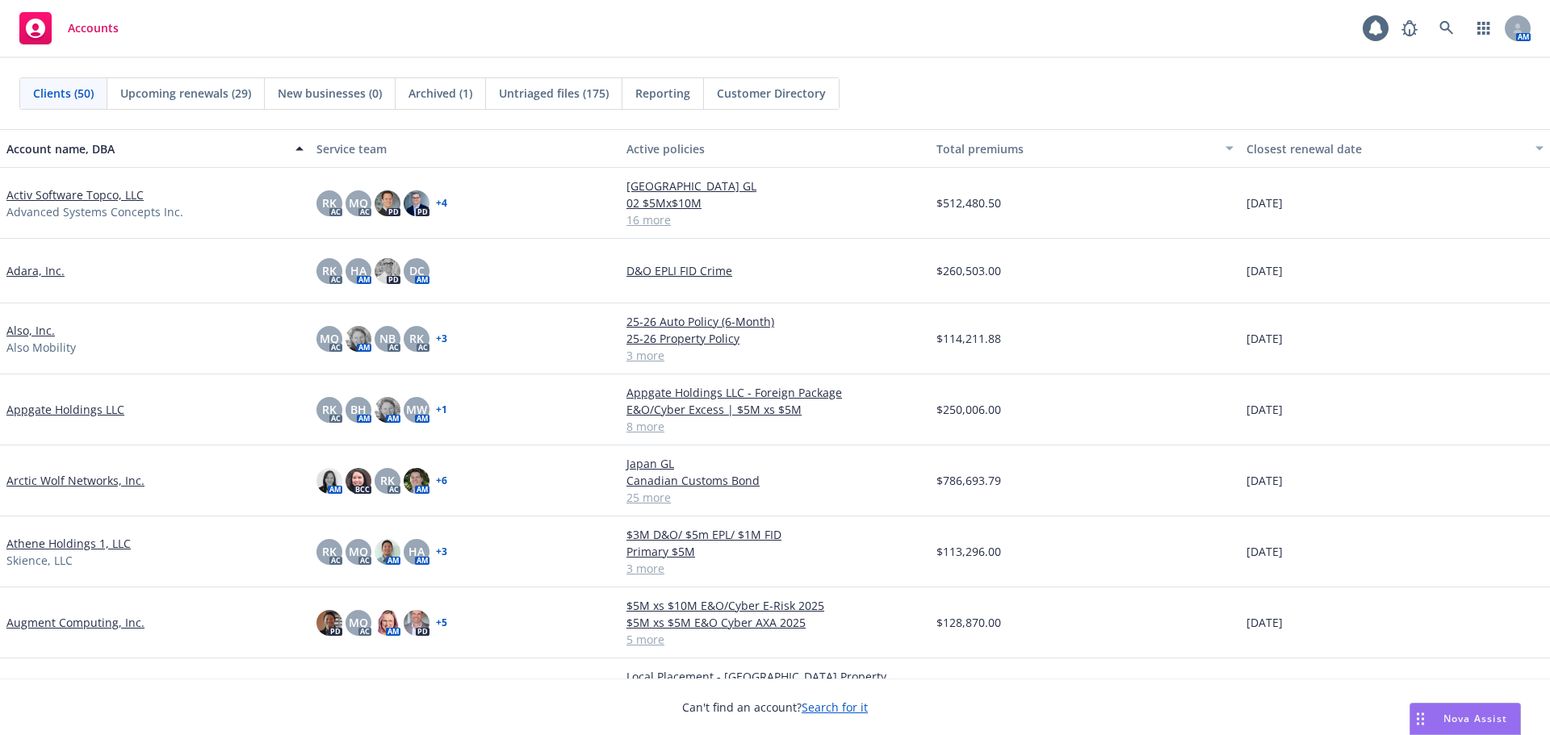
click at [74, 412] on link "Appgate Holdings LLC" at bounding box center [65, 409] width 118 height 17
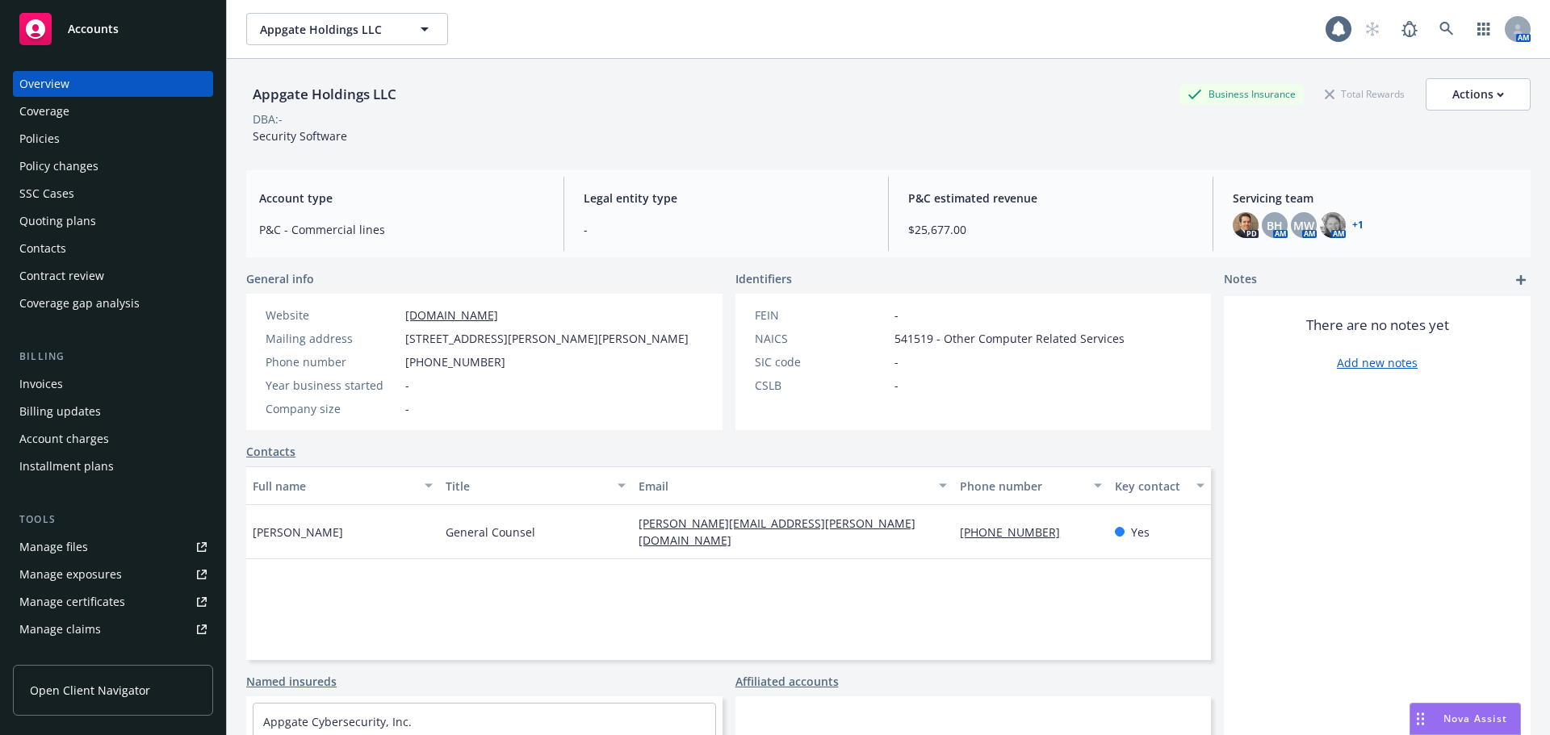
click at [114, 16] on div "Accounts" at bounding box center [112, 29] width 187 height 32
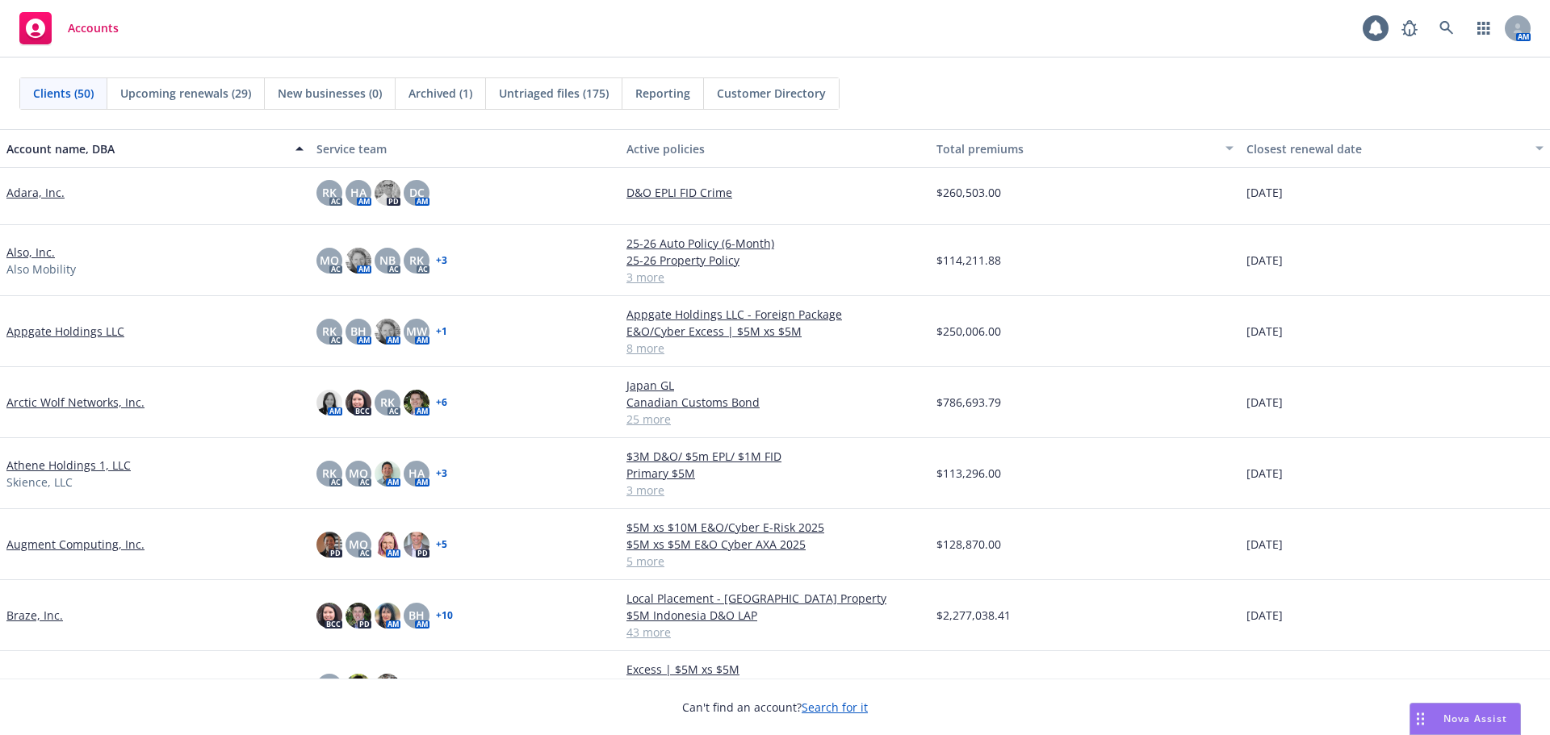
scroll to position [161, 0]
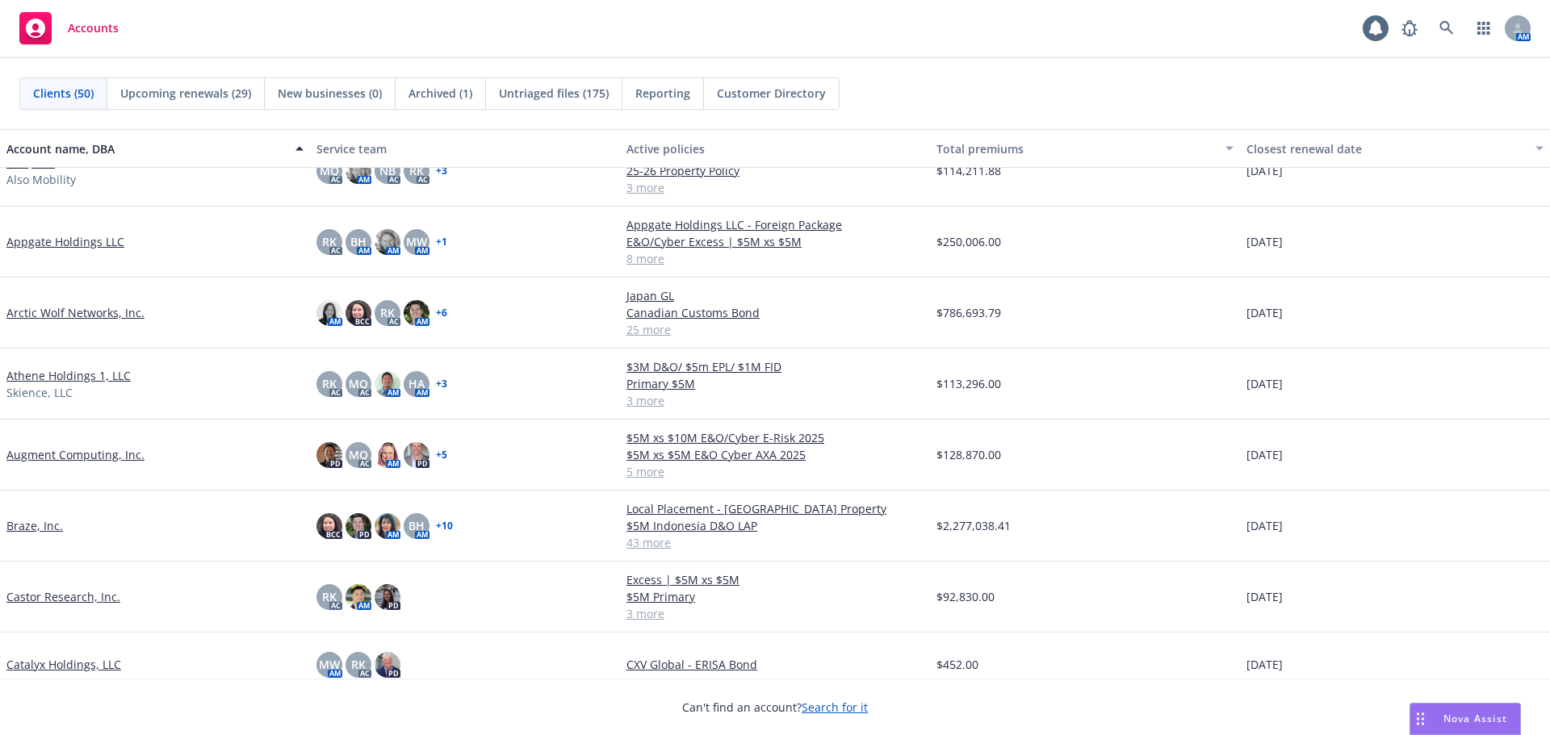
click at [46, 521] on link "Braze, Inc." at bounding box center [34, 526] width 57 height 17
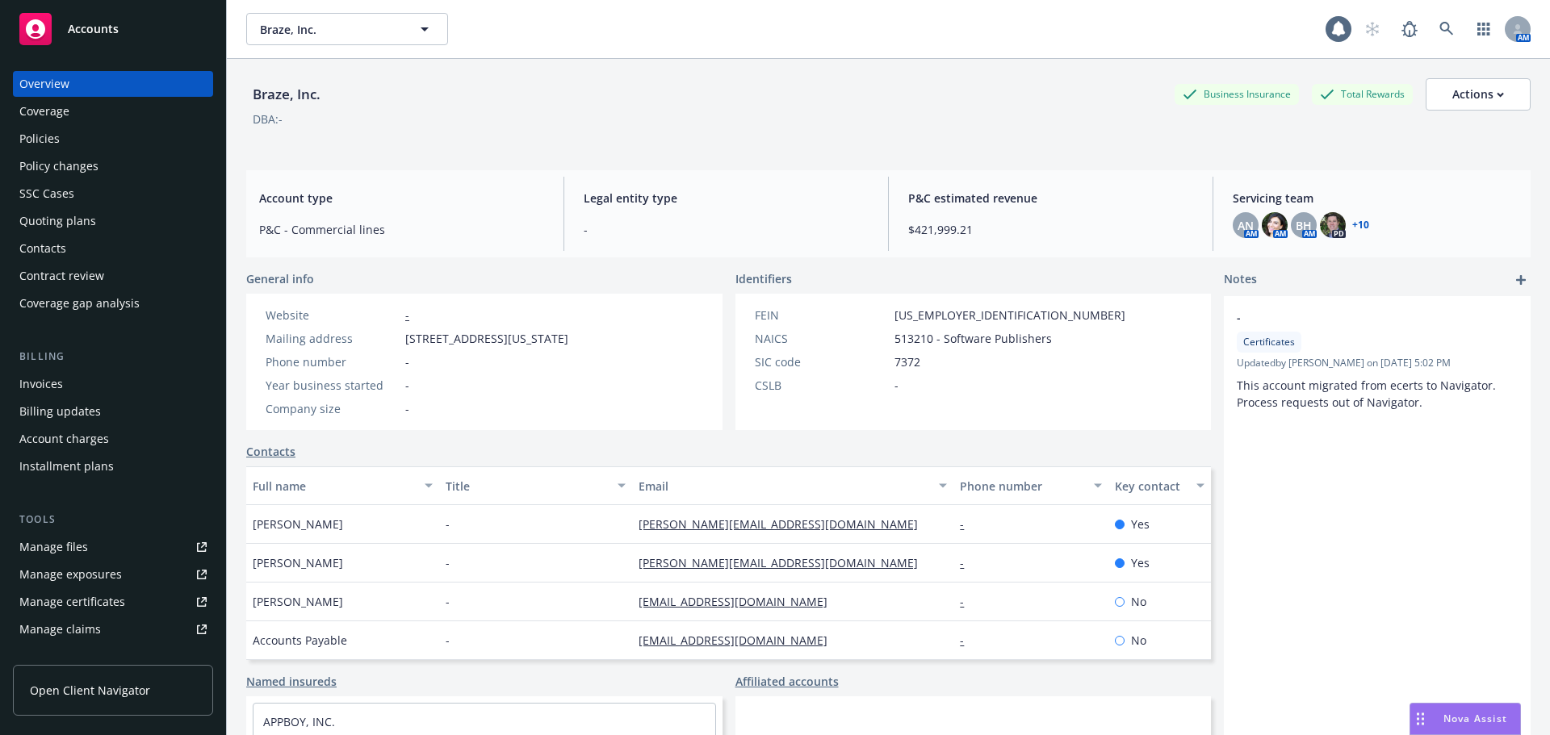
click at [103, 150] on div "Policies" at bounding box center [112, 139] width 187 height 26
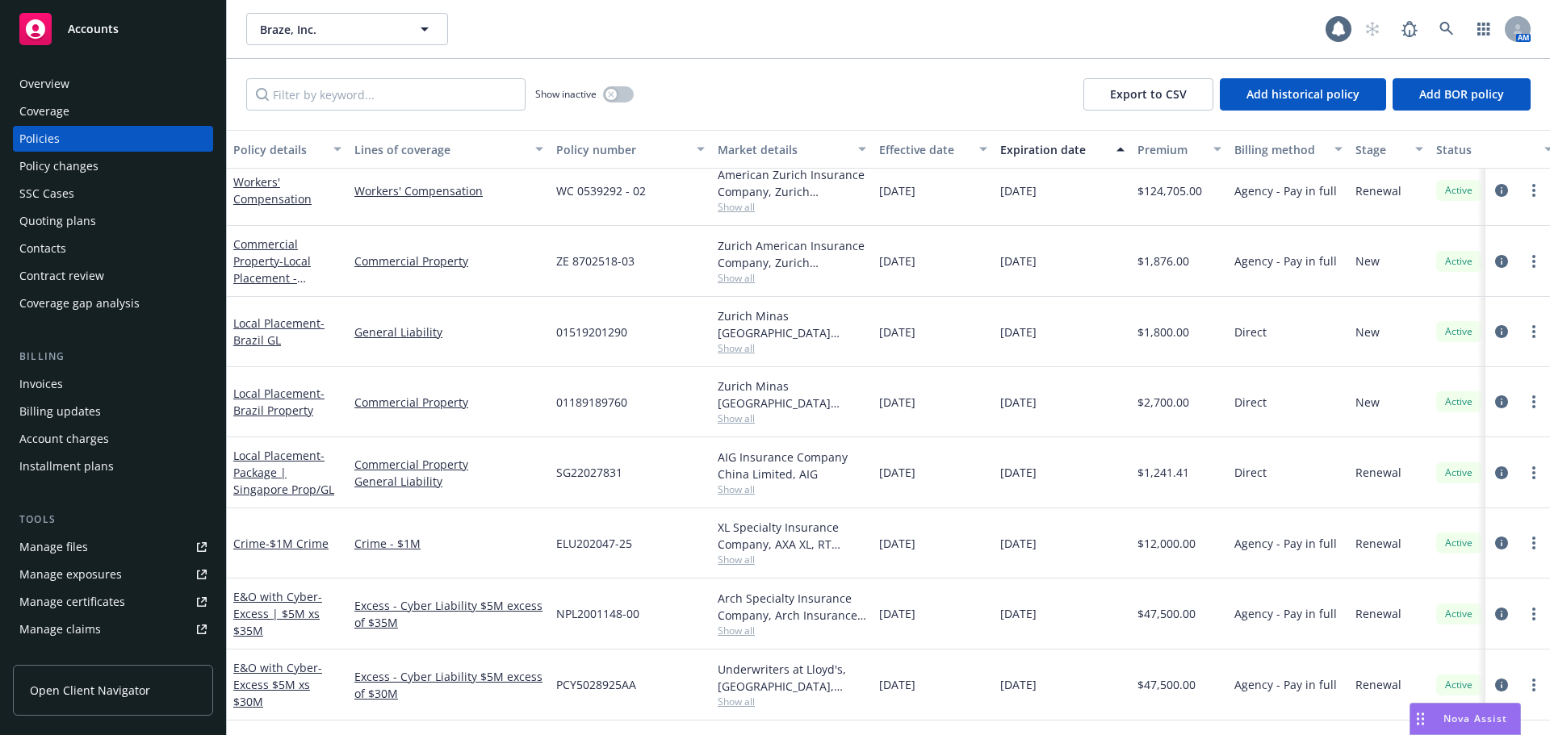
scroll to position [1037, 0]
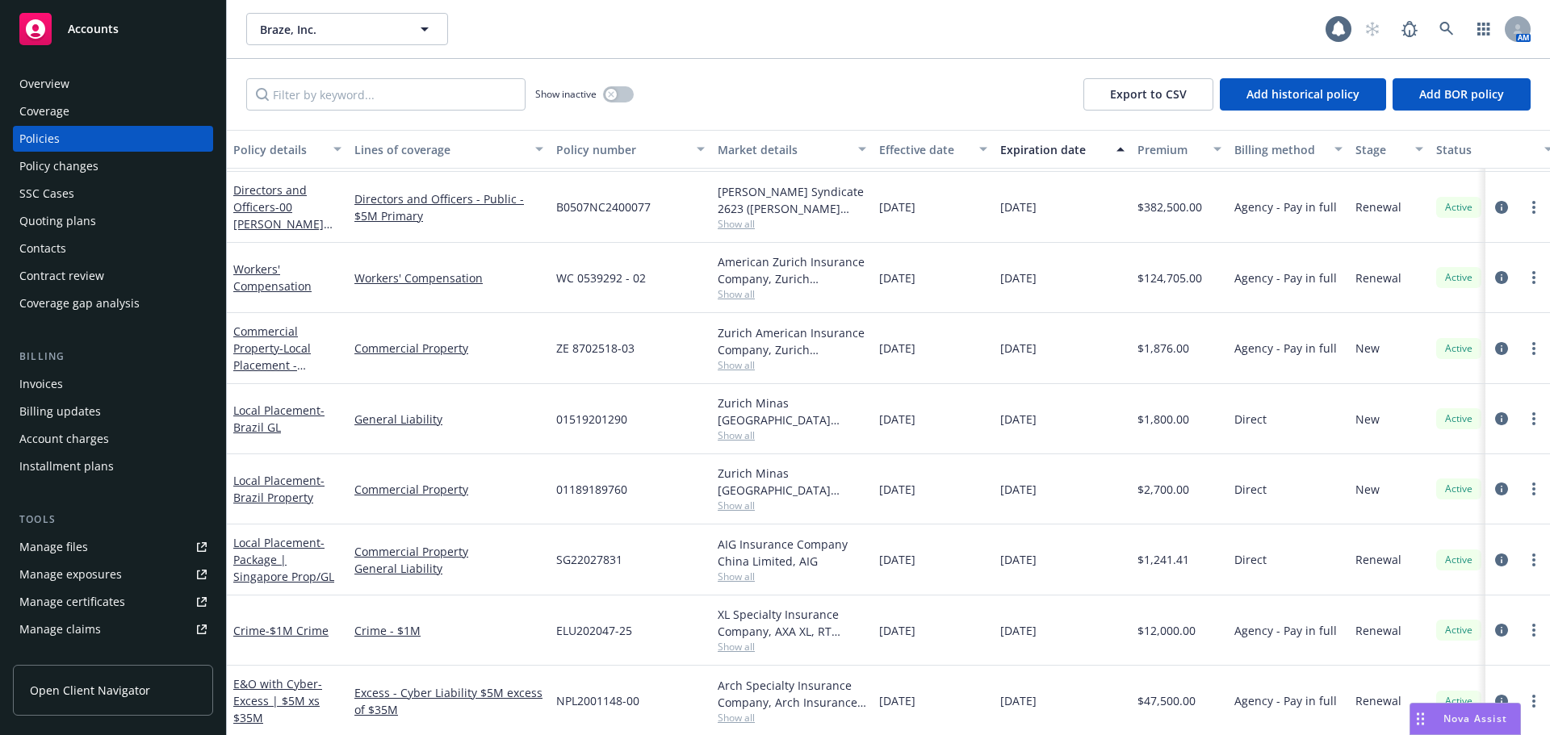
click at [204, 19] on div "Accounts" at bounding box center [112, 29] width 187 height 32
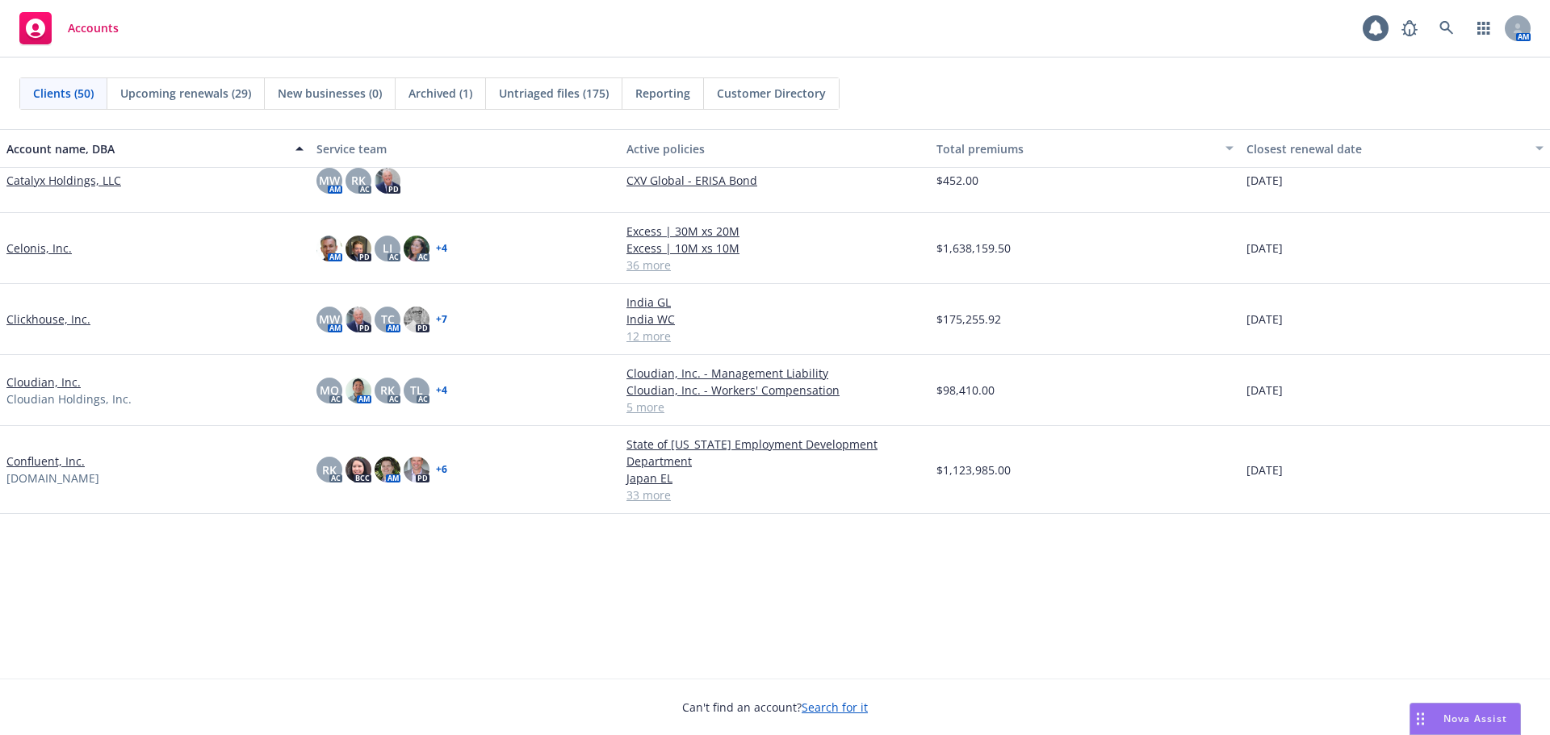
scroll to position [242, 0]
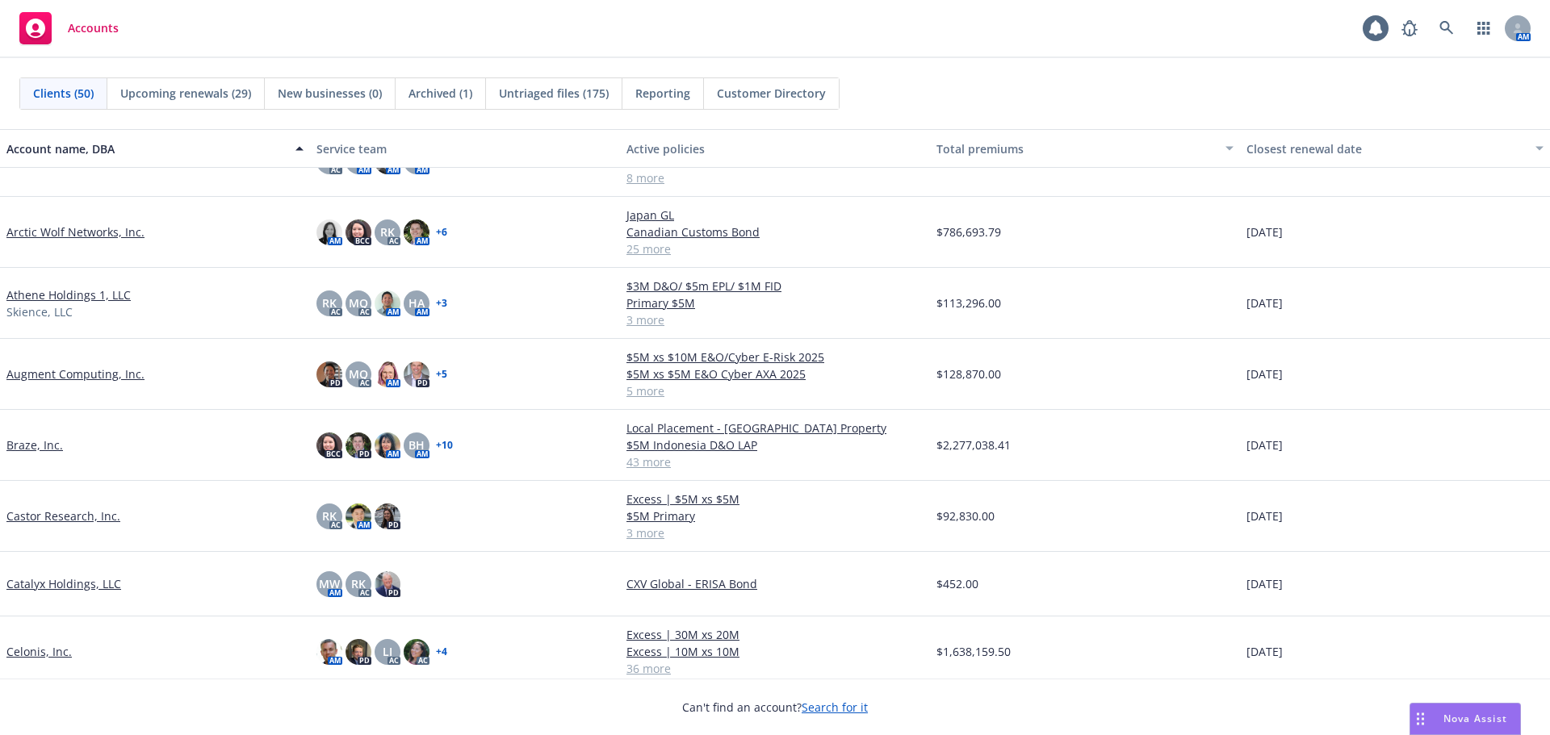
click at [100, 289] on link "Athene Holdings 1, LLC" at bounding box center [68, 295] width 124 height 17
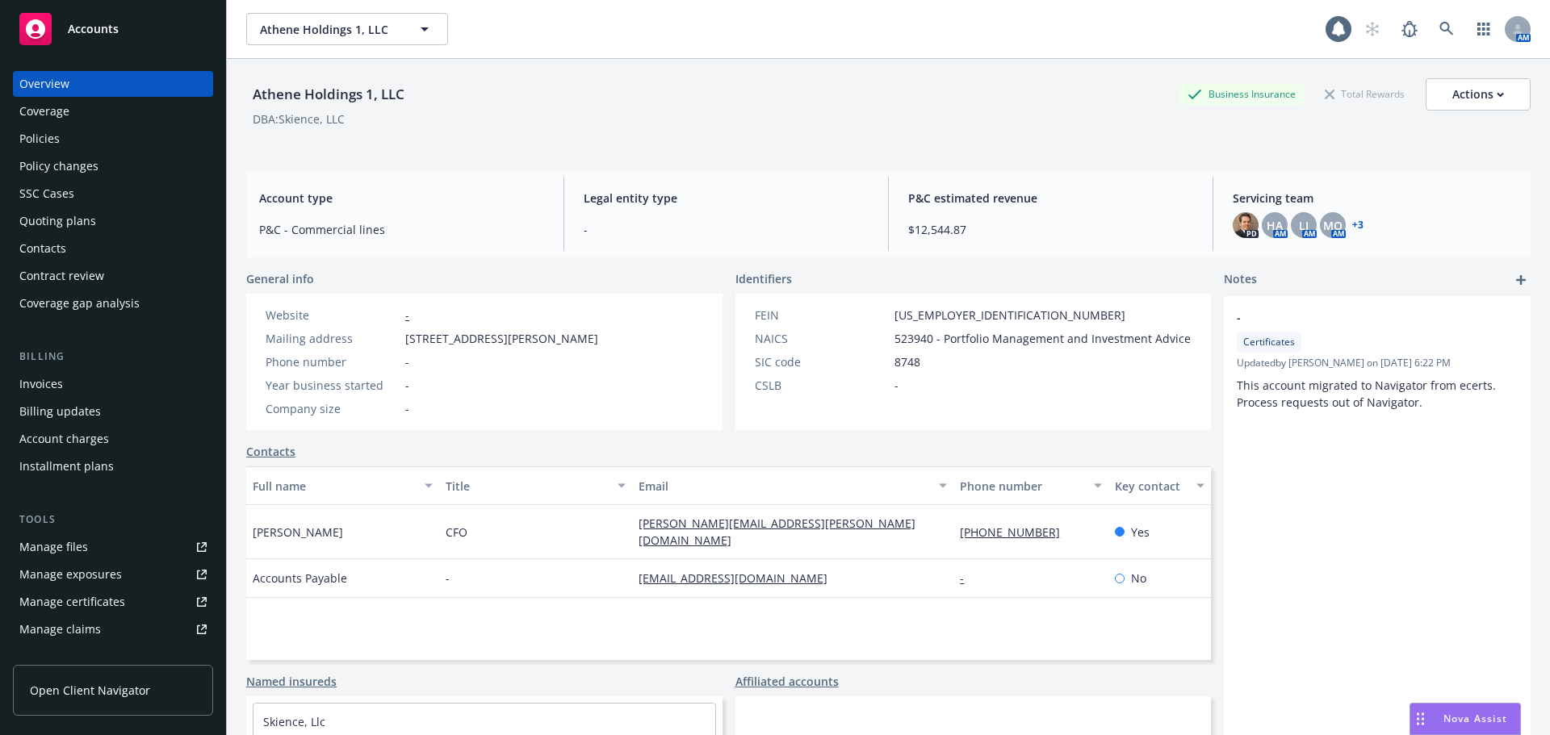
click at [84, 149] on div "Policies" at bounding box center [112, 139] width 187 height 26
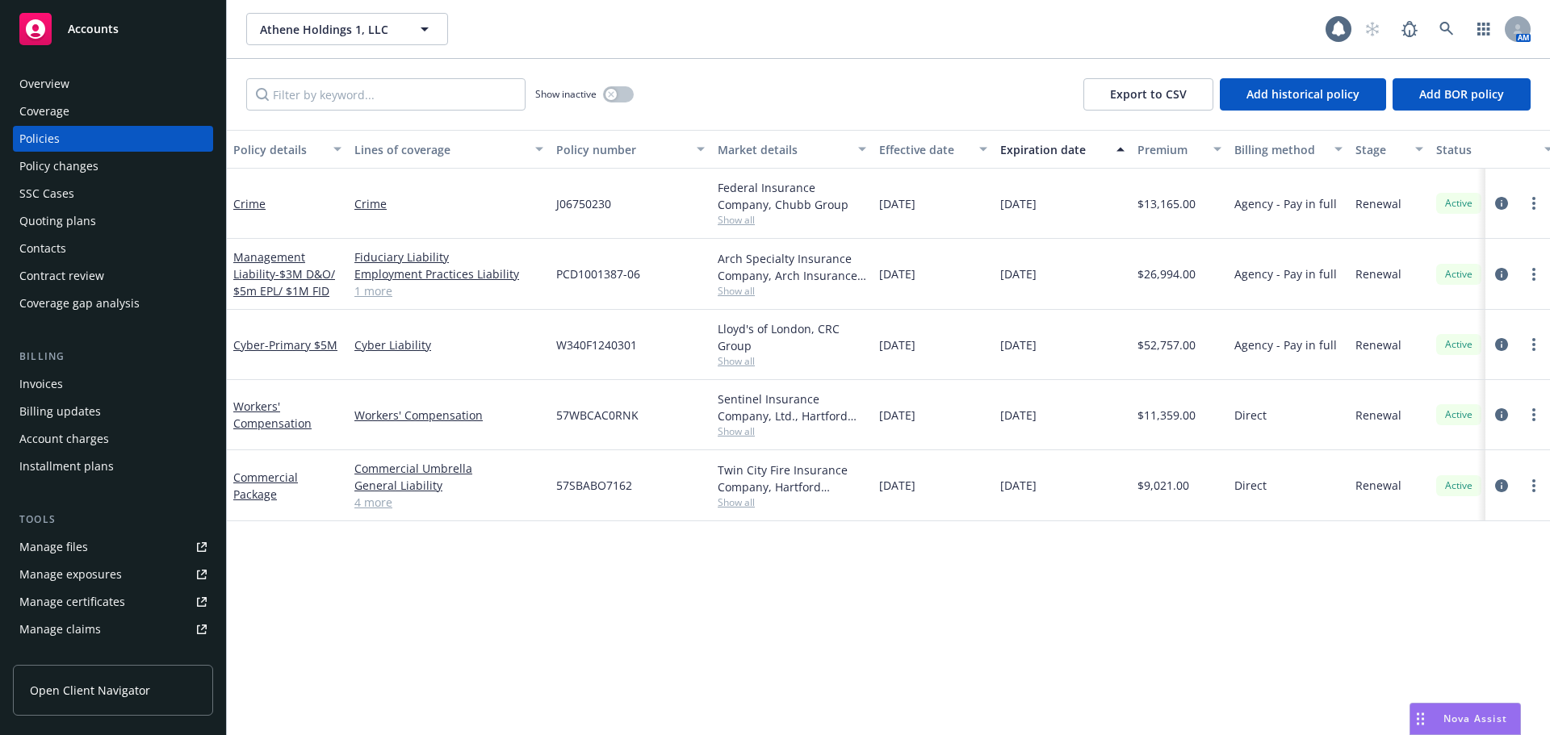
click at [153, 36] on div "Accounts" at bounding box center [112, 29] width 187 height 32
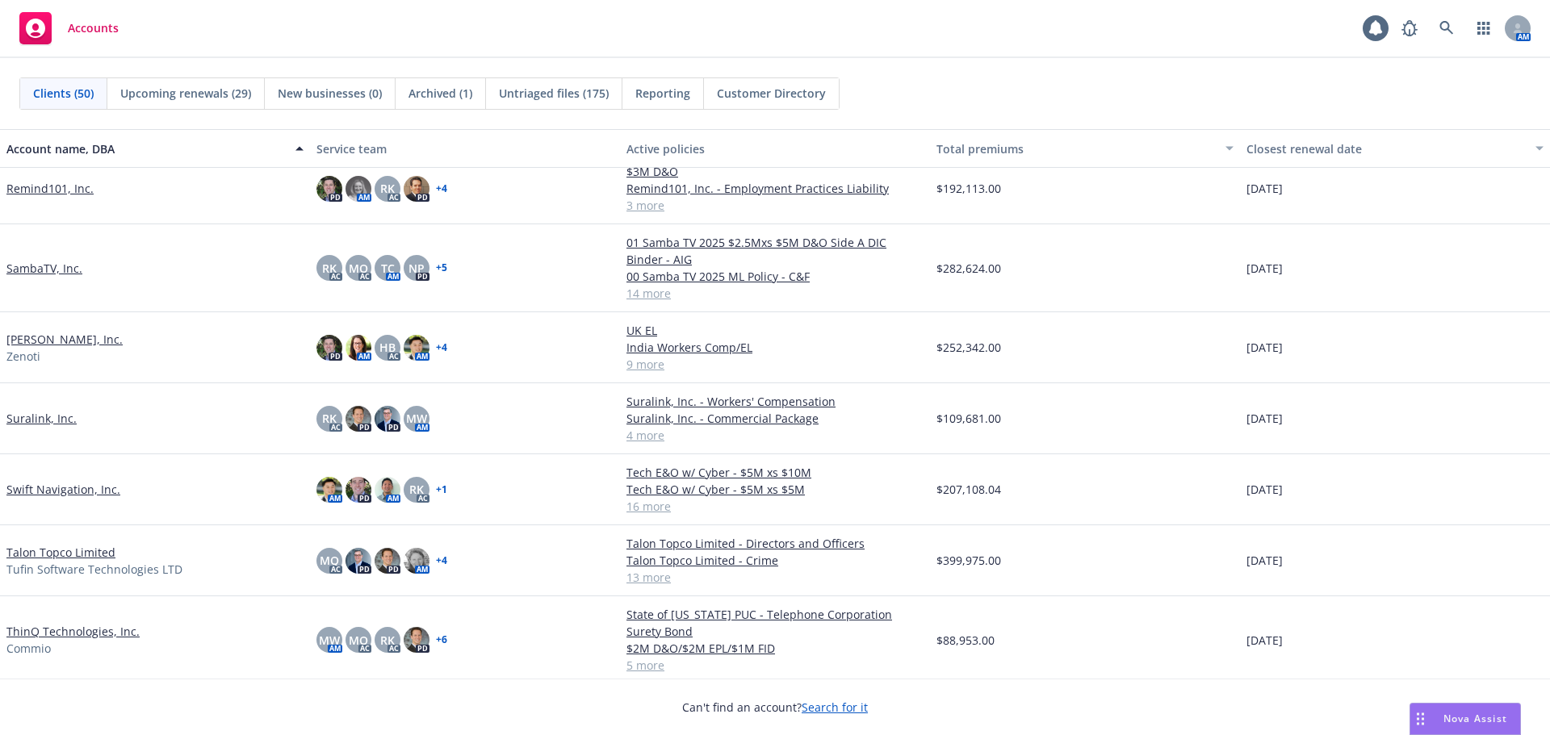
scroll to position [2422, 0]
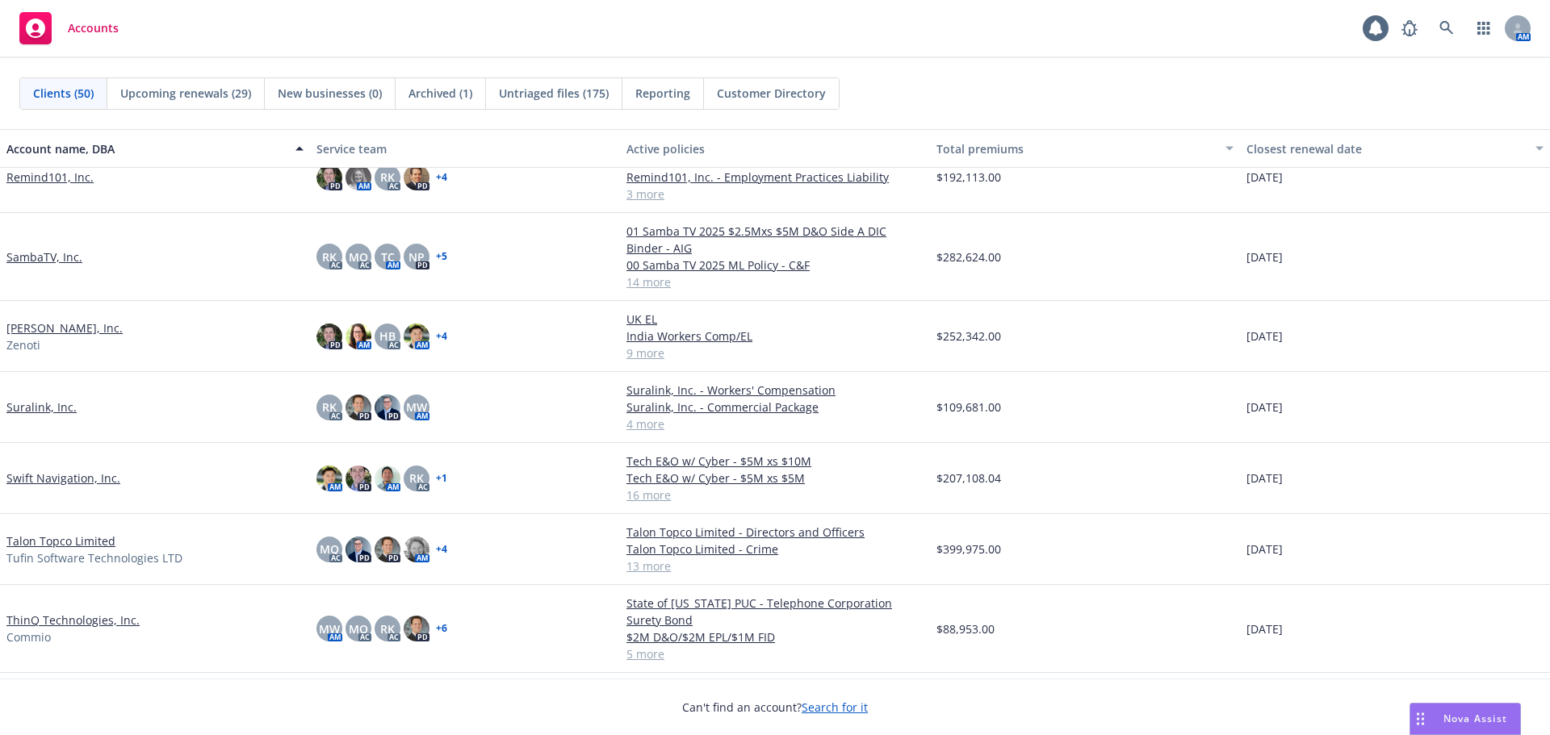
click at [115, 543] on div "Talon Topco Limited Tufin Software Technologies LTD" at bounding box center [154, 550] width 297 height 34
click at [106, 543] on link "Talon Topco Limited" at bounding box center [60, 541] width 109 height 17
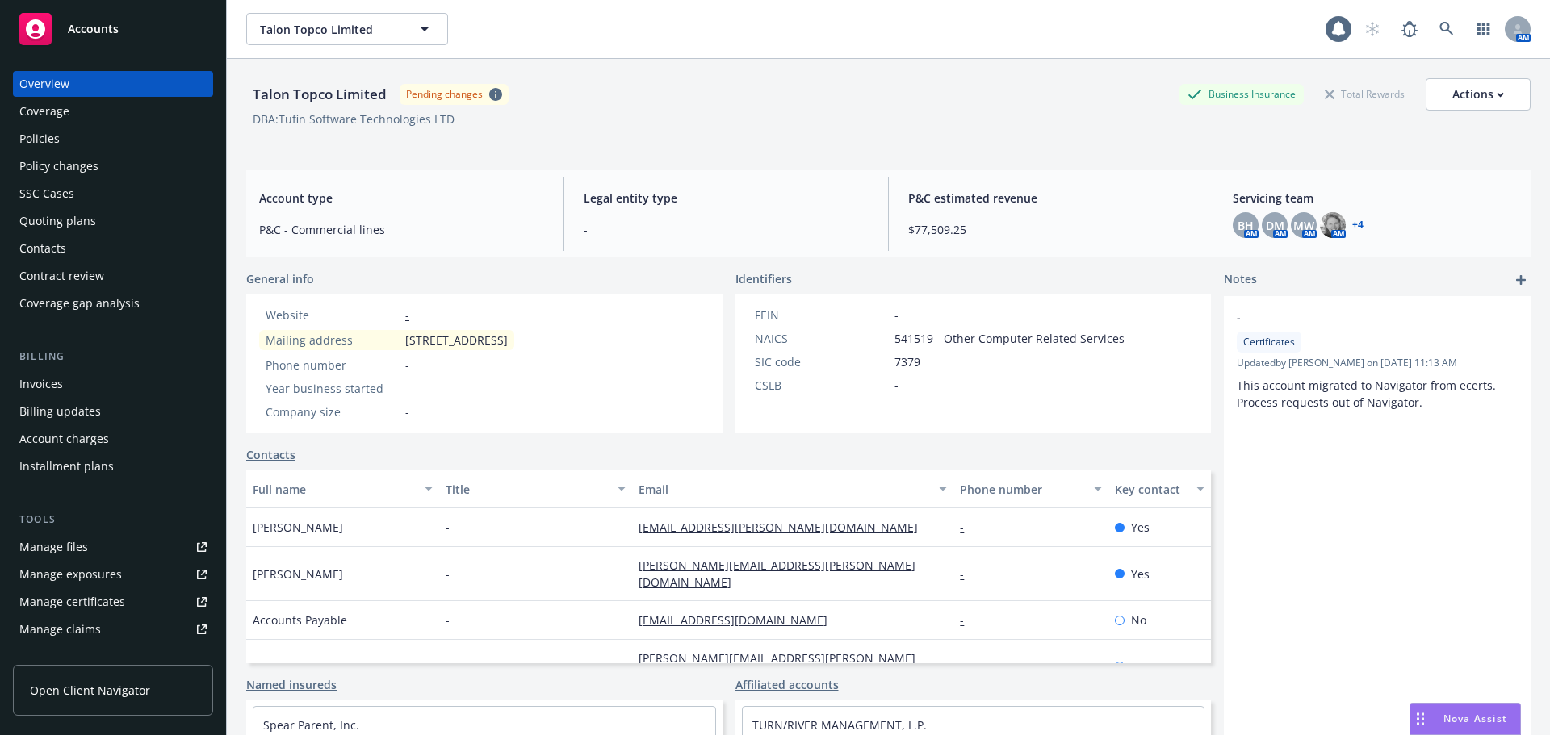
click at [37, 150] on div "Policies" at bounding box center [39, 139] width 40 height 26
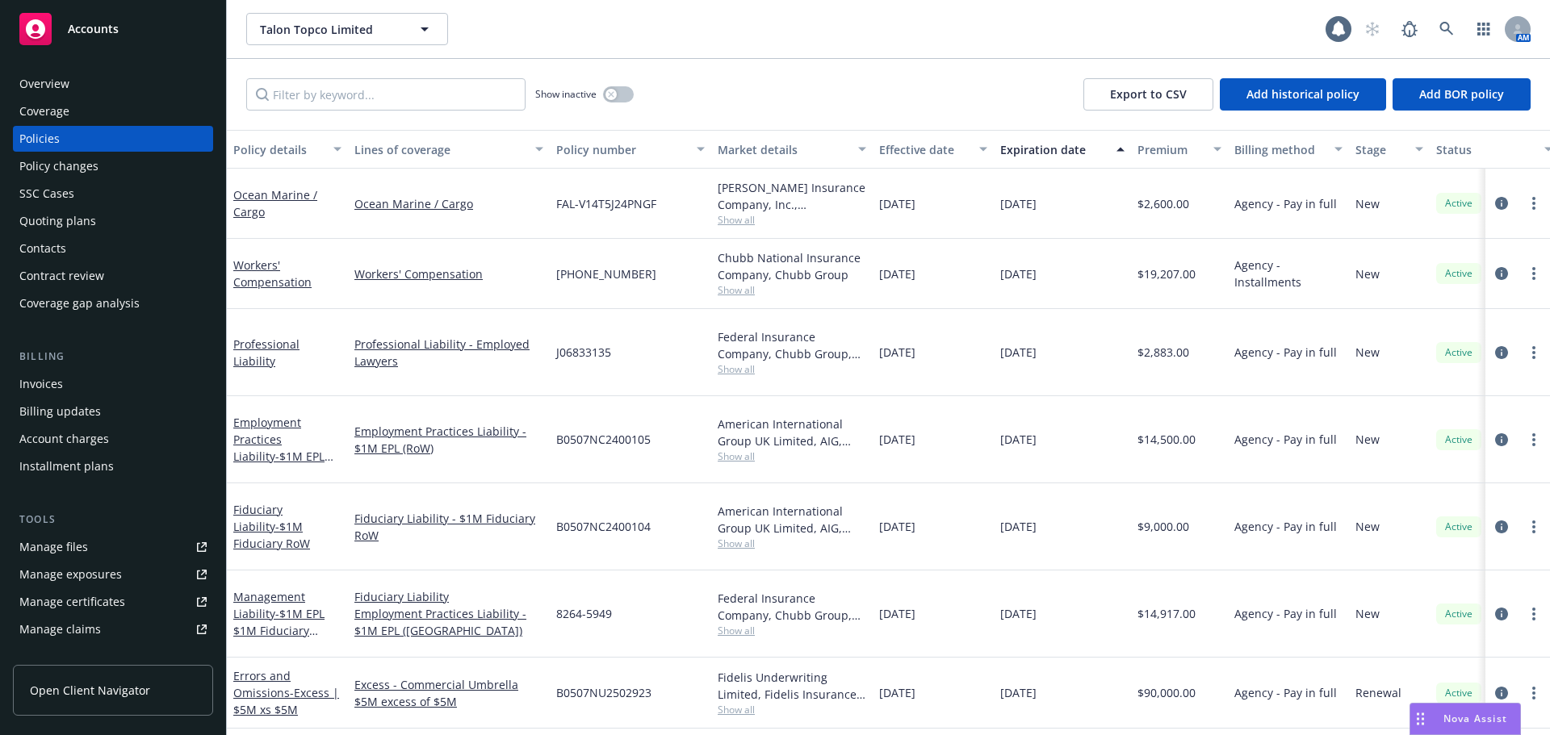
click at [155, 21] on div "Accounts" at bounding box center [112, 29] width 187 height 32
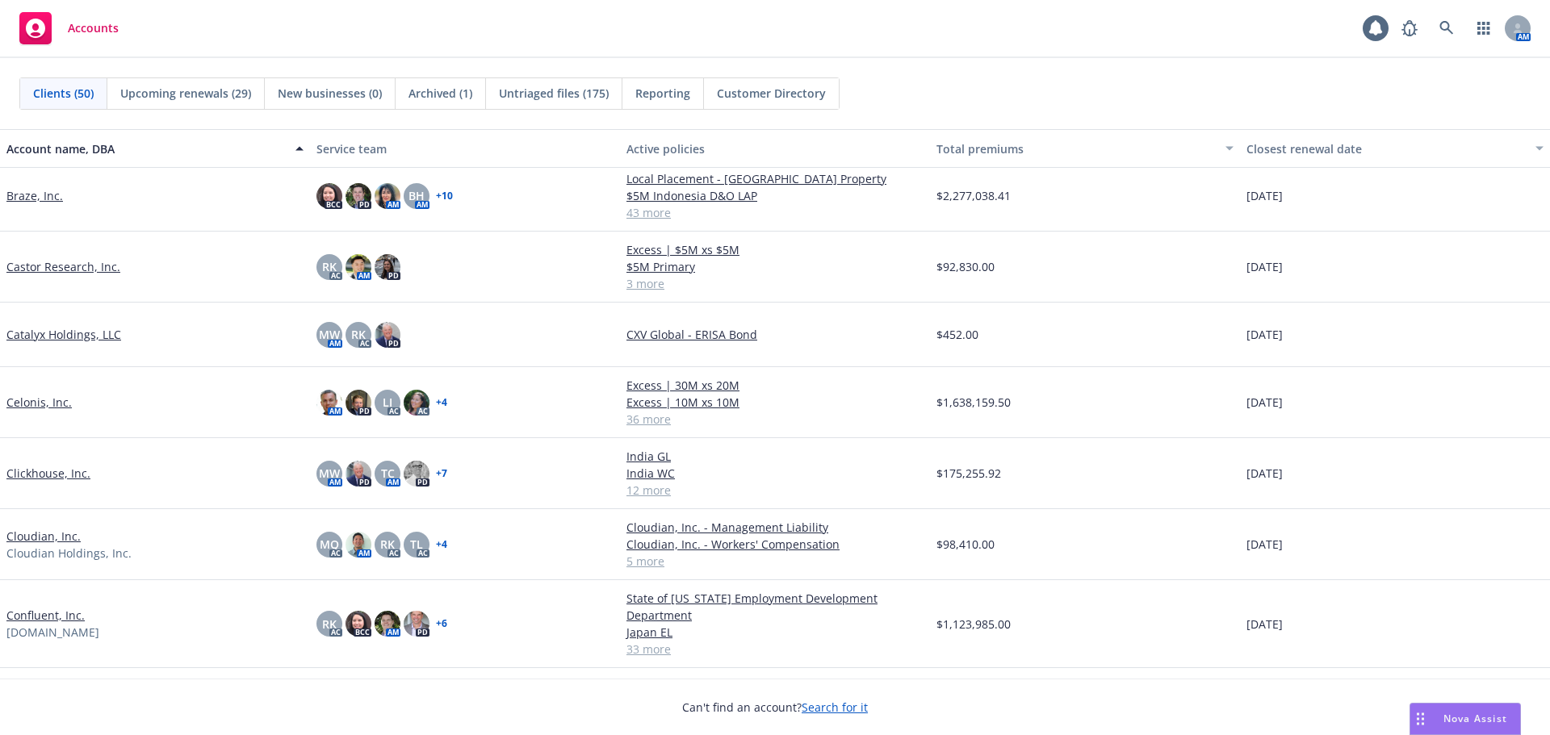
scroll to position [484, 0]
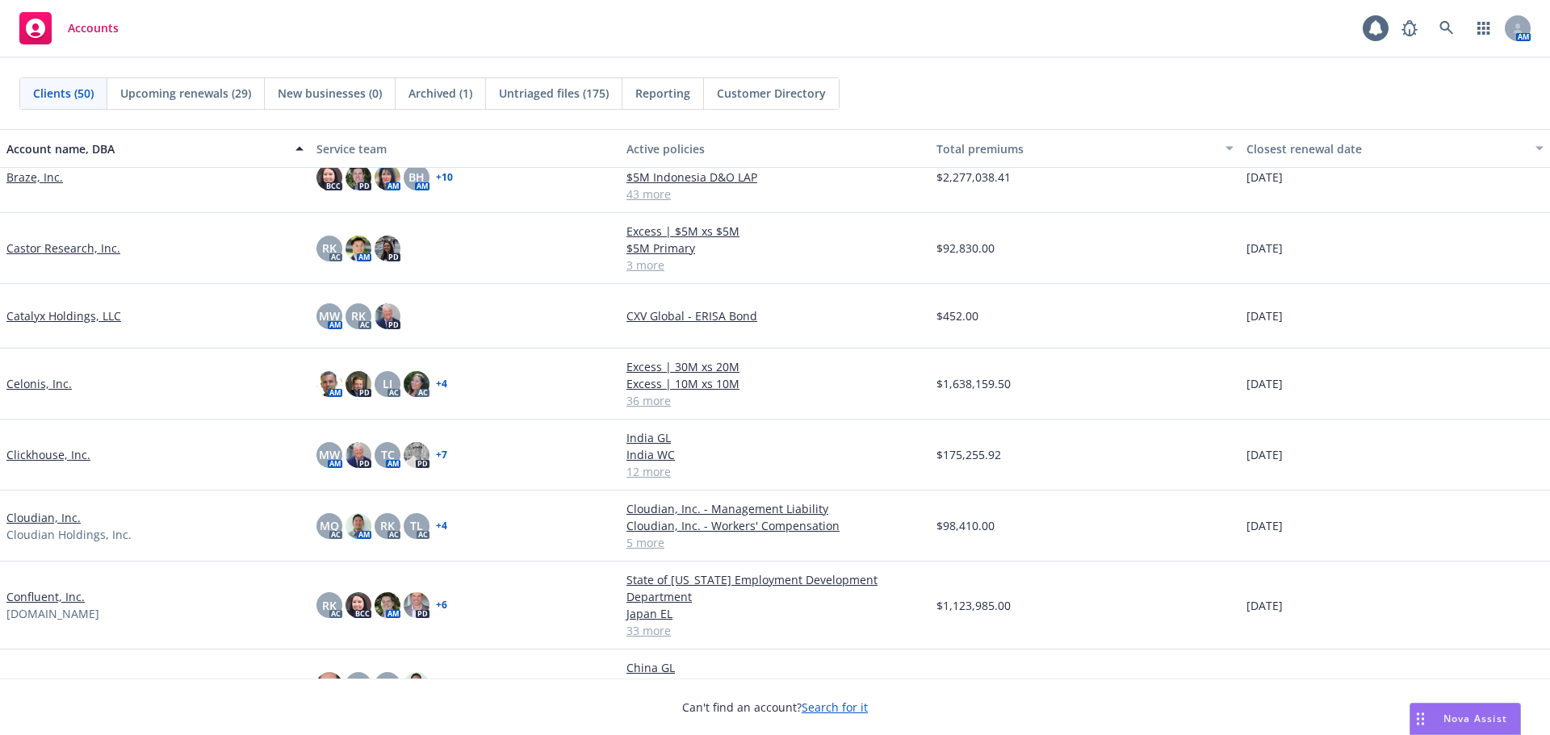
click at [63, 517] on link "Cloudian, Inc." at bounding box center [43, 517] width 74 height 17
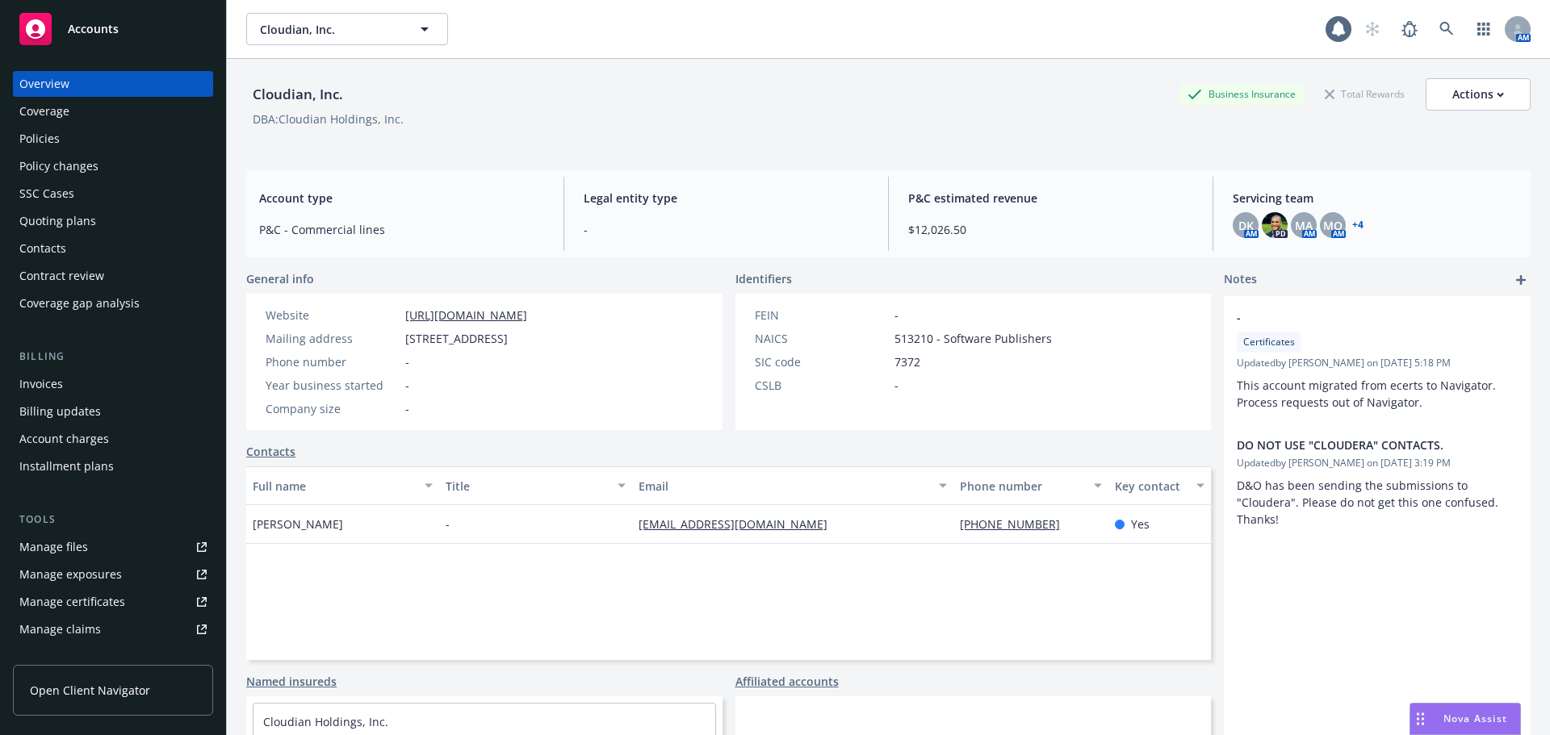
click at [75, 142] on div "Policies" at bounding box center [112, 139] width 187 height 26
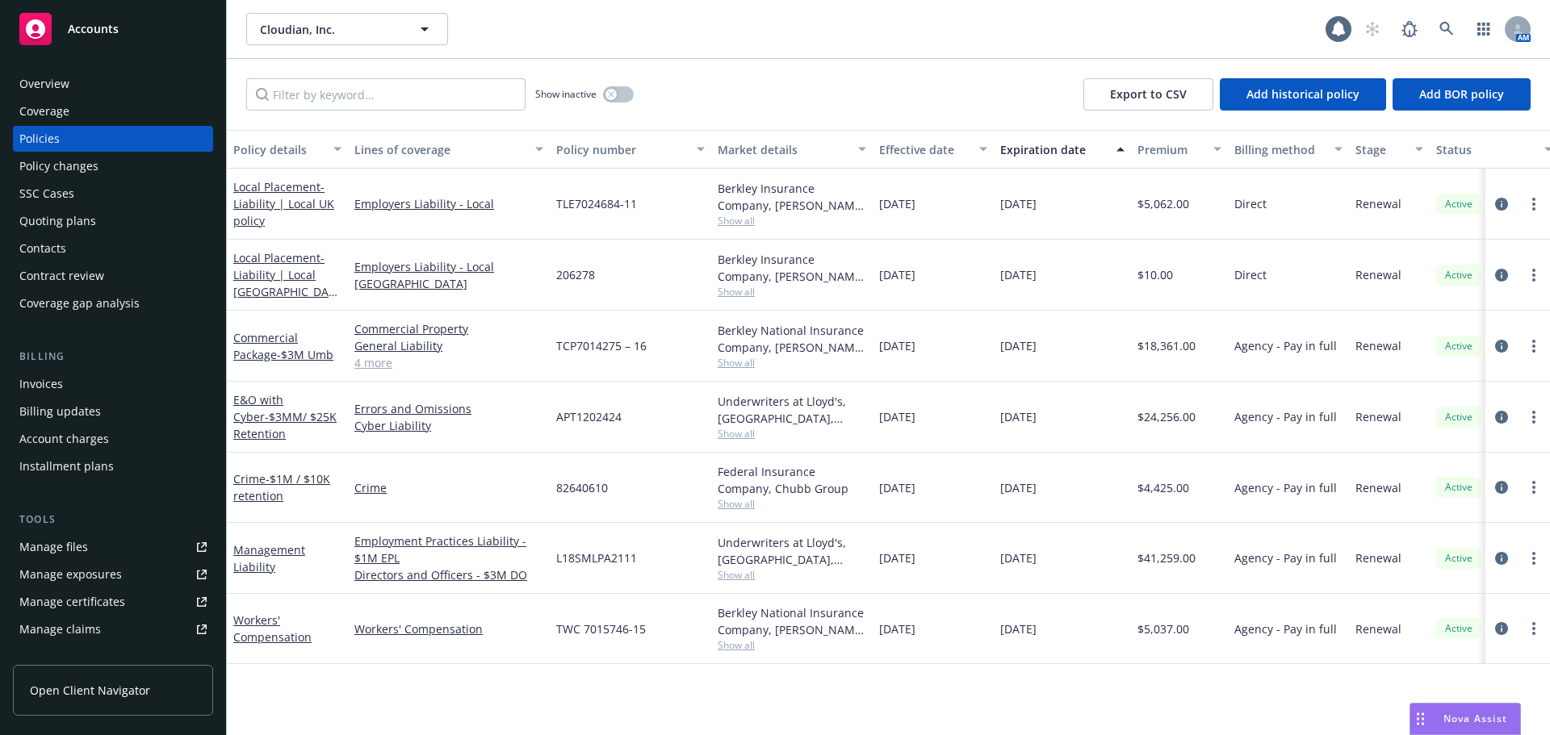
click at [122, 27] on div "Accounts" at bounding box center [112, 29] width 187 height 32
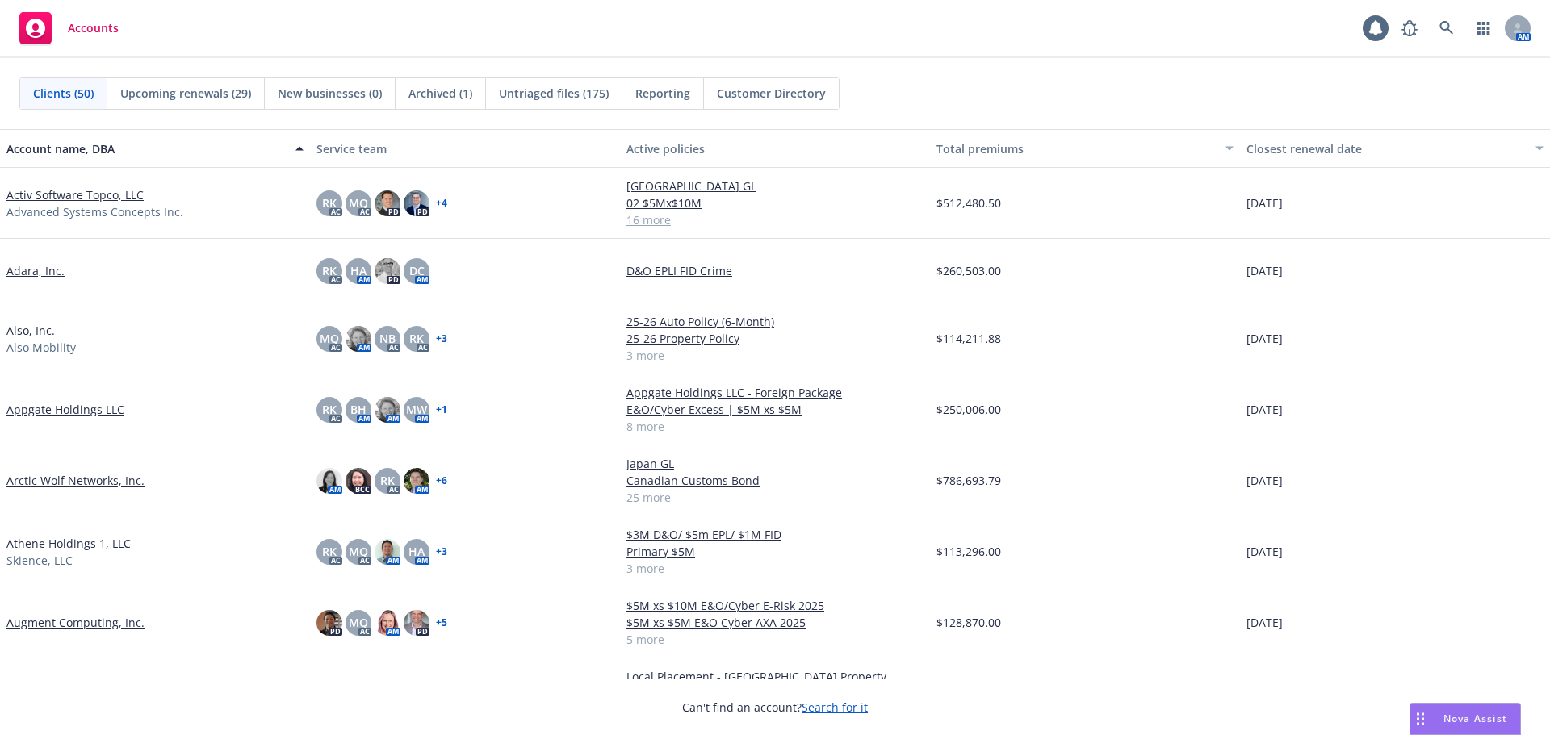
click at [28, 332] on link "Also, Inc." at bounding box center [30, 330] width 48 height 17
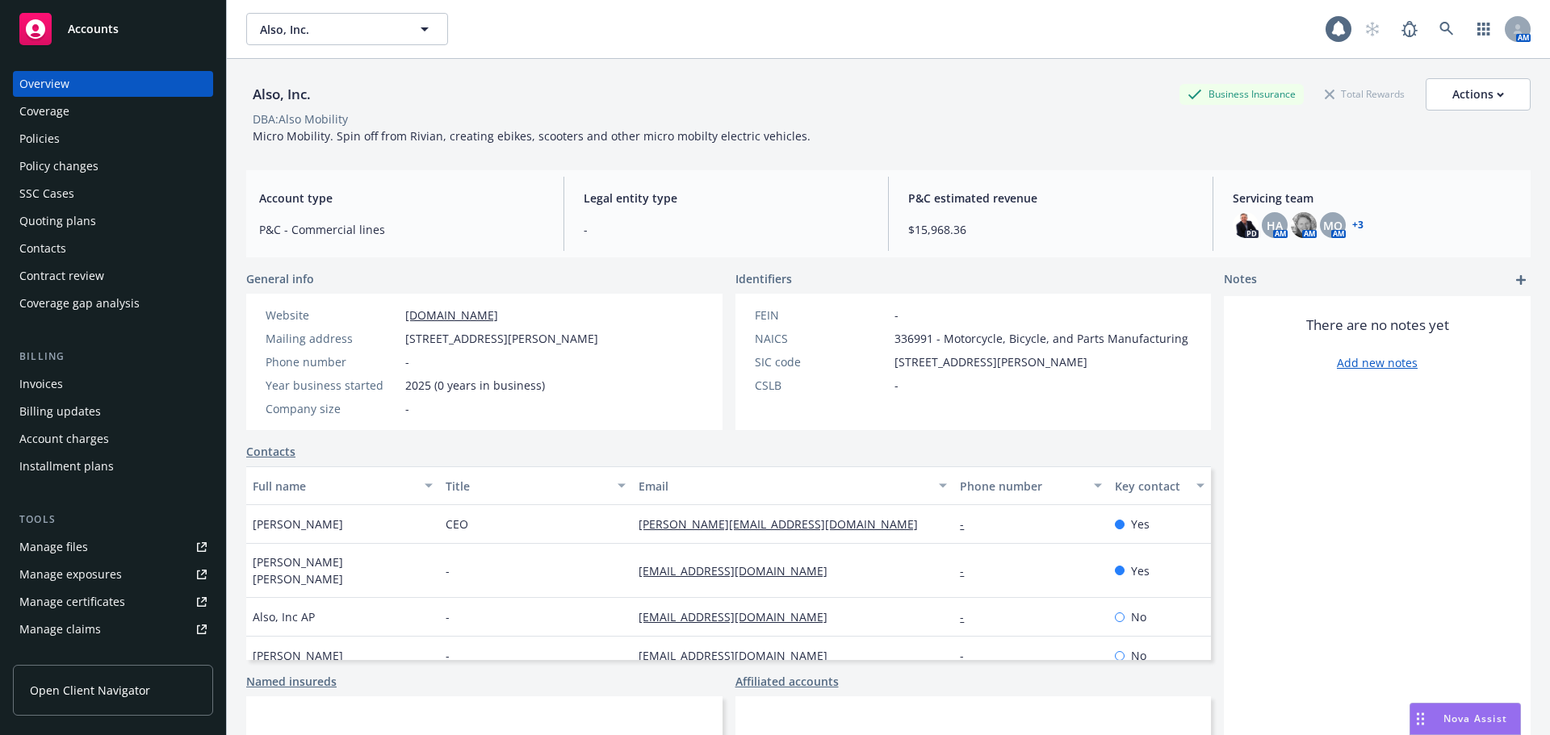
click at [39, 145] on div "Policies" at bounding box center [39, 139] width 40 height 26
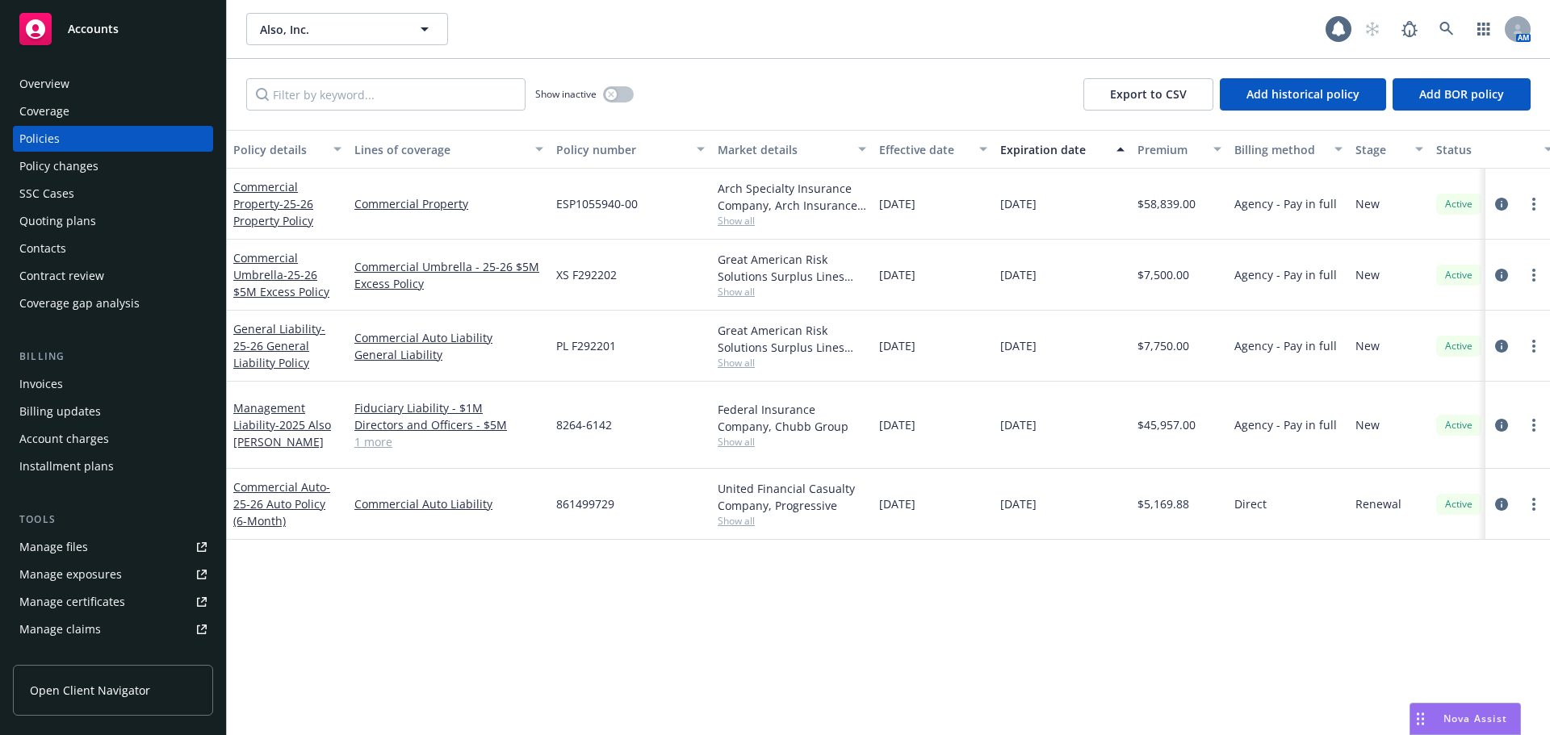
click at [136, 25] on div "Accounts" at bounding box center [112, 29] width 187 height 32
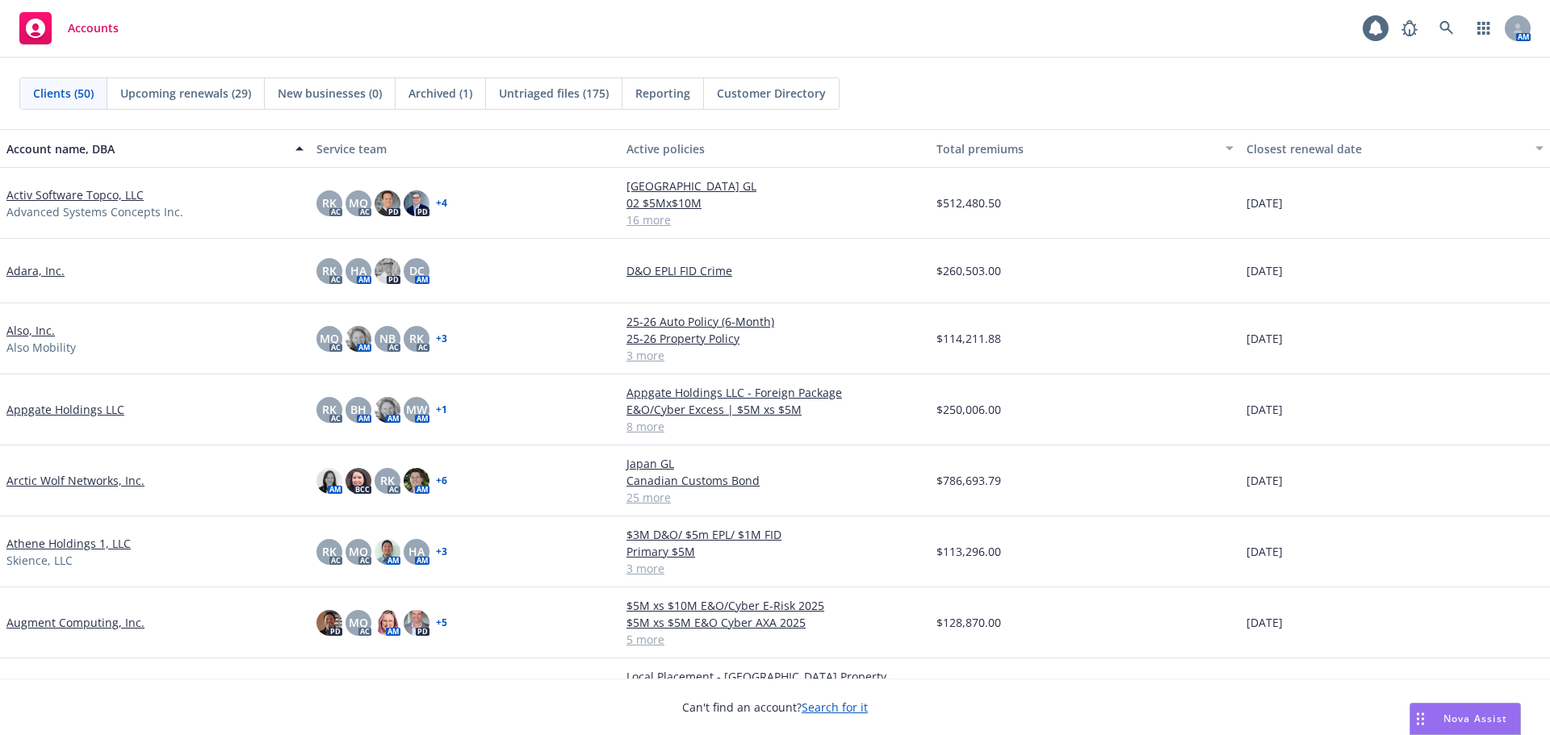
click at [101, 414] on link "Appgate Holdings LLC" at bounding box center [65, 409] width 118 height 17
